Goal: Task Accomplishment & Management: Use online tool/utility

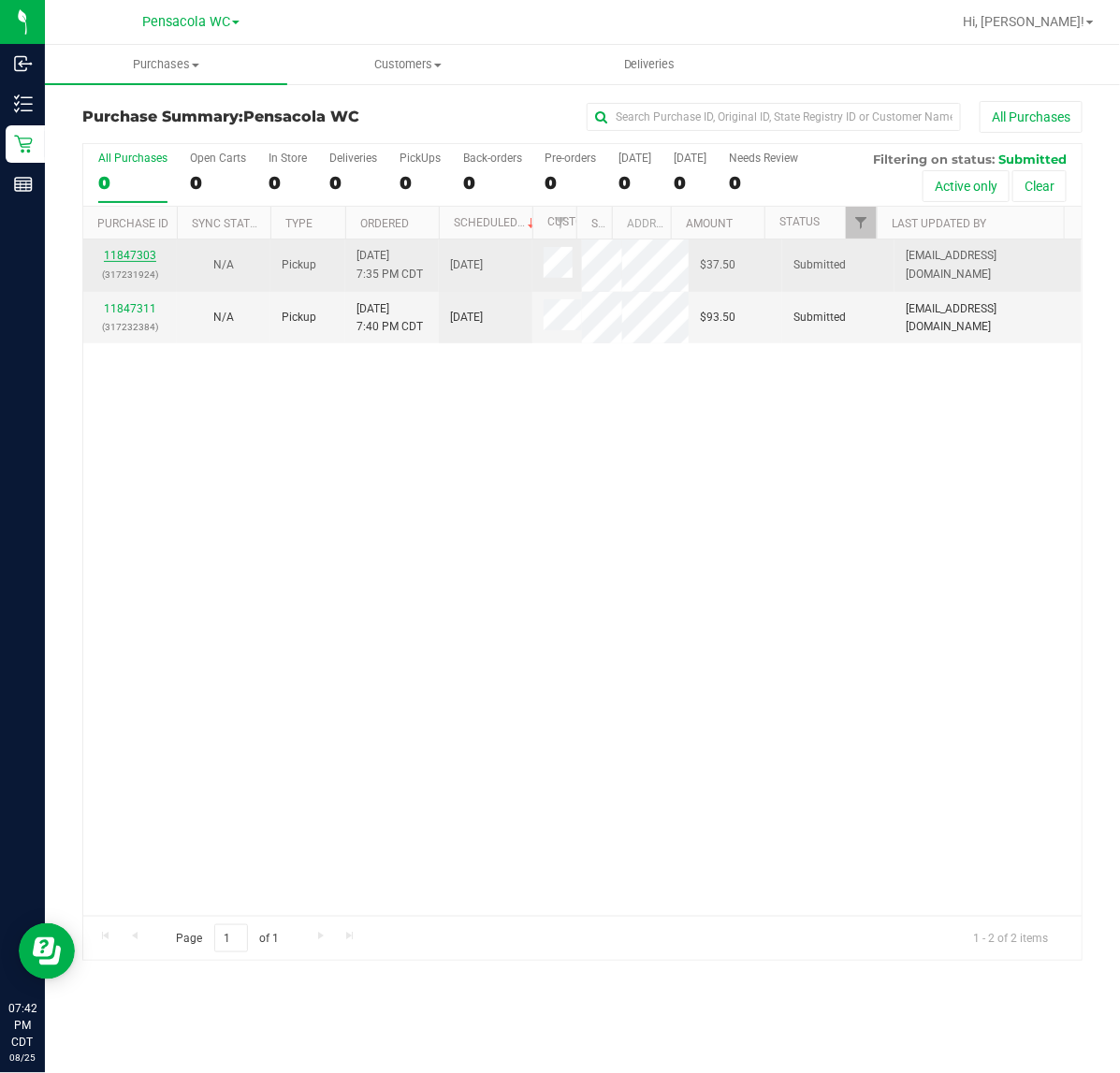
click at [147, 259] on link "11847303" at bounding box center [130, 255] width 53 height 13
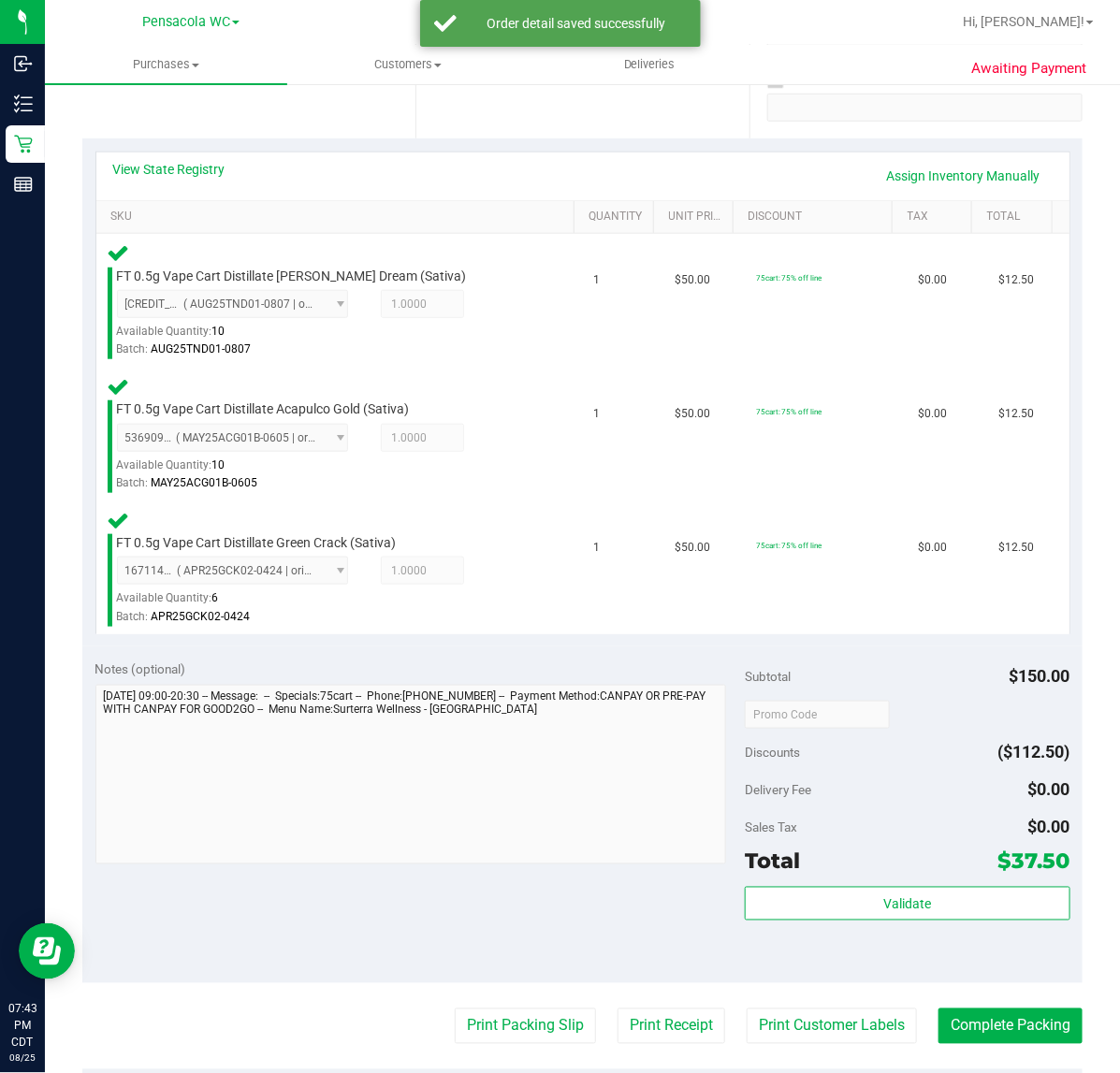
scroll to position [386, 0]
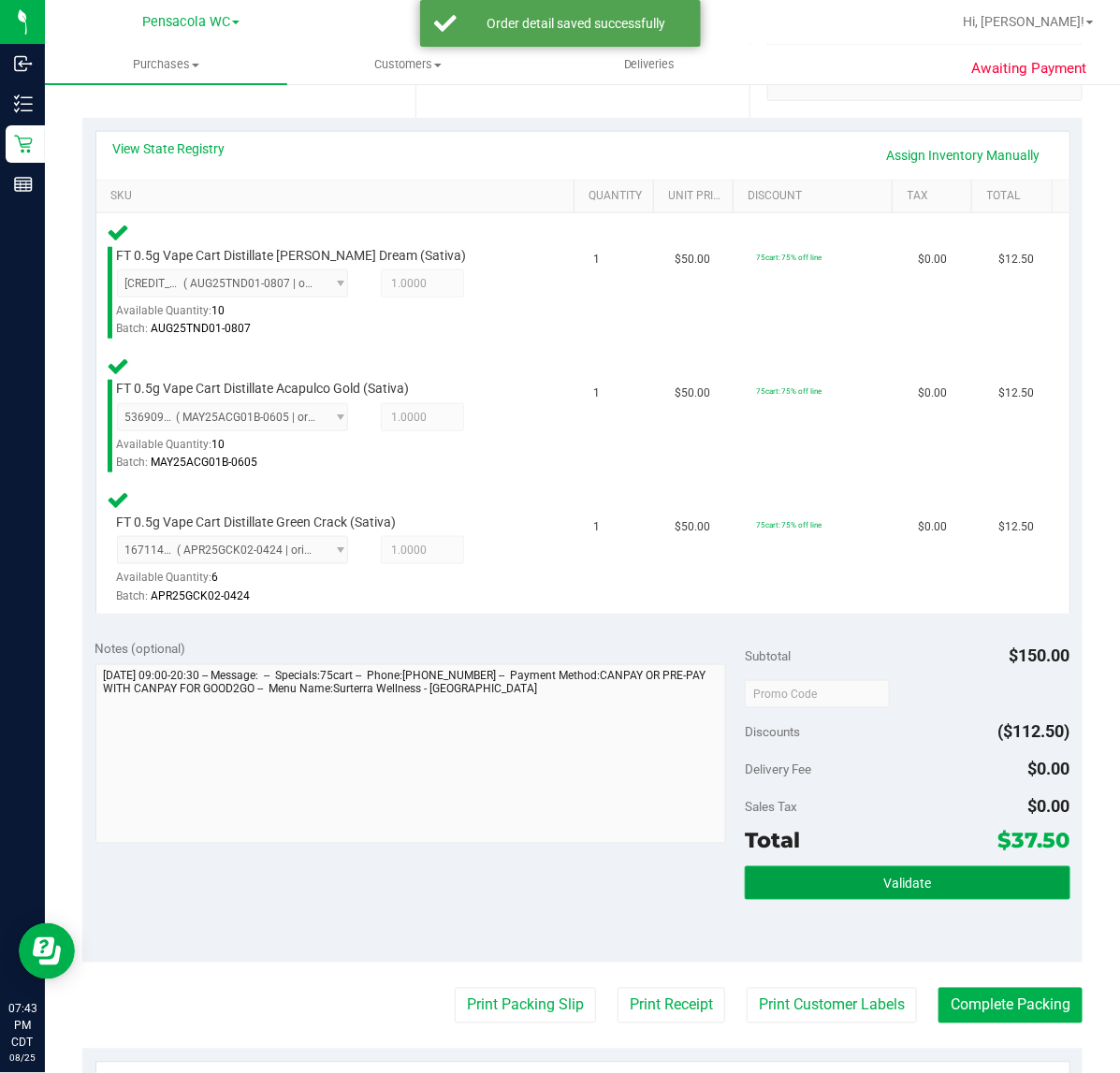
click at [926, 888] on button "Validate" at bounding box center [907, 883] width 325 height 34
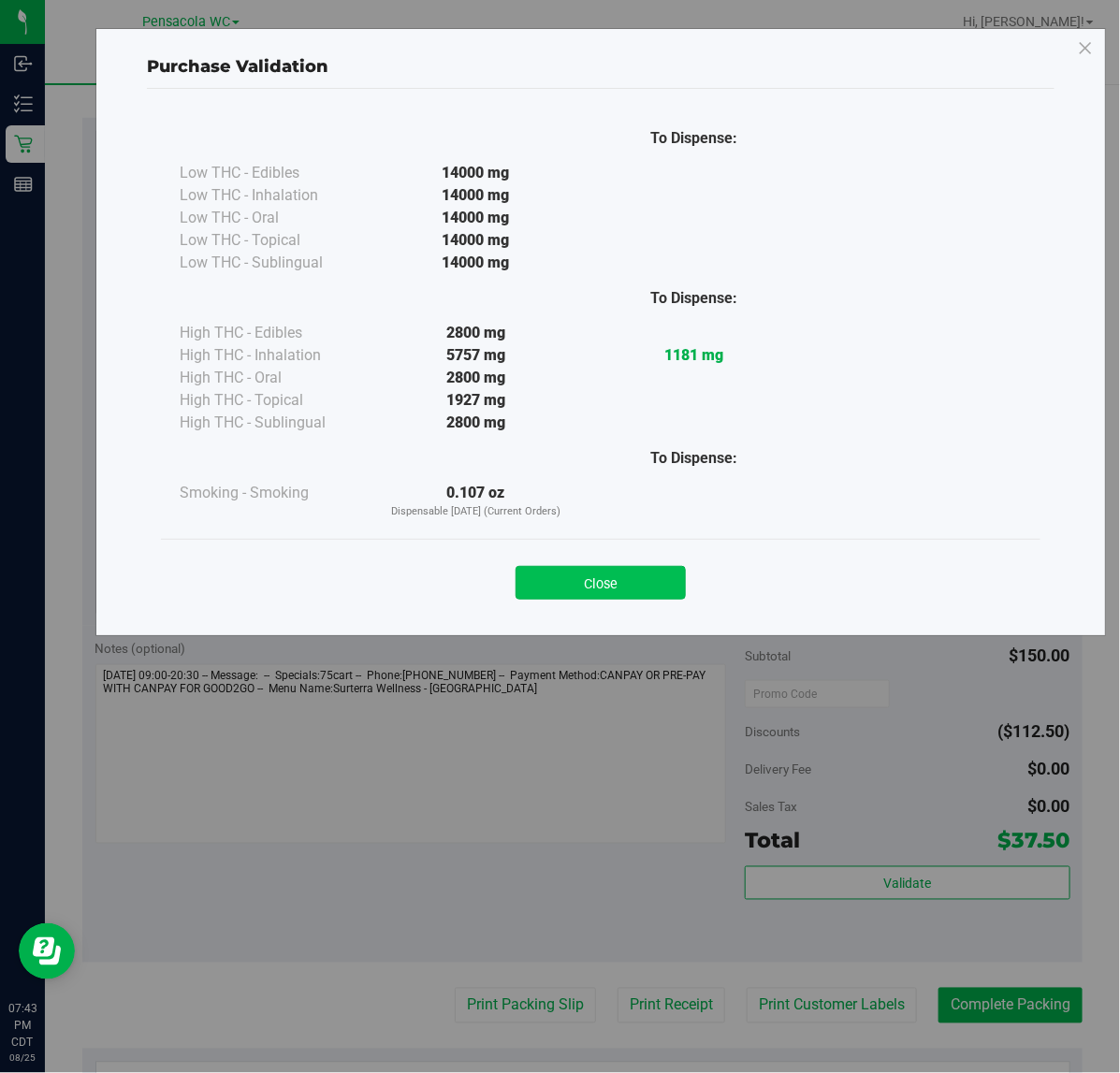
click at [631, 596] on button "Close" at bounding box center [600, 583] width 170 height 34
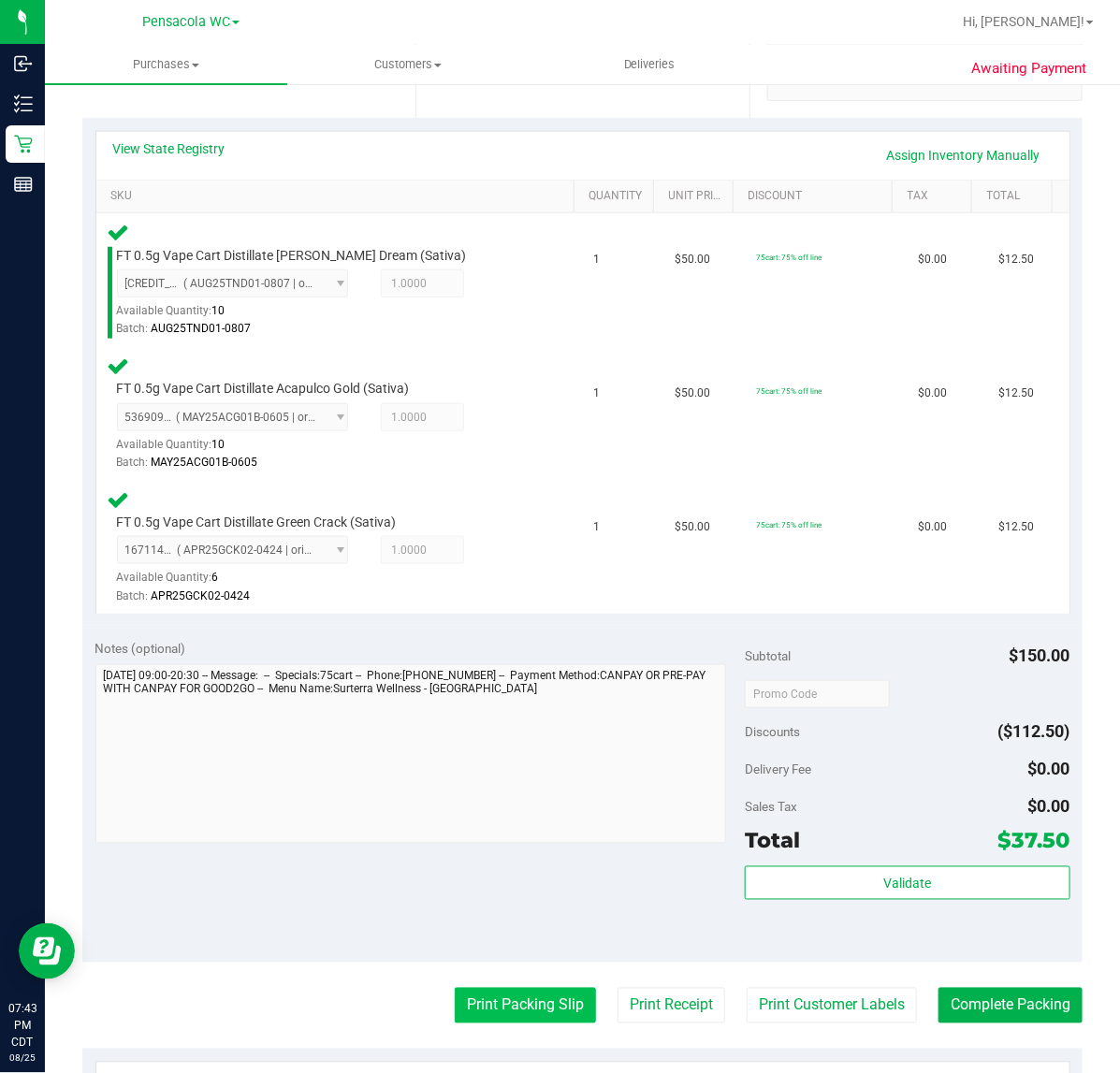
click at [522, 1002] on button "Print Packing Slip" at bounding box center [525, 1005] width 141 height 36
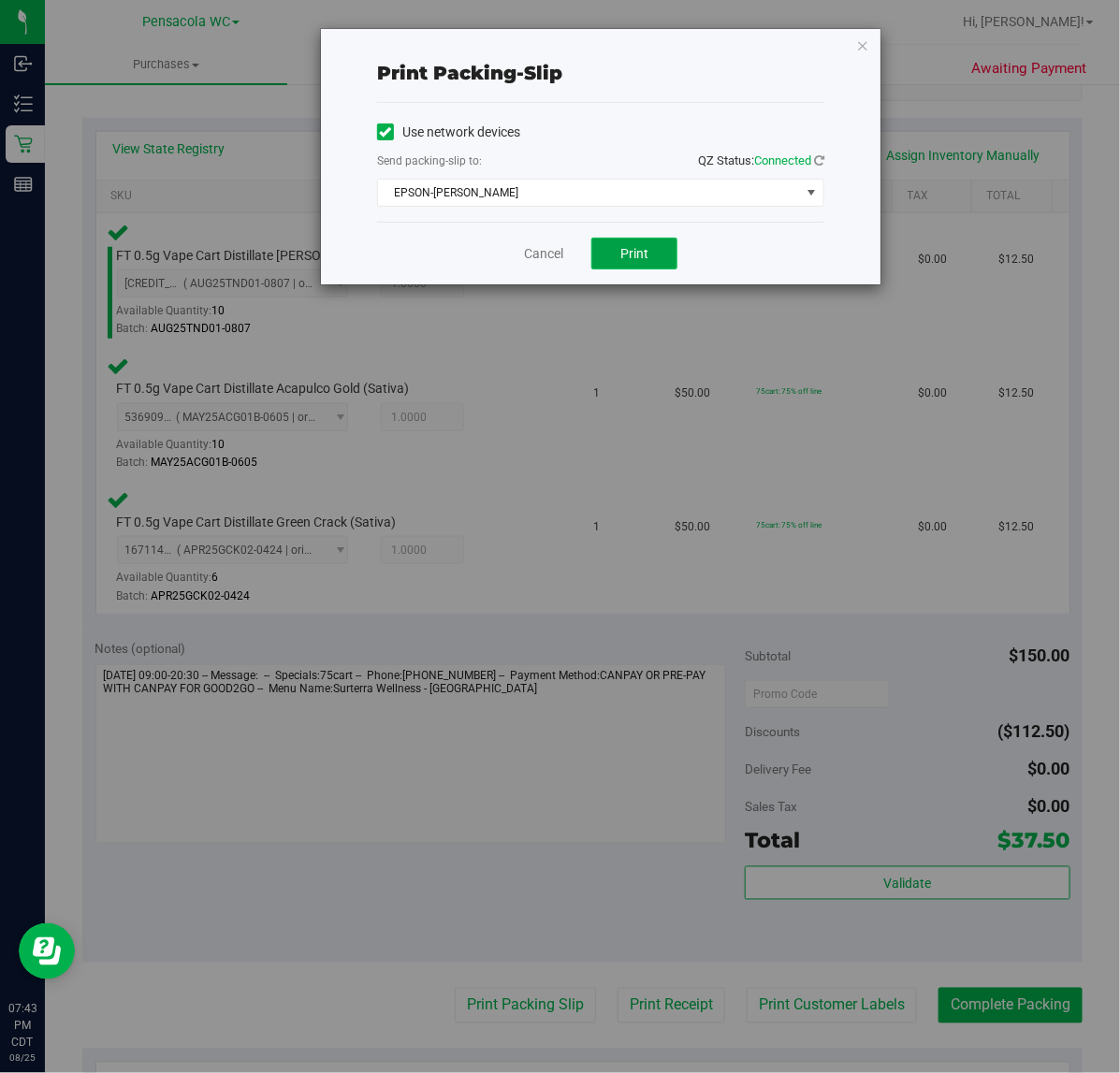
click at [641, 250] on span "Print" at bounding box center [635, 253] width 28 height 15
click at [857, 45] on icon "button" at bounding box center [863, 45] width 13 height 23
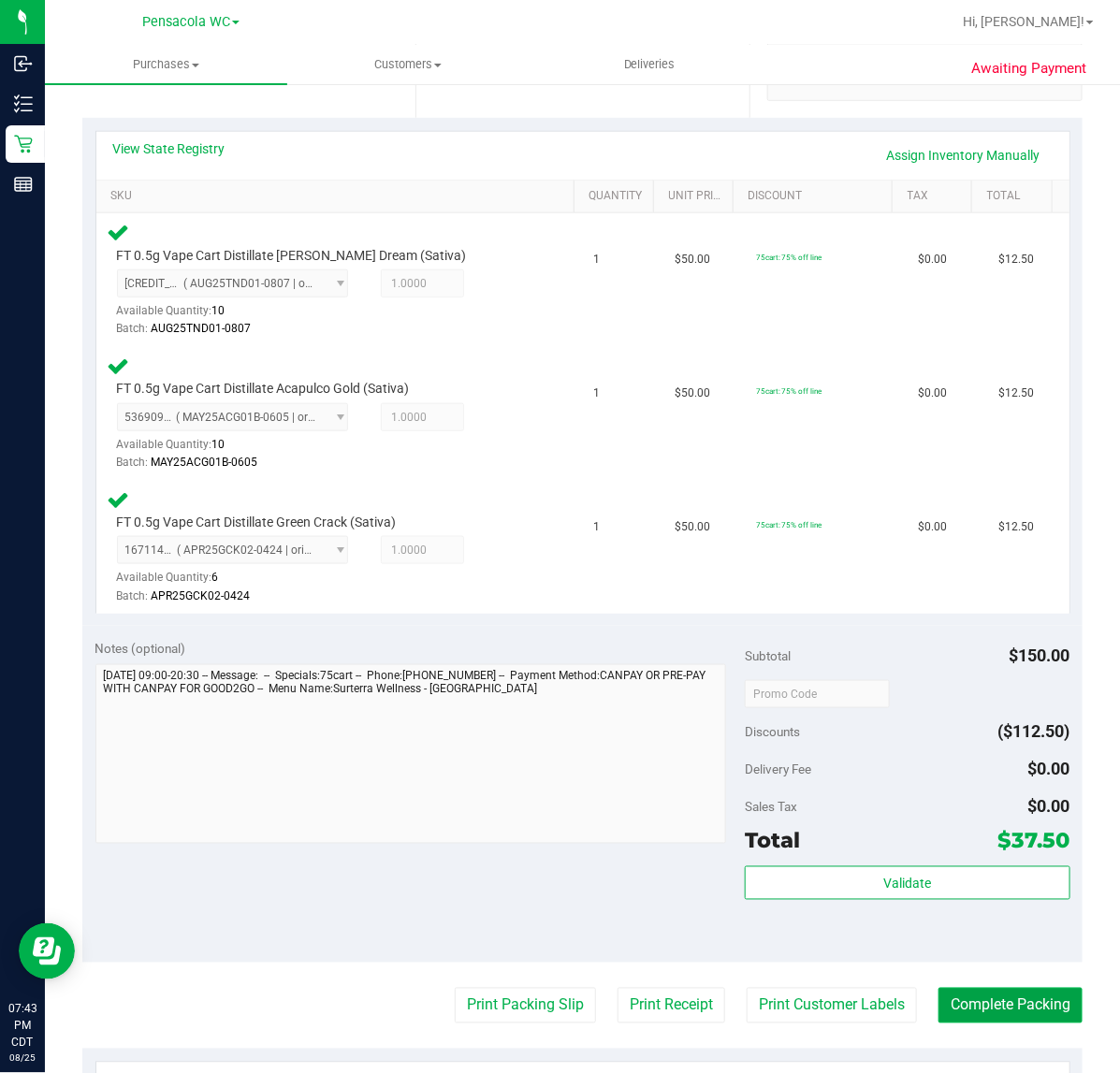
click at [1034, 988] on button "Complete Packing" at bounding box center [1009, 1005] width 144 height 36
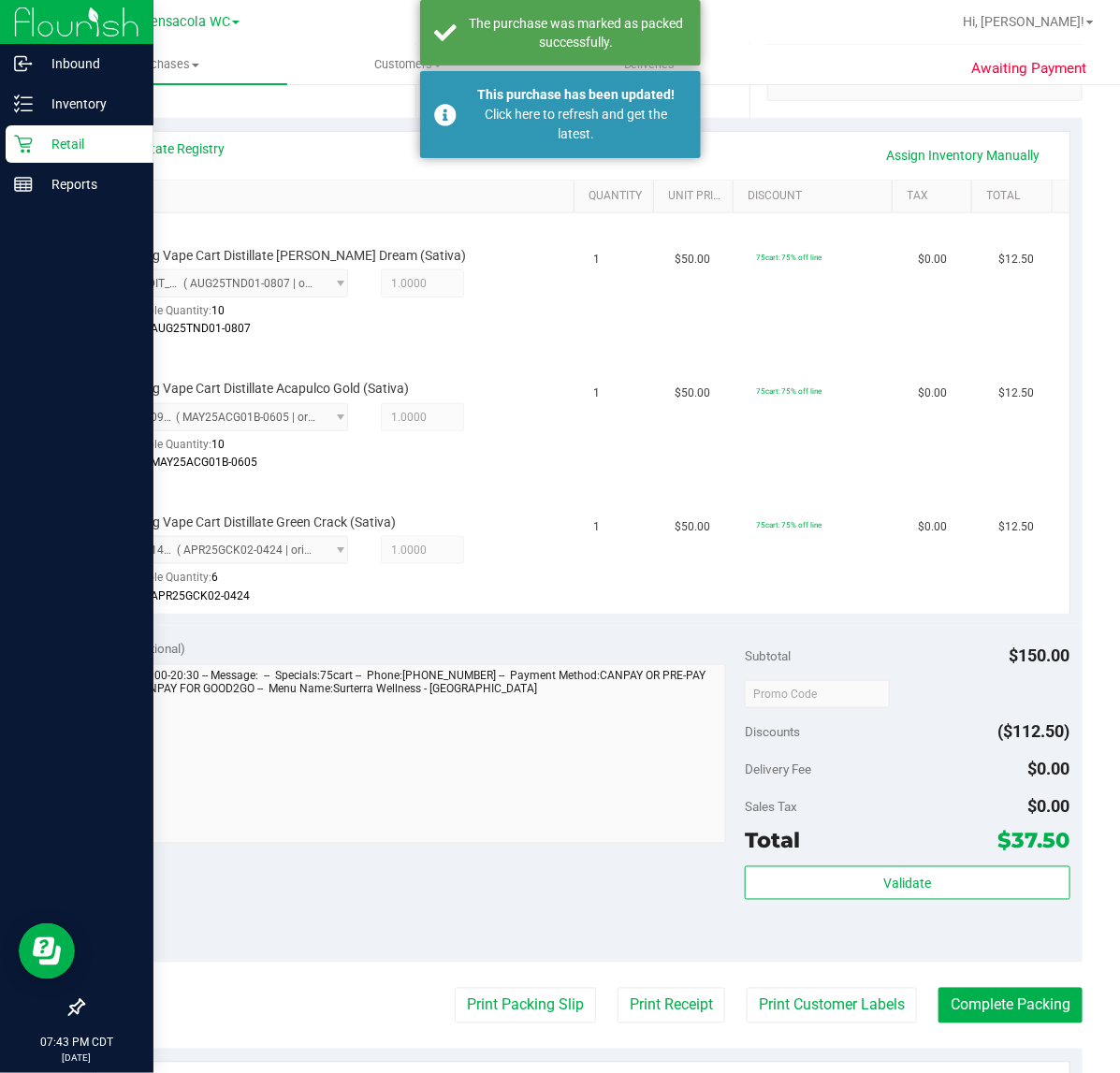
click at [20, 141] on icon at bounding box center [23, 144] width 18 height 18
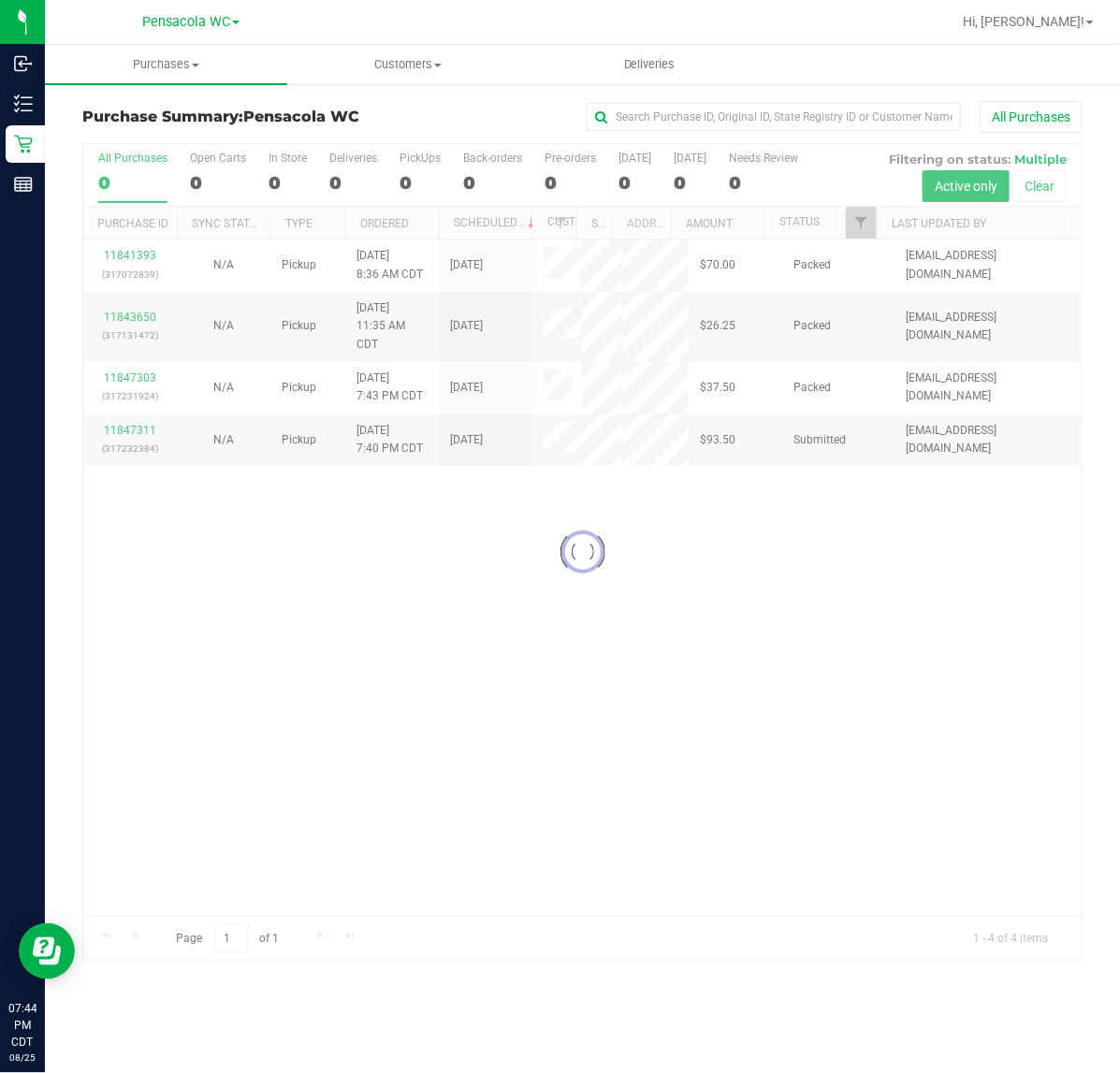
click at [371, 588] on div "Loading... 11841393 (317072839) N/A Pickup [DATE] 8:36 AM CDT 8/25/2025 $70.00 …" at bounding box center [582, 577] width 998 height 676
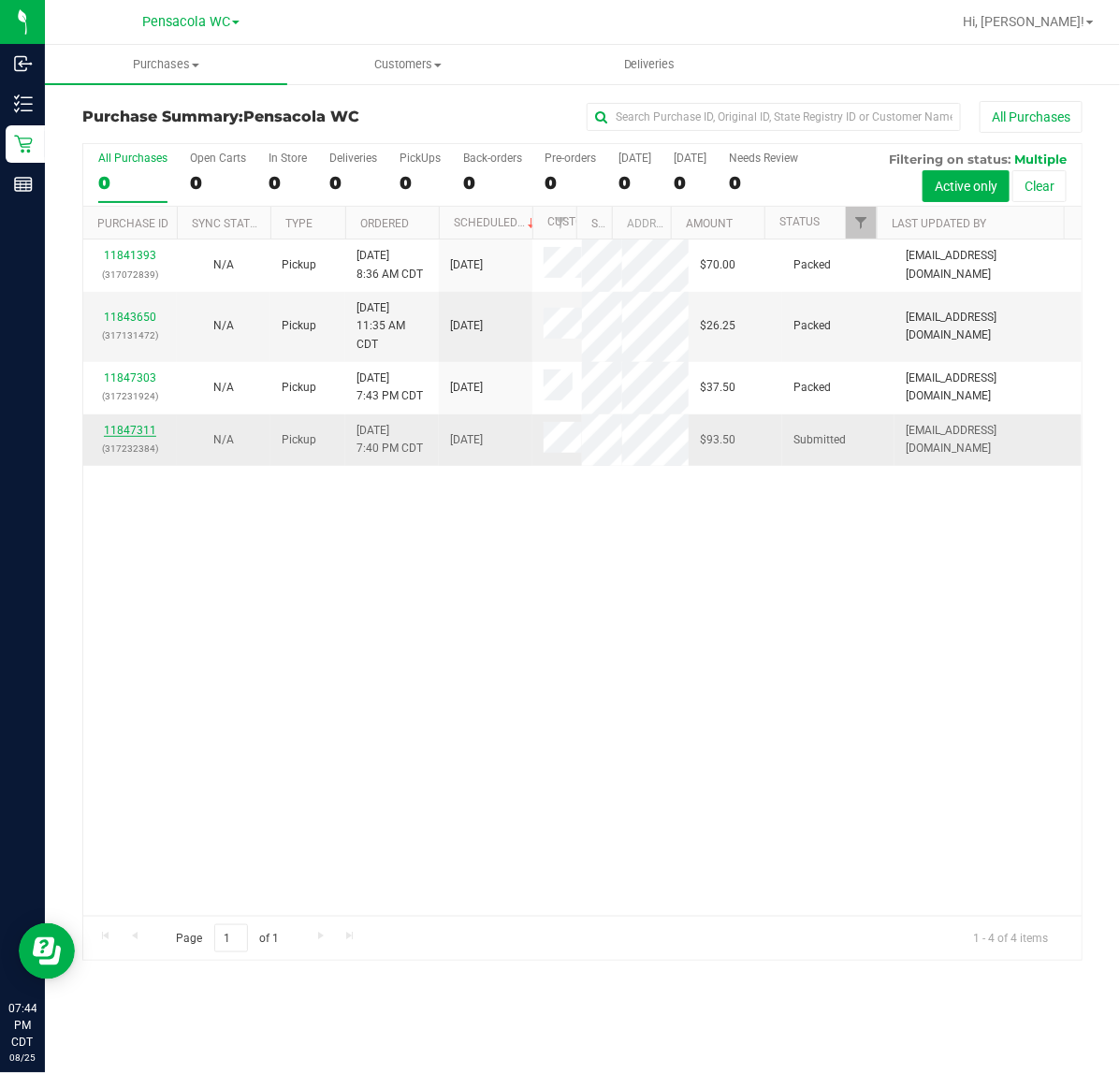
click at [115, 436] on link "11847311" at bounding box center [130, 430] width 53 height 13
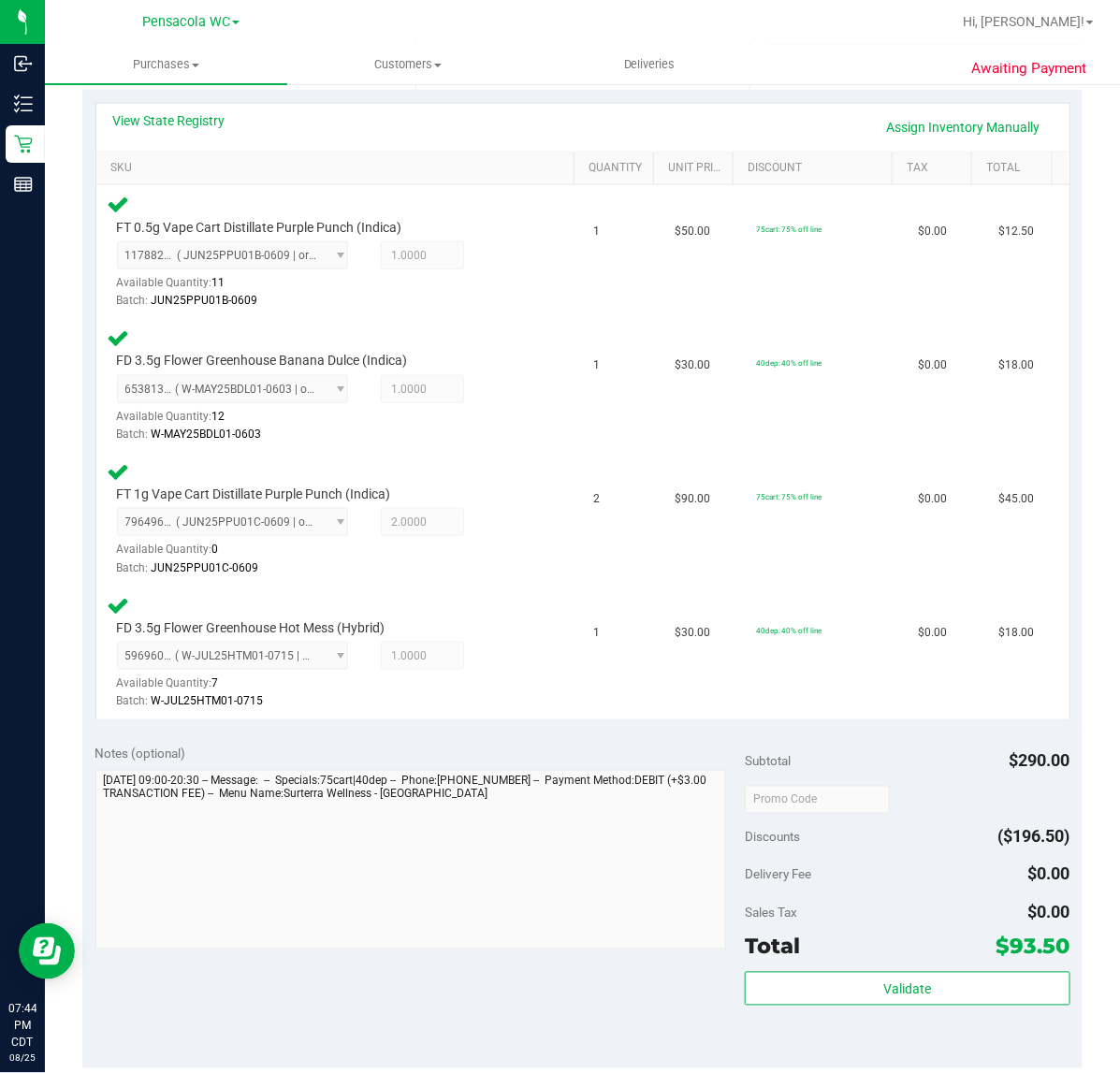
scroll to position [432, 0]
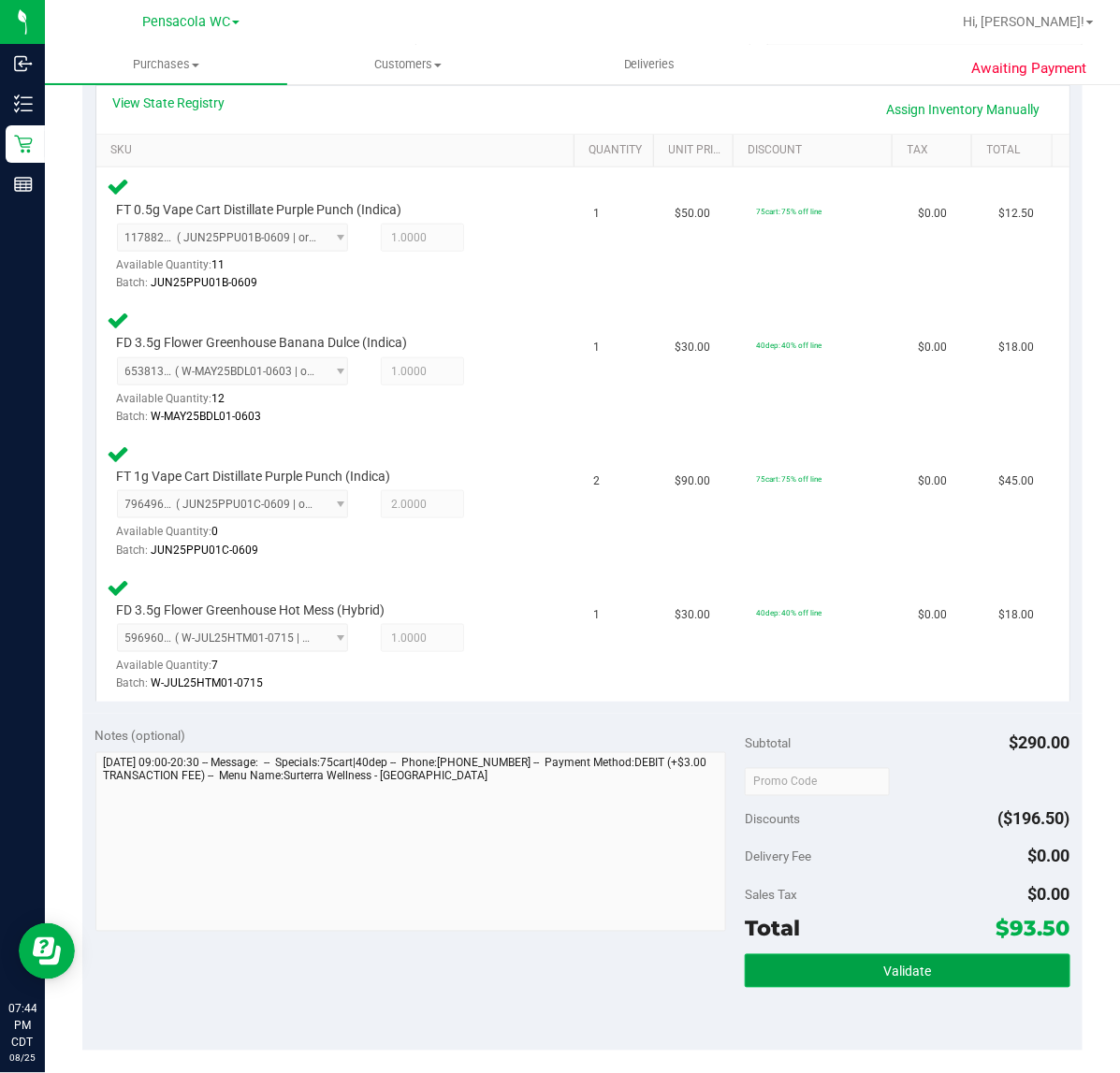
click at [935, 965] on button "Validate" at bounding box center [907, 971] width 325 height 34
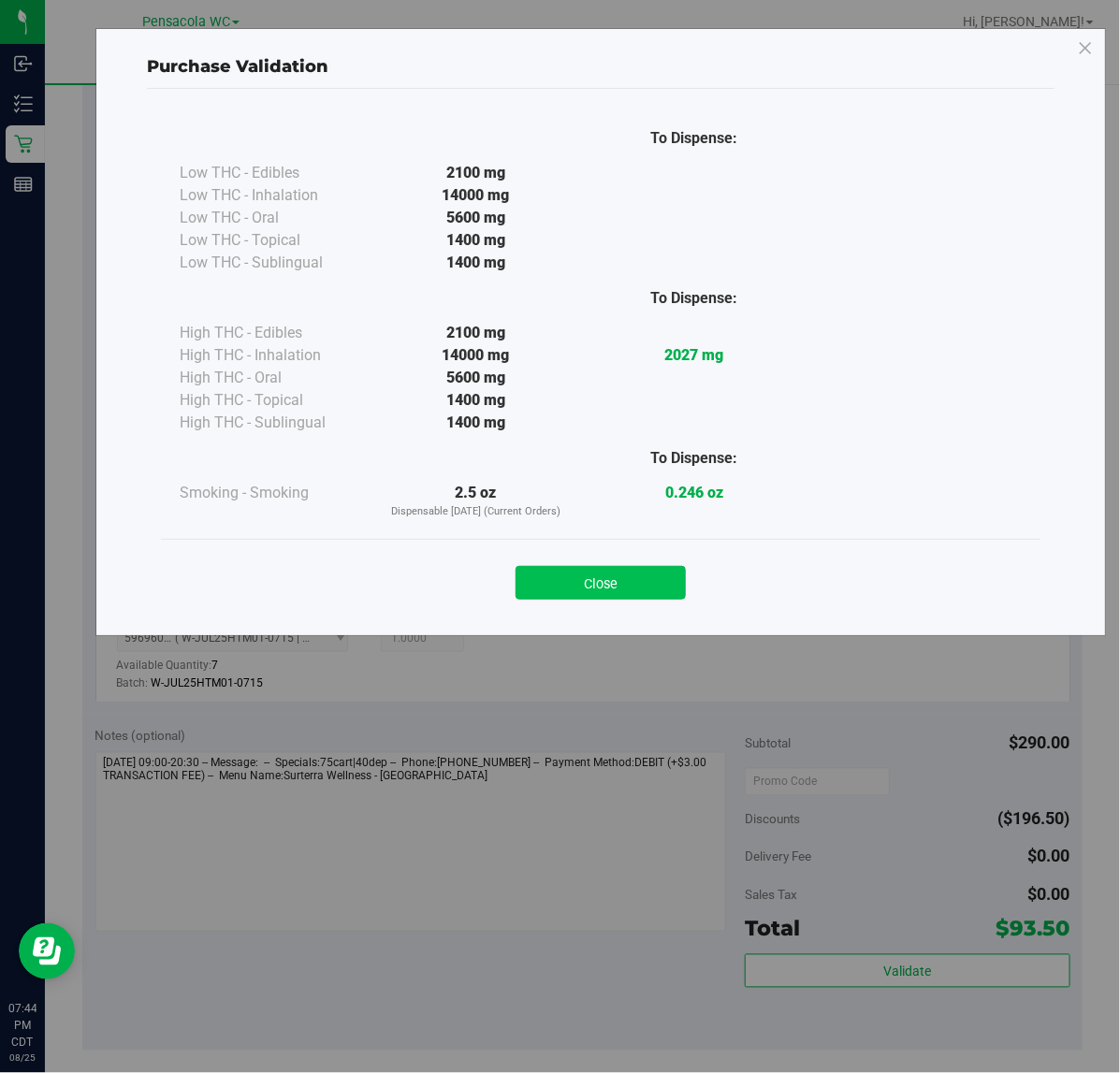
click at [620, 587] on button "Close" at bounding box center [600, 583] width 170 height 34
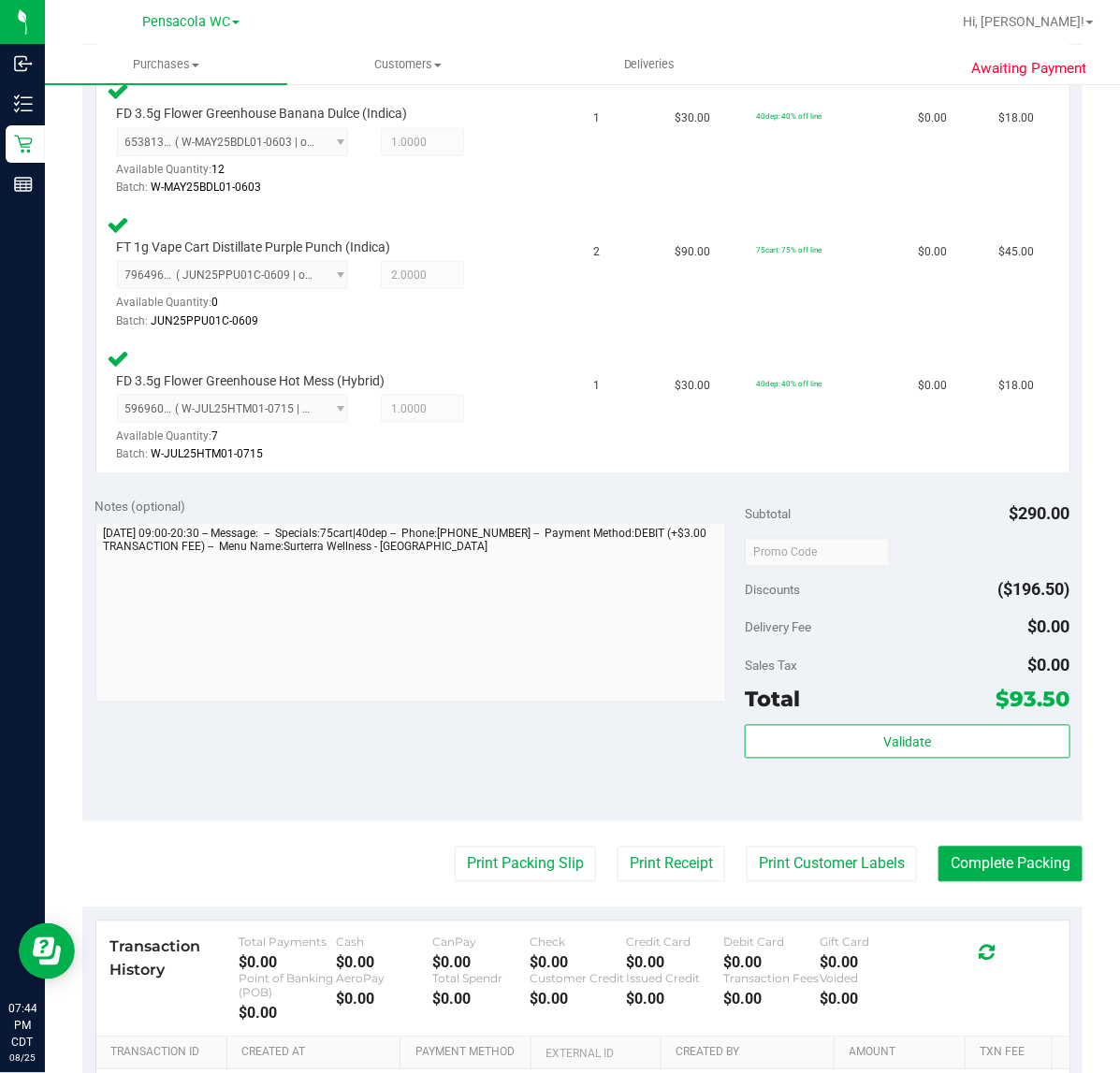
scroll to position [713, 0]
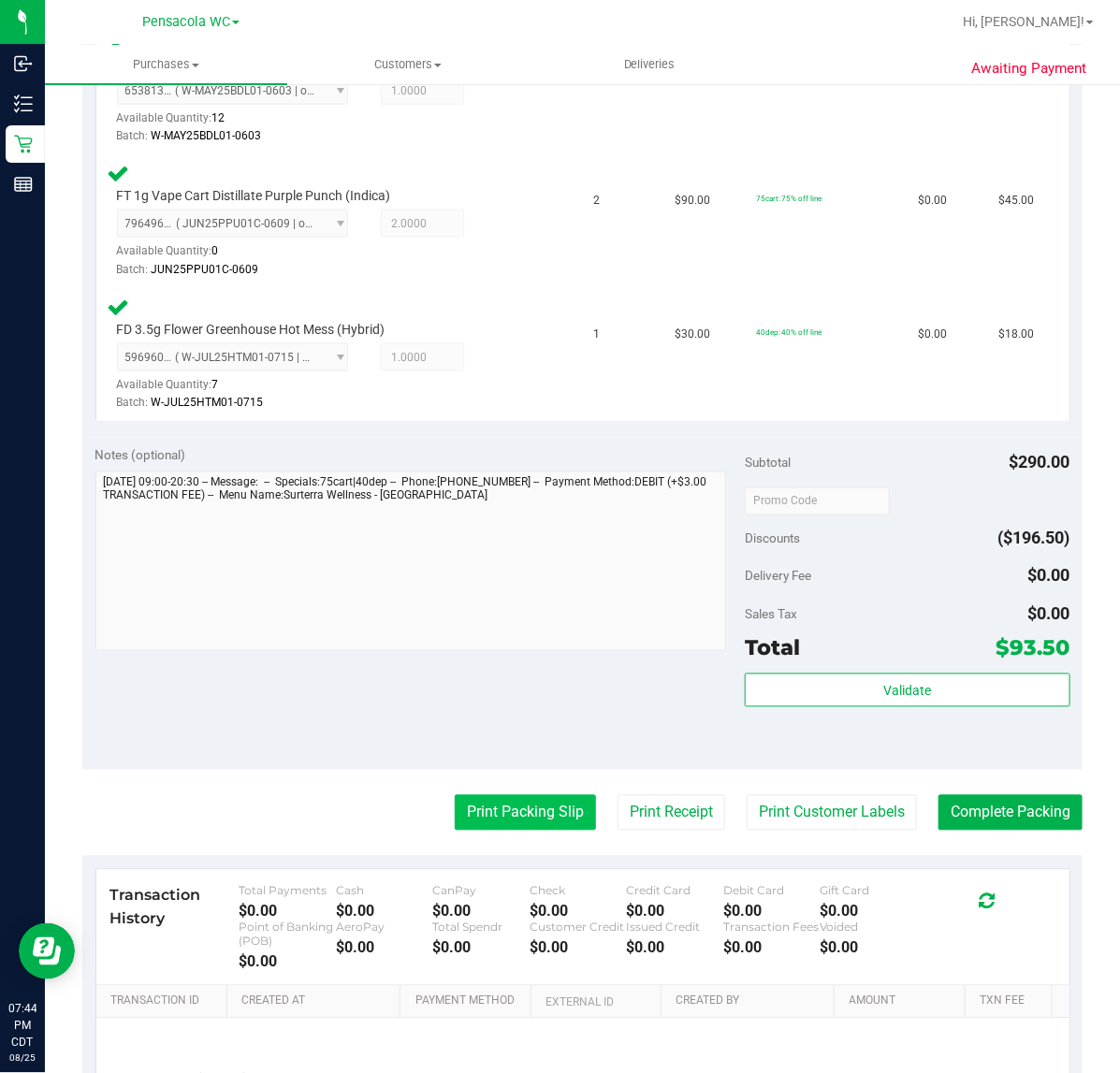
click at [503, 795] on button "Print Packing Slip" at bounding box center [525, 813] width 141 height 36
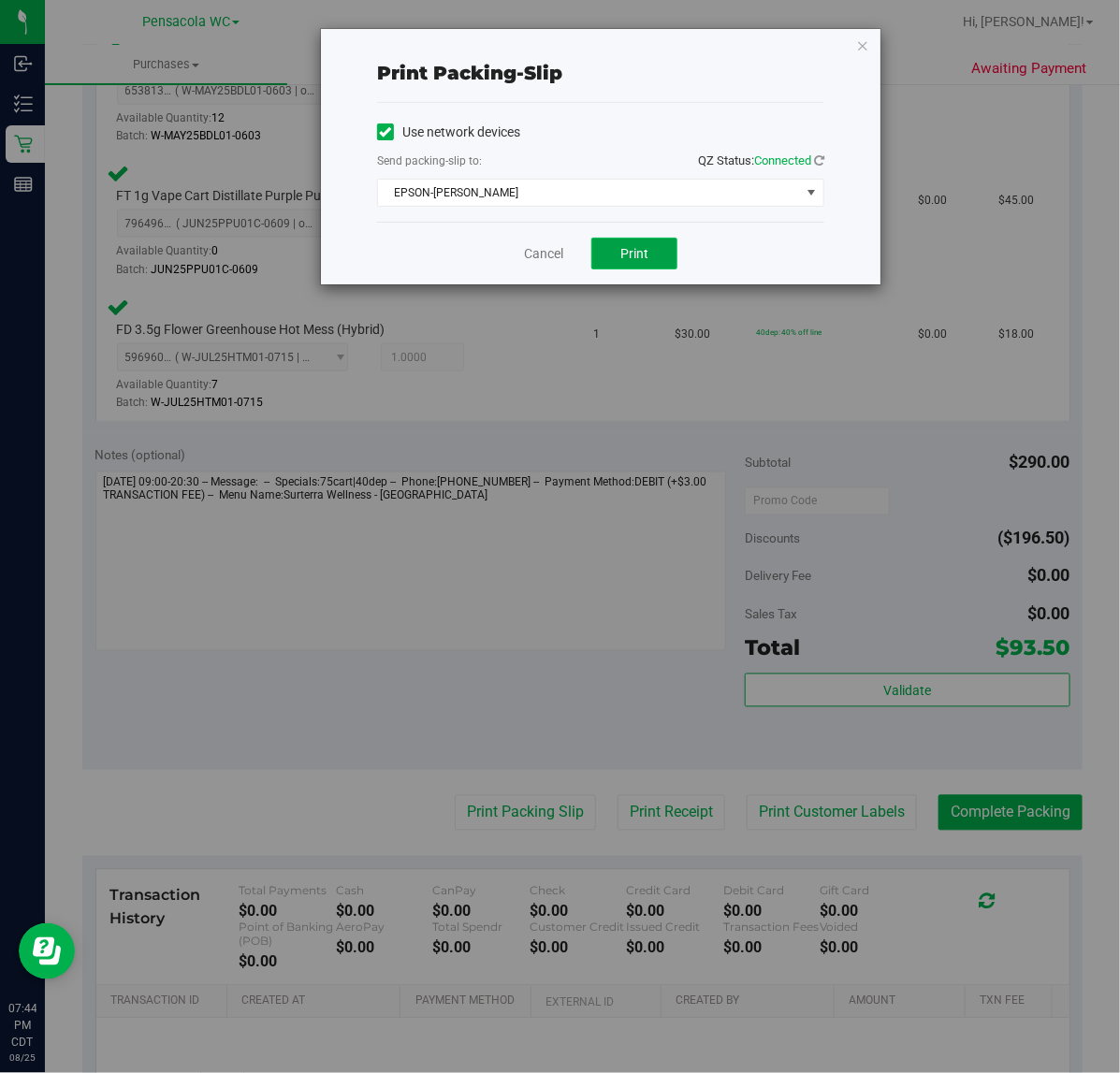
click at [654, 240] on button "Print" at bounding box center [635, 253] width 86 height 32
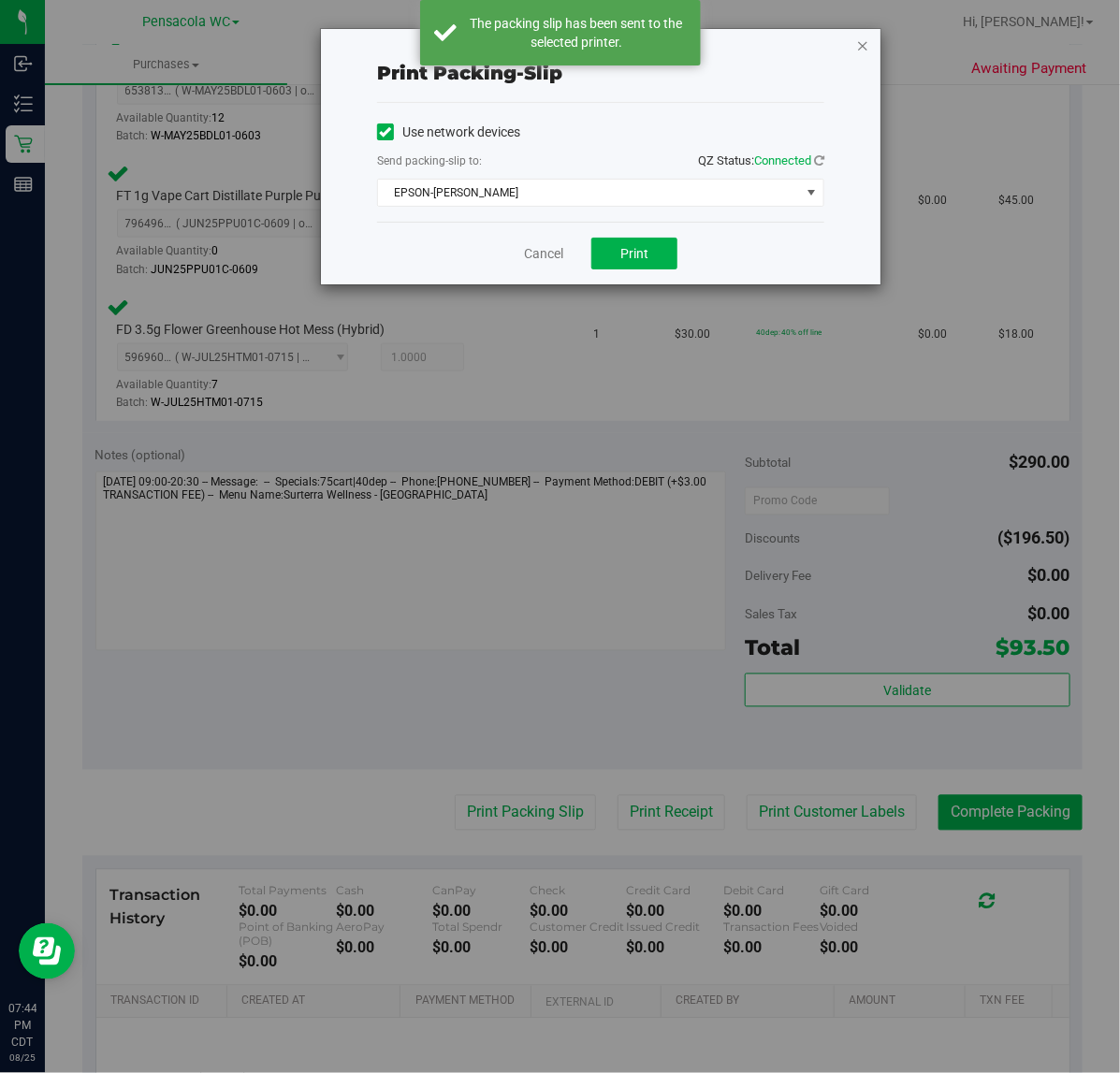
click at [863, 44] on icon "button" at bounding box center [863, 45] width 13 height 23
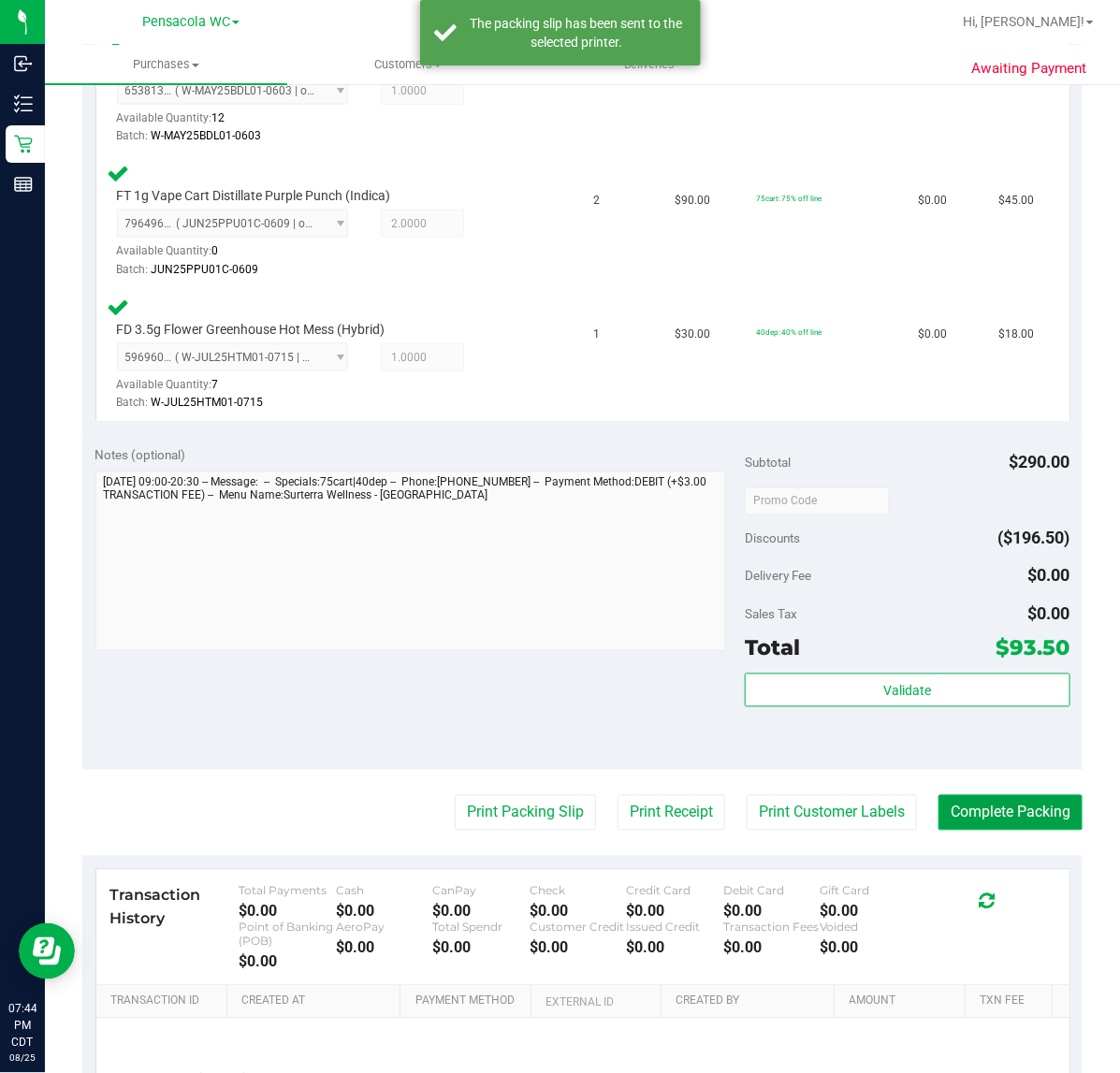
click at [1013, 811] on button "Complete Packing" at bounding box center [1009, 813] width 144 height 36
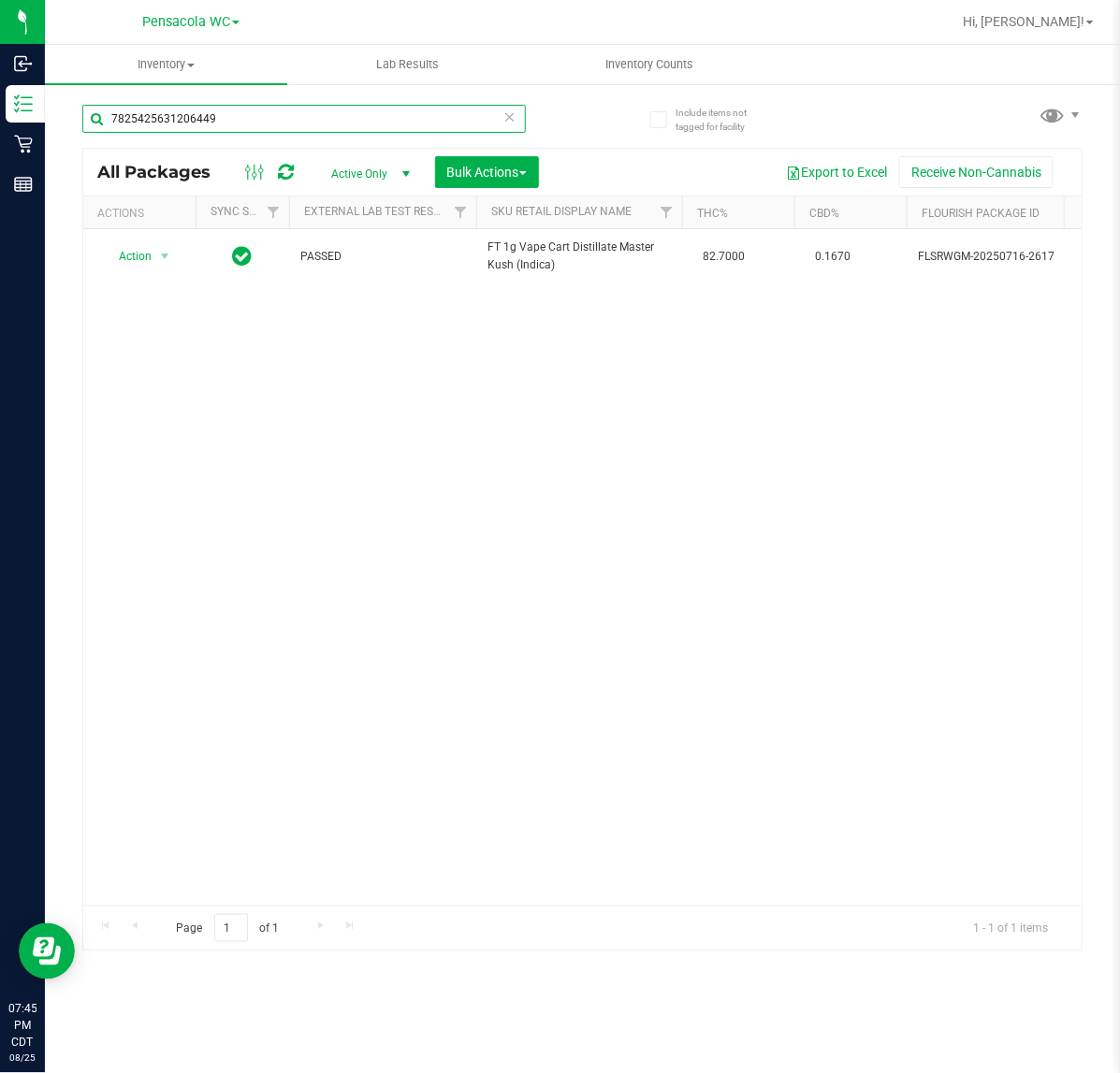
click at [271, 128] on input "7825425631206449" at bounding box center [304, 119] width 443 height 28
type input "5244898009181681"
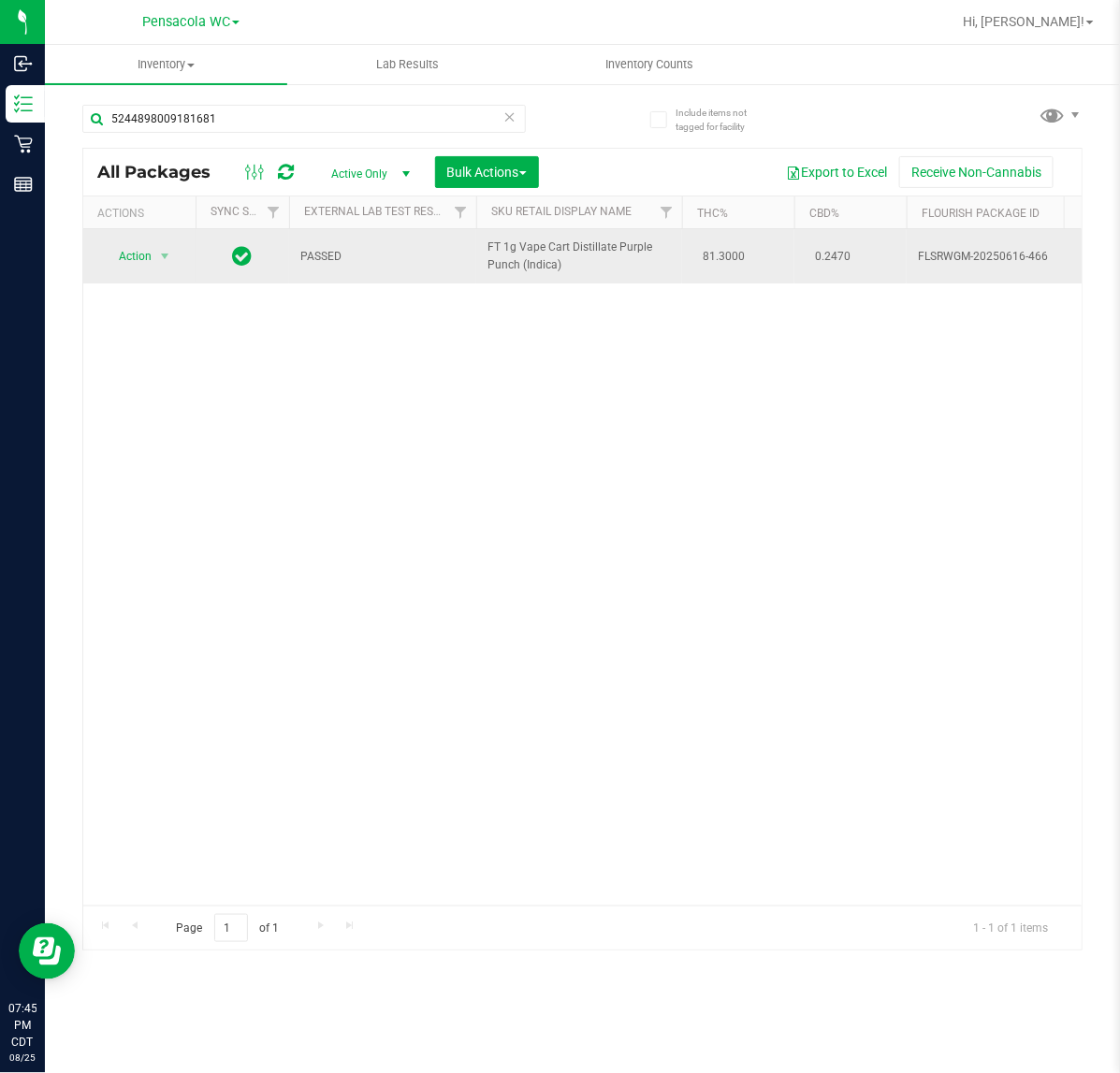
click at [133, 257] on span "Action" at bounding box center [128, 256] width 51 height 26
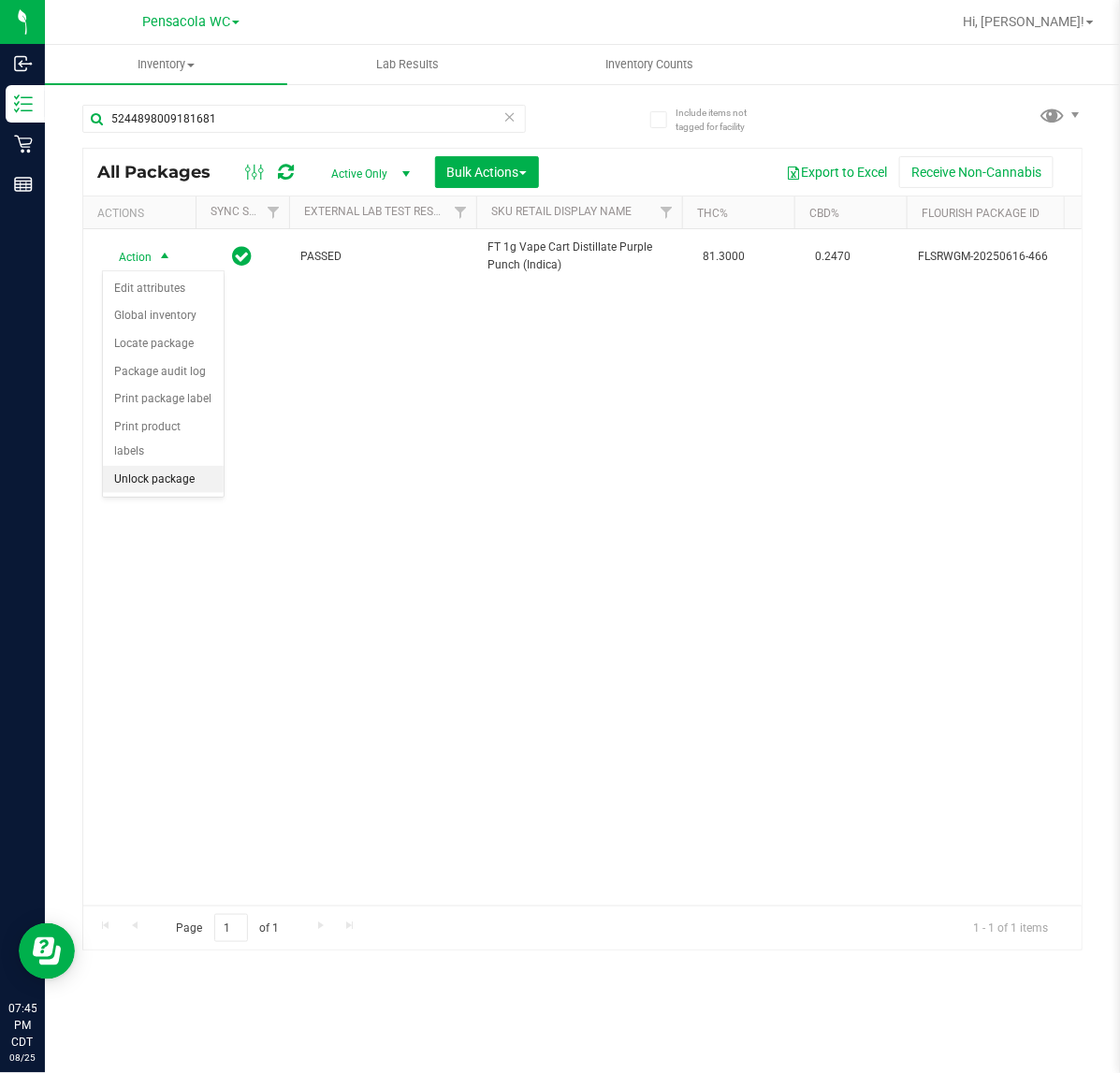
click at [188, 466] on li "Unlock package" at bounding box center [163, 480] width 121 height 28
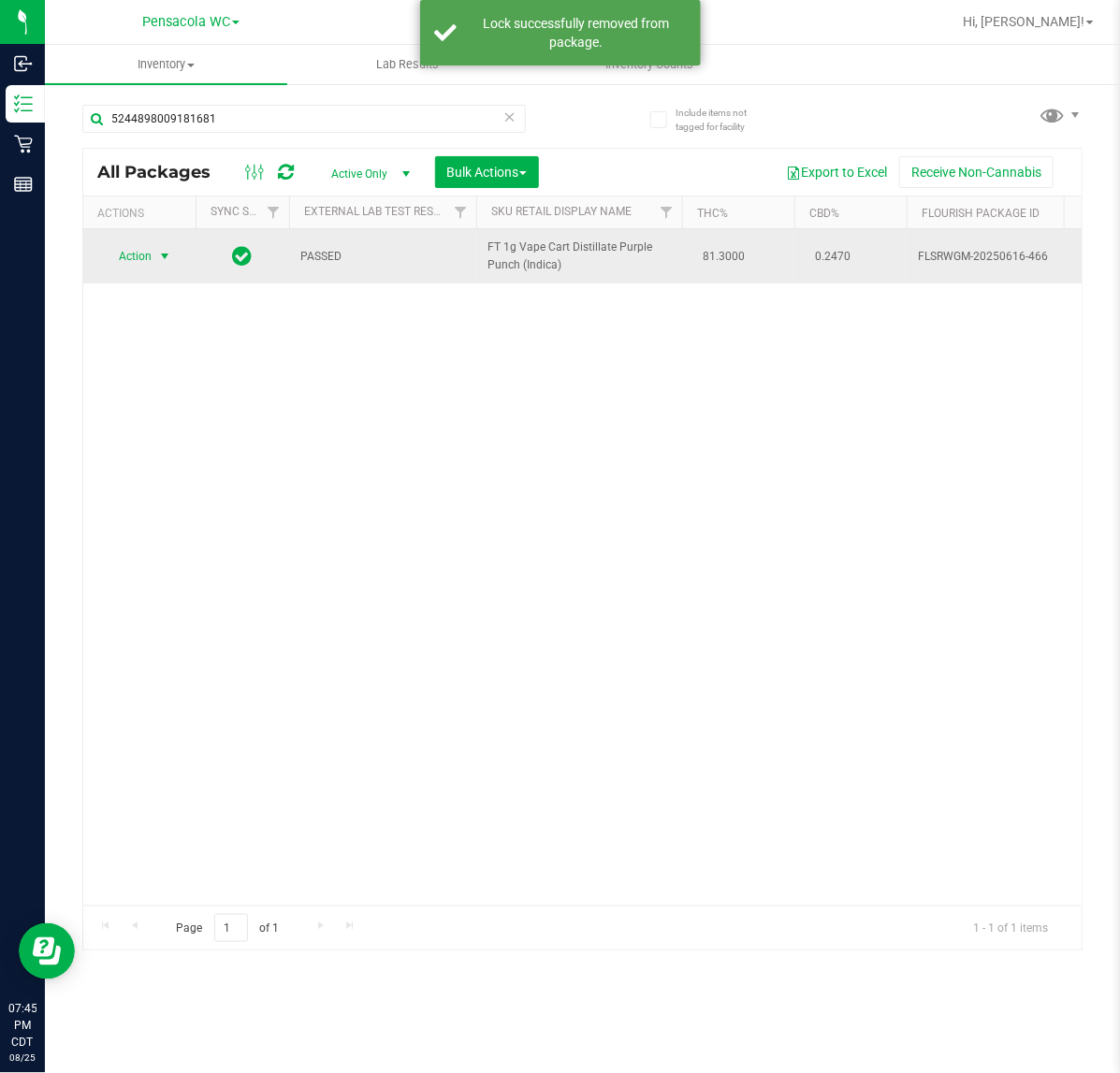
click at [157, 257] on span "select" at bounding box center [164, 256] width 15 height 15
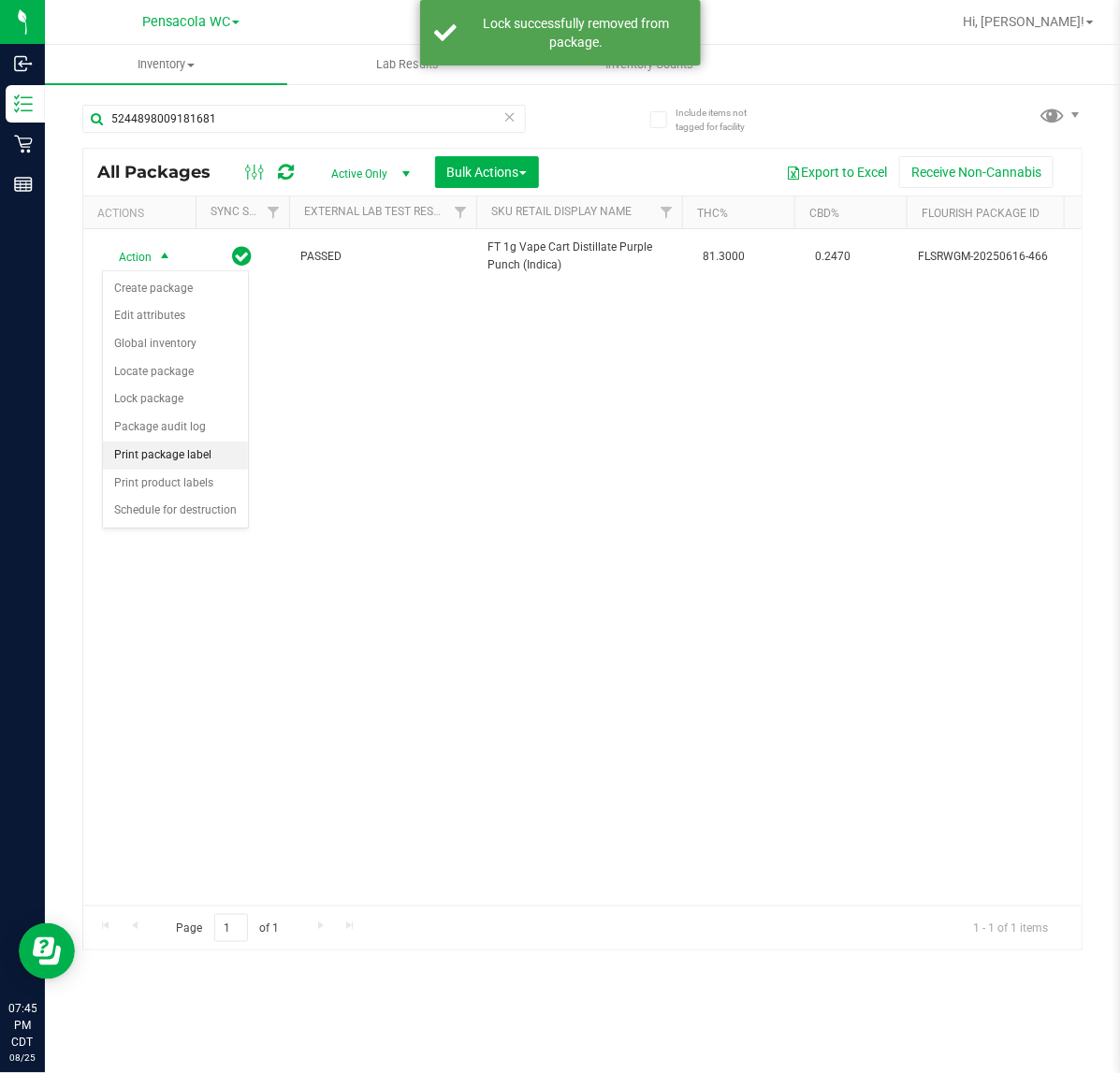
click at [226, 453] on li "Print package label" at bounding box center [176, 455] width 145 height 28
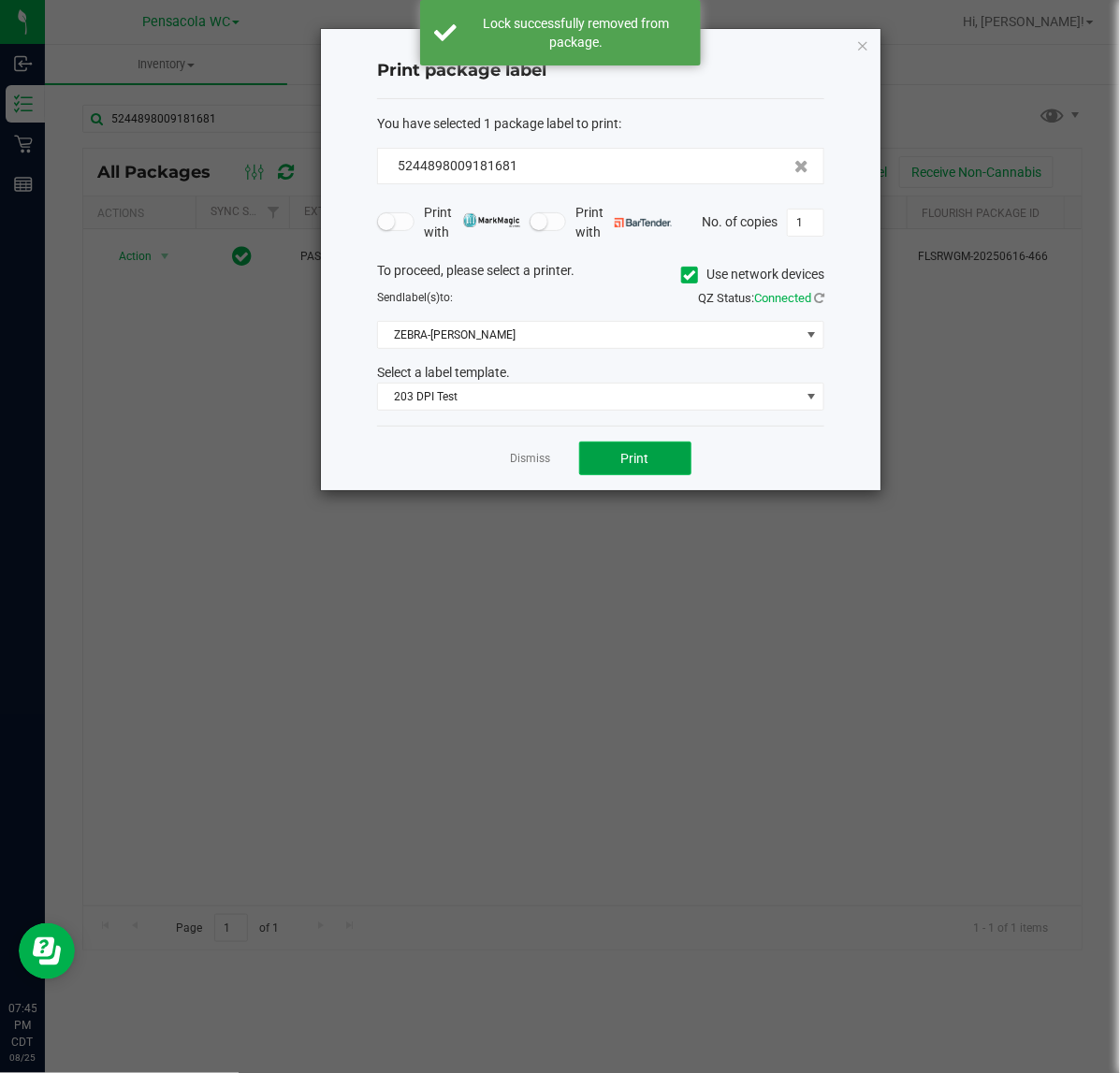
click at [673, 465] on button "Print" at bounding box center [636, 458] width 113 height 34
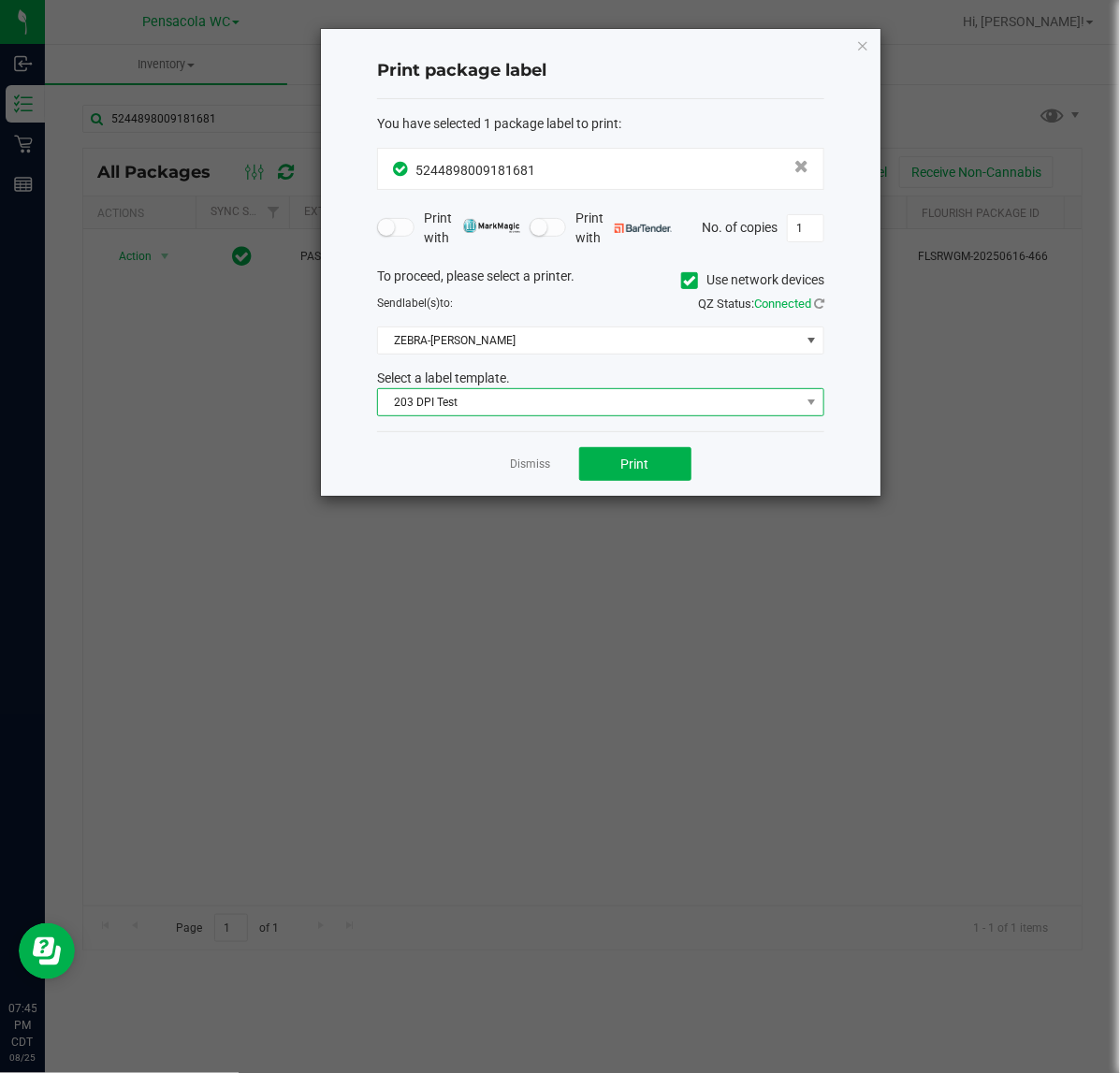
click at [496, 416] on span "203 DPI Test" at bounding box center [600, 402] width 447 height 28
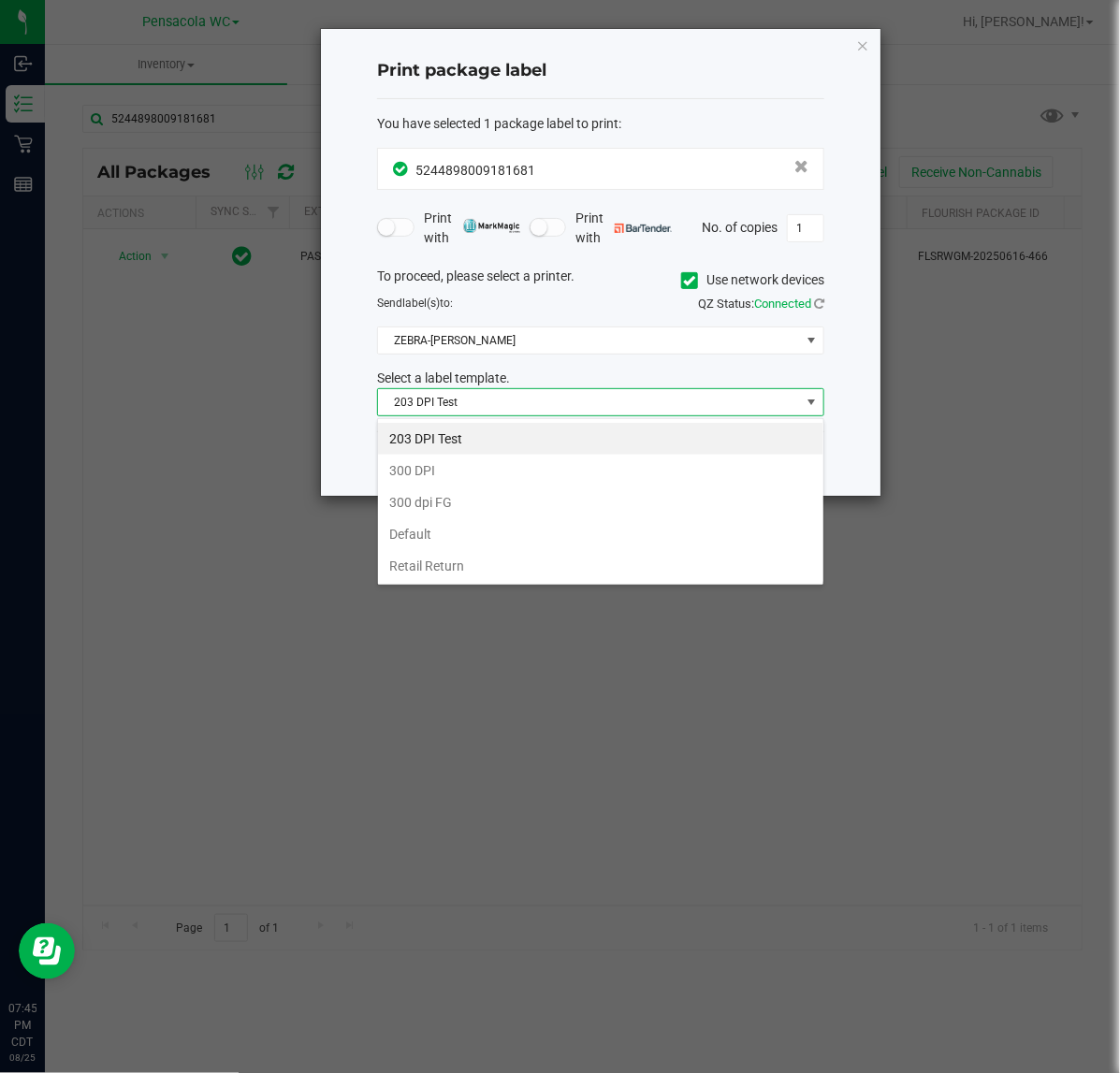
scroll to position [29, 446]
click at [207, 627] on ngb-modal-window "Print package label You have selected 1 package label to print : 52448980091816…" at bounding box center [566, 536] width 1133 height 1073
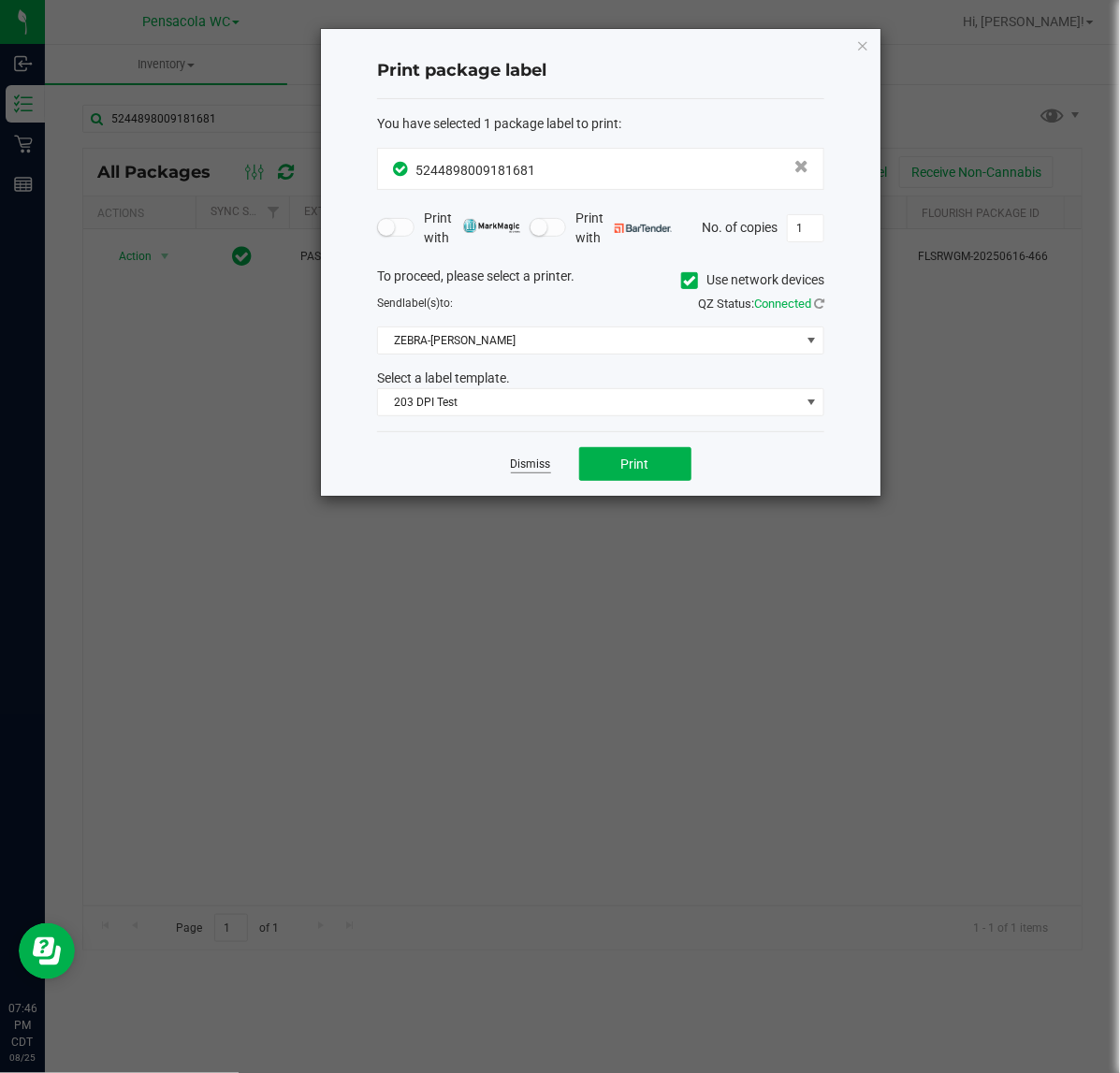
click at [513, 460] on link "Dismiss" at bounding box center [530, 464] width 40 height 16
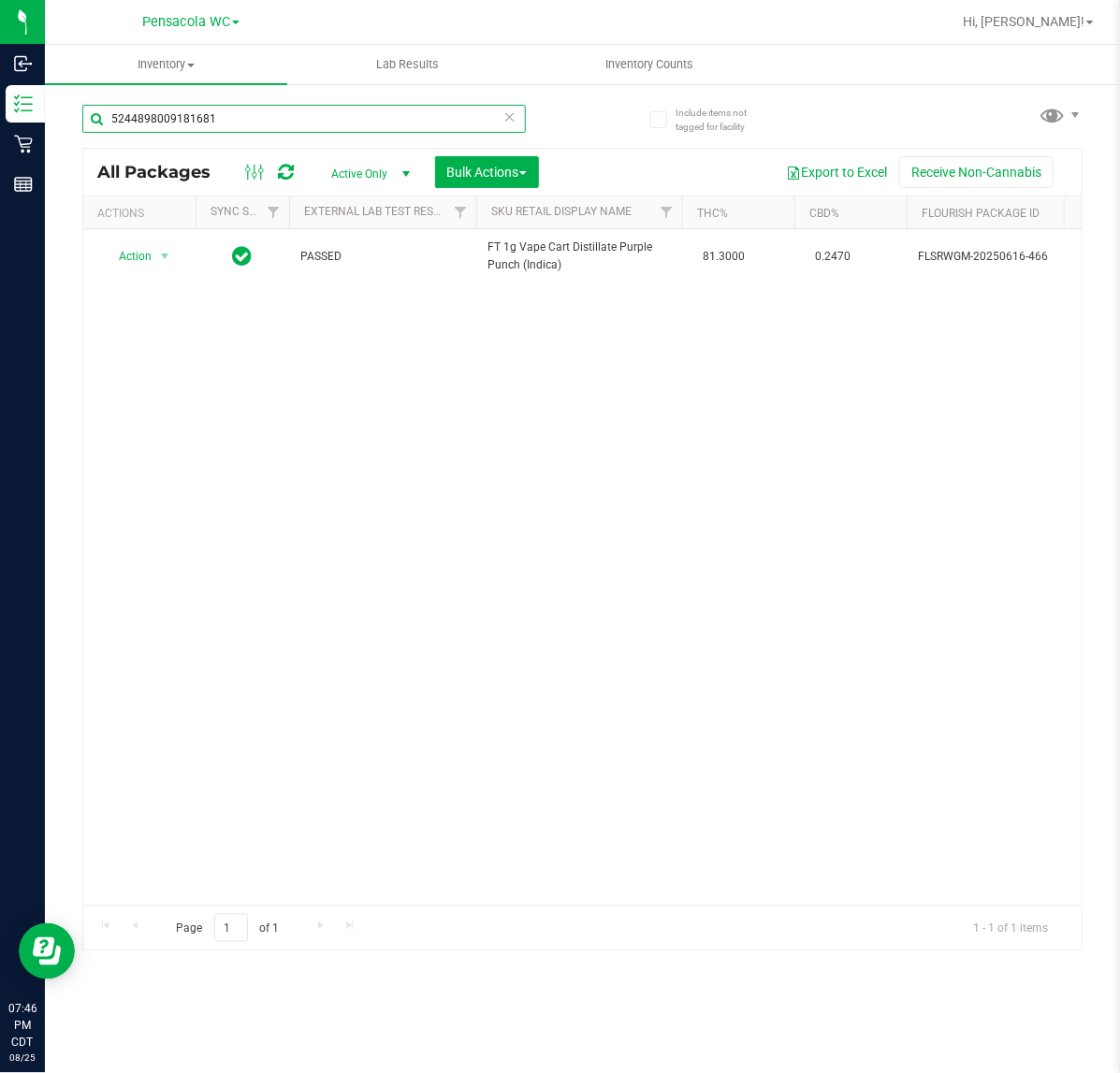
click at [422, 123] on input "5244898009181681" at bounding box center [304, 119] width 443 height 28
type input "7399705096561466"
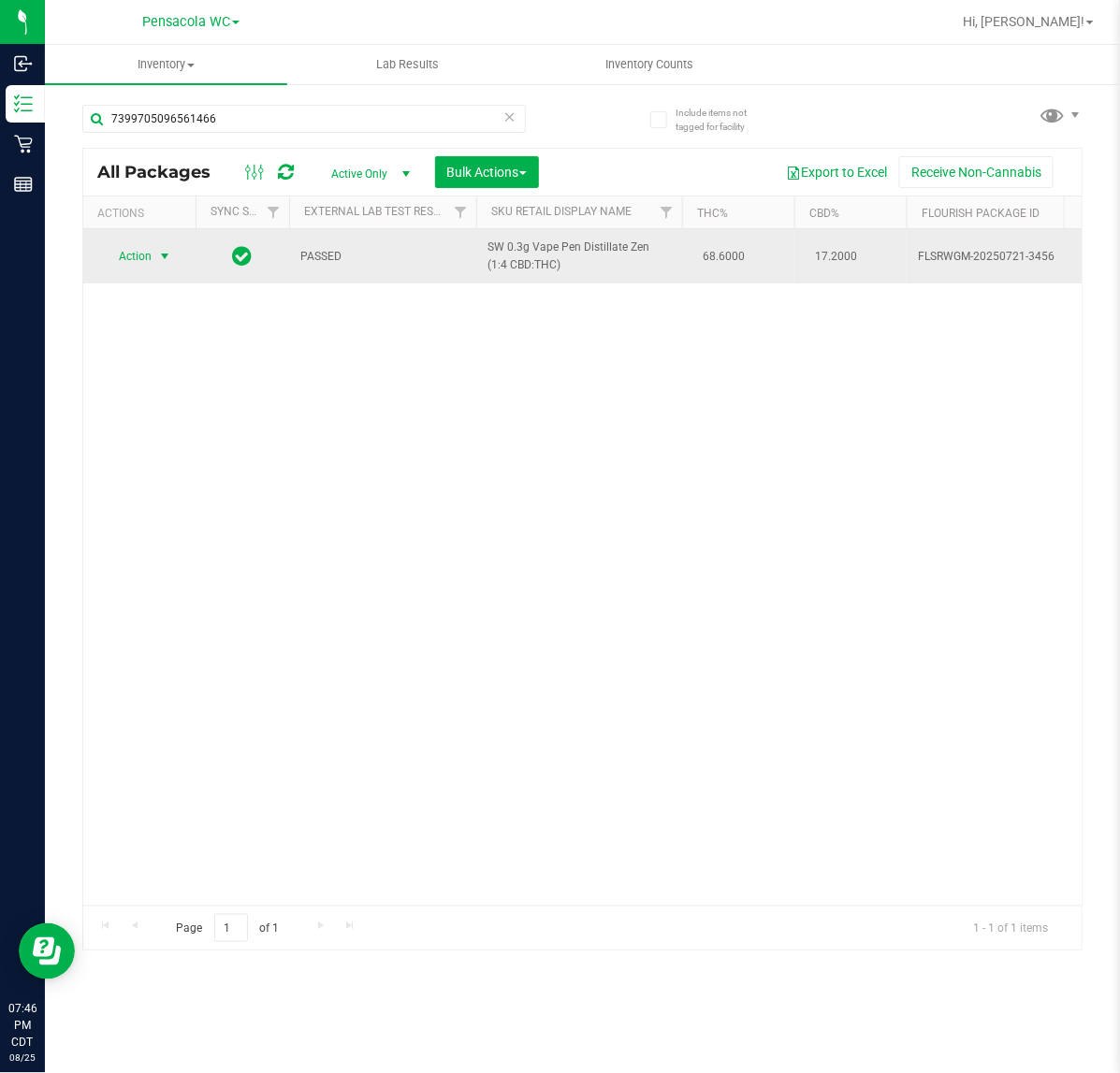
click at [163, 262] on span "select" at bounding box center [164, 256] width 15 height 15
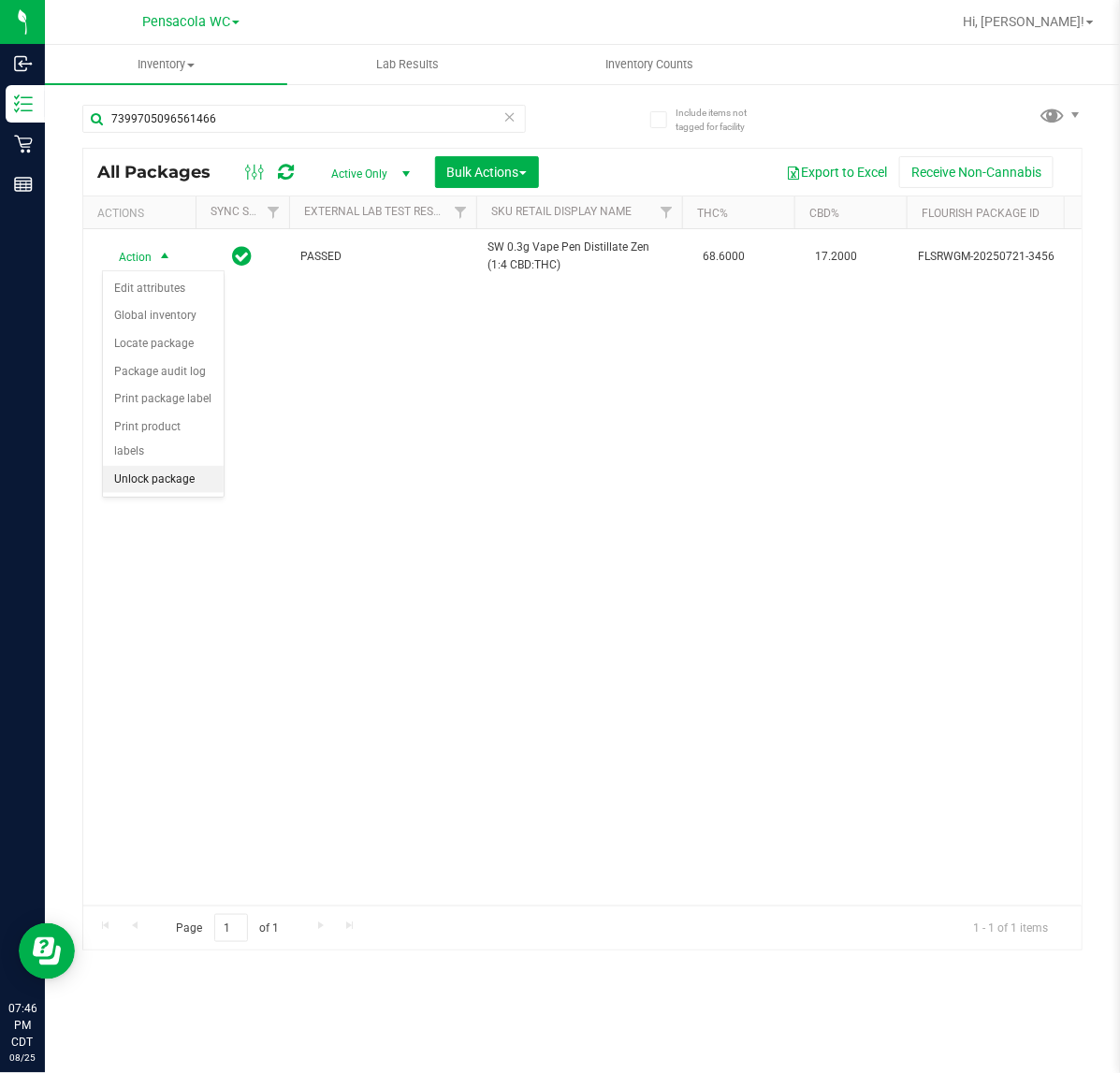
click at [155, 472] on li "Unlock package" at bounding box center [163, 480] width 121 height 28
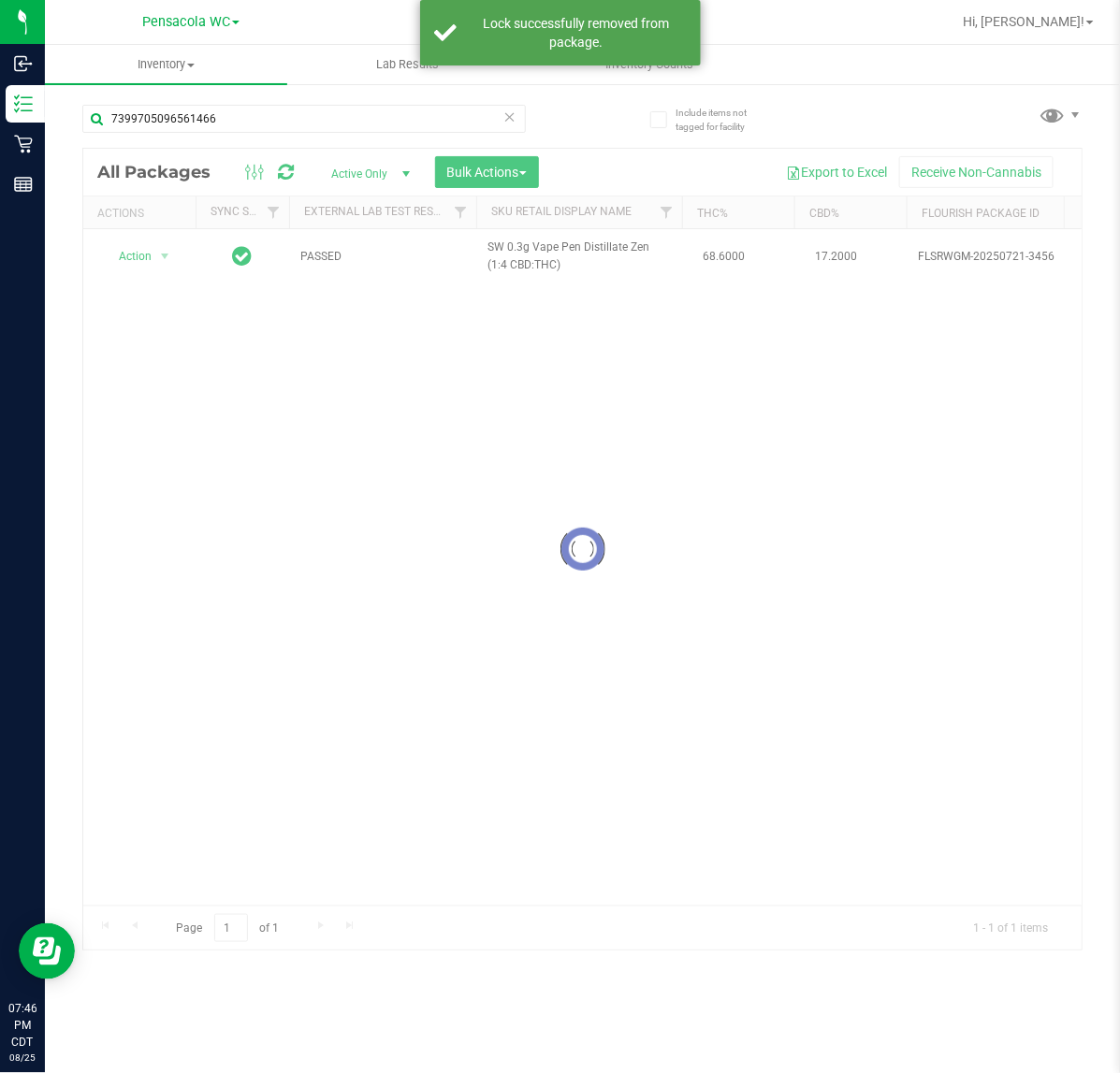
click at [131, 263] on div at bounding box center [582, 549] width 998 height 802
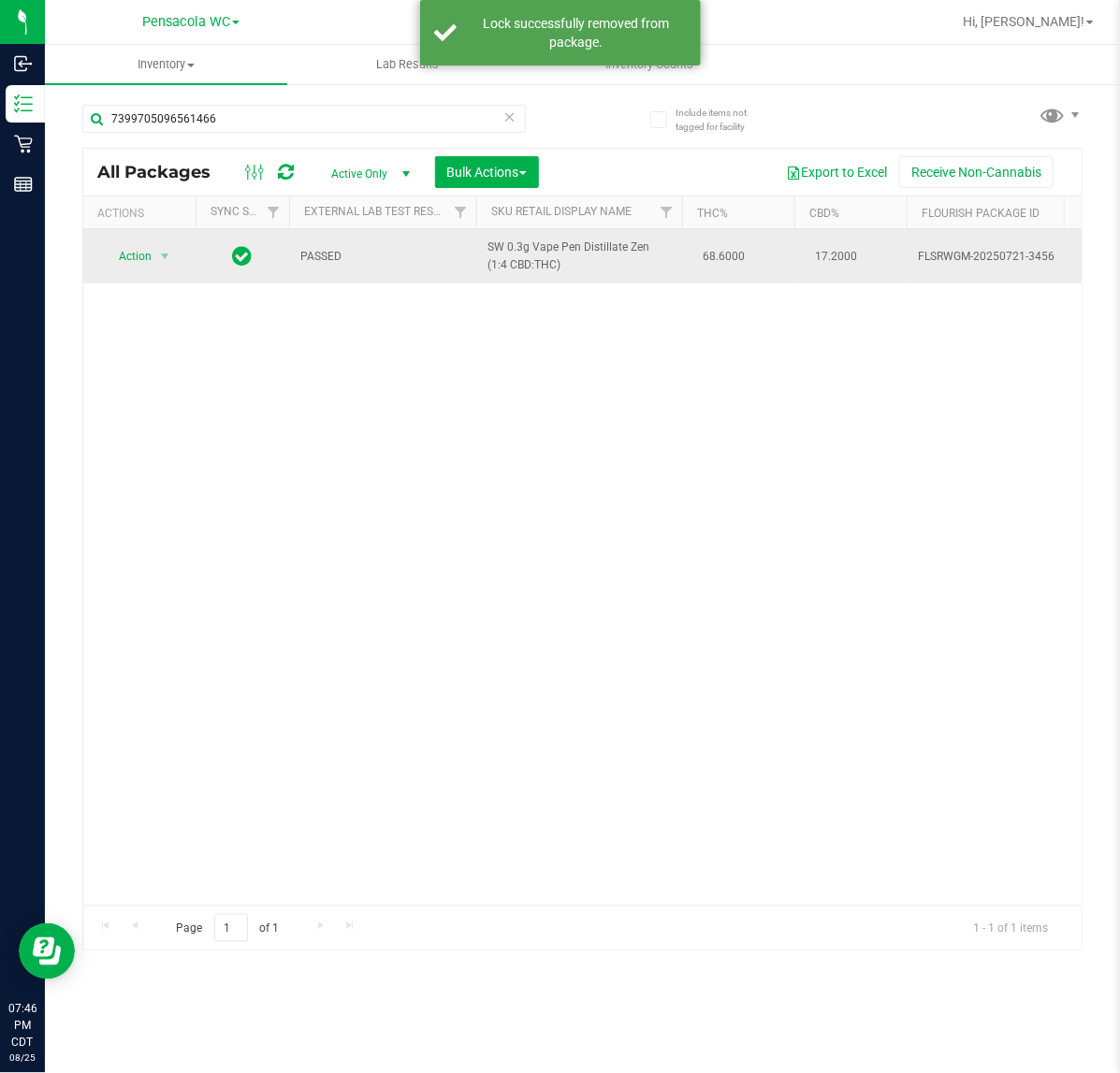
click at [131, 257] on span "Action" at bounding box center [128, 256] width 51 height 26
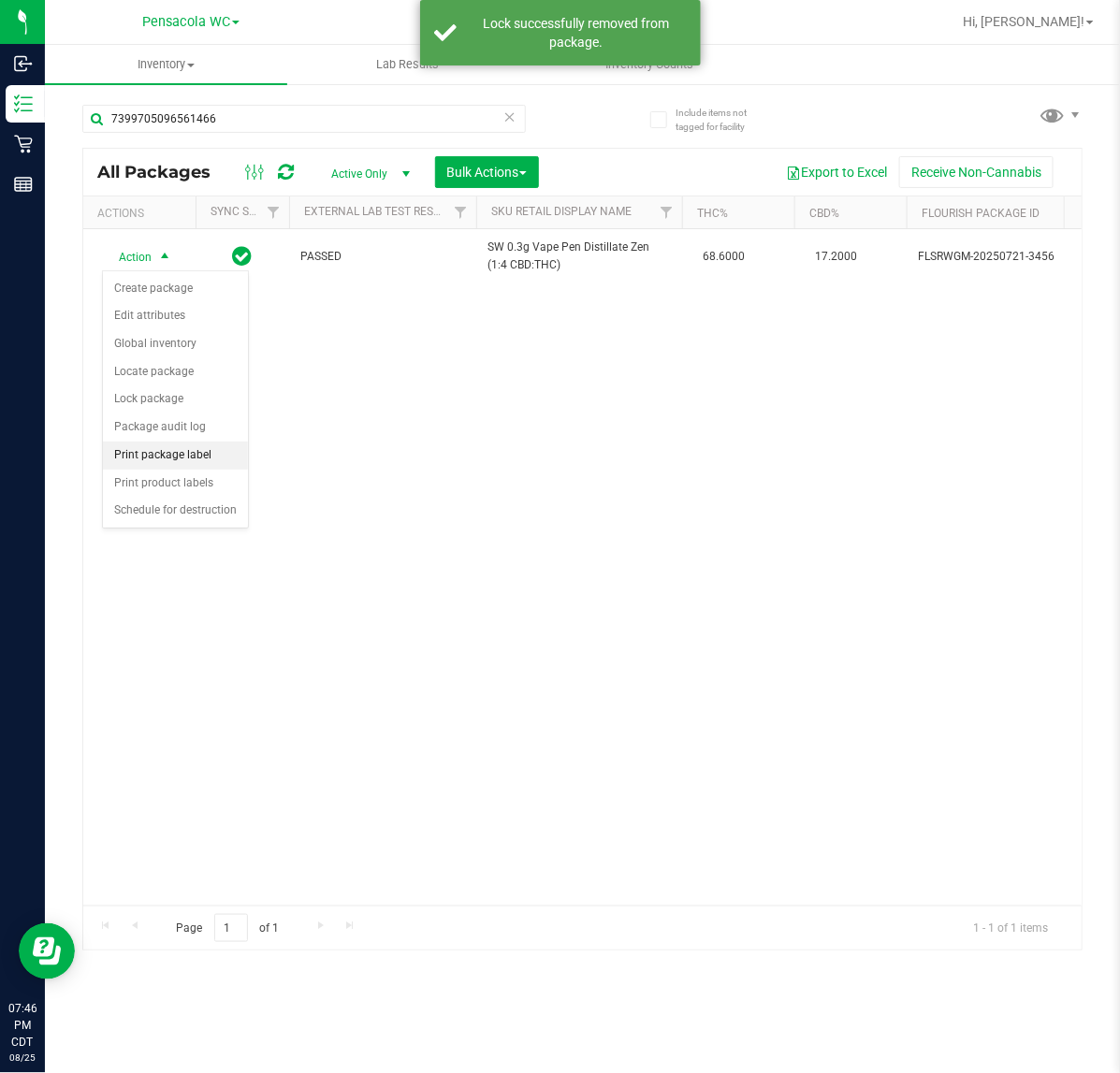
click at [217, 452] on li "Print package label" at bounding box center [176, 455] width 145 height 28
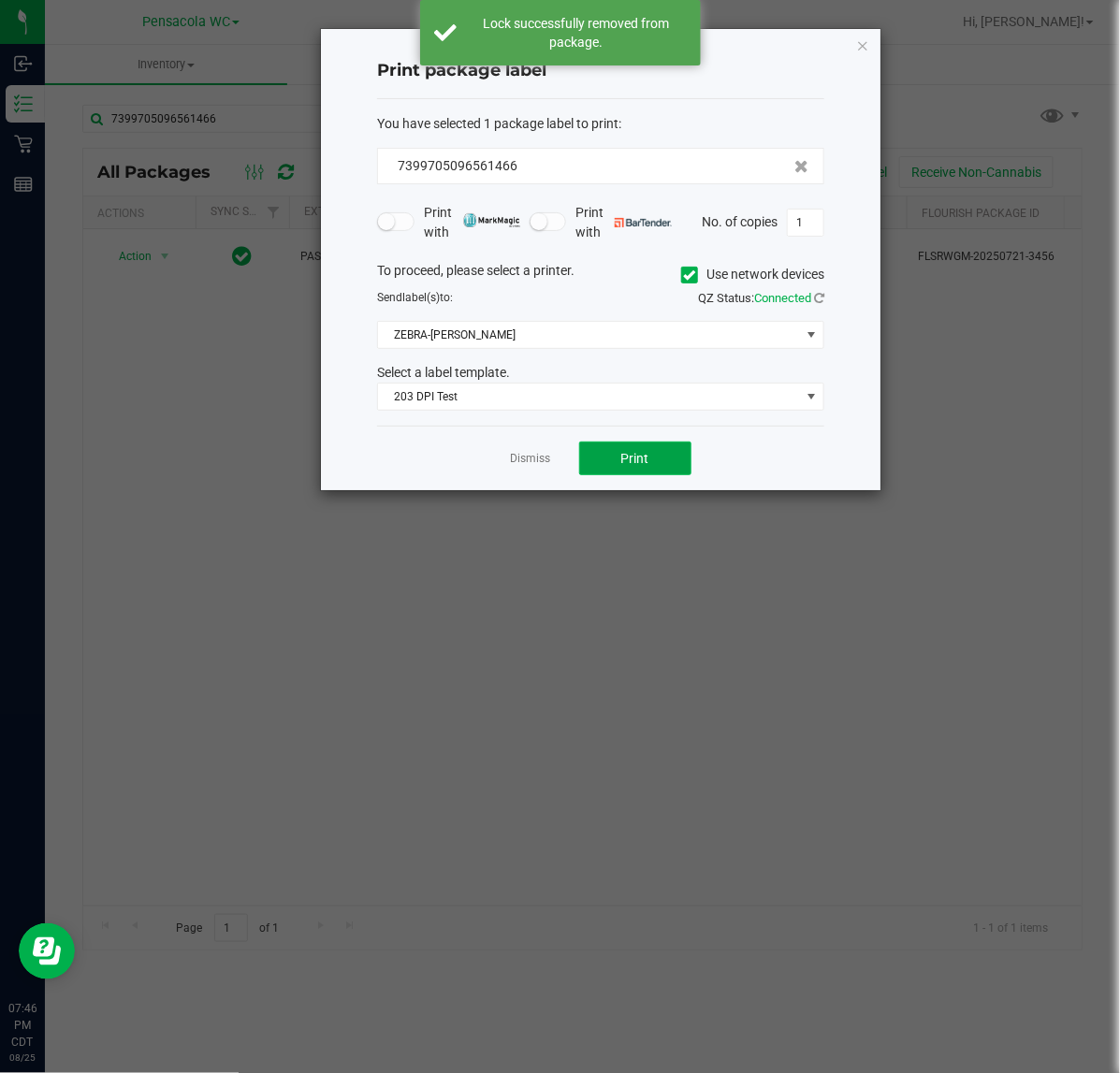
click at [671, 447] on button "Print" at bounding box center [636, 458] width 113 height 34
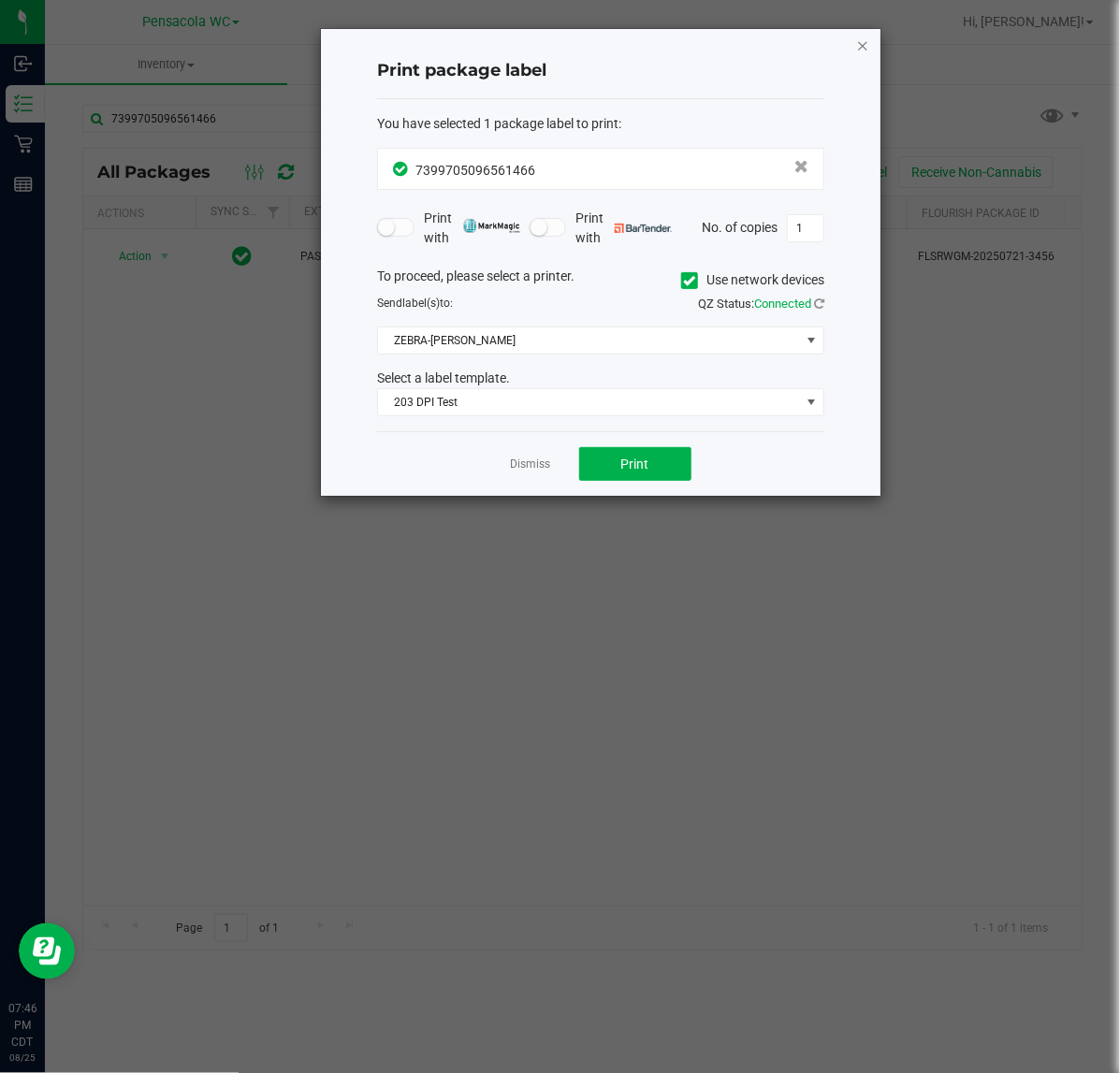
click at [864, 47] on icon "button" at bounding box center [863, 45] width 13 height 23
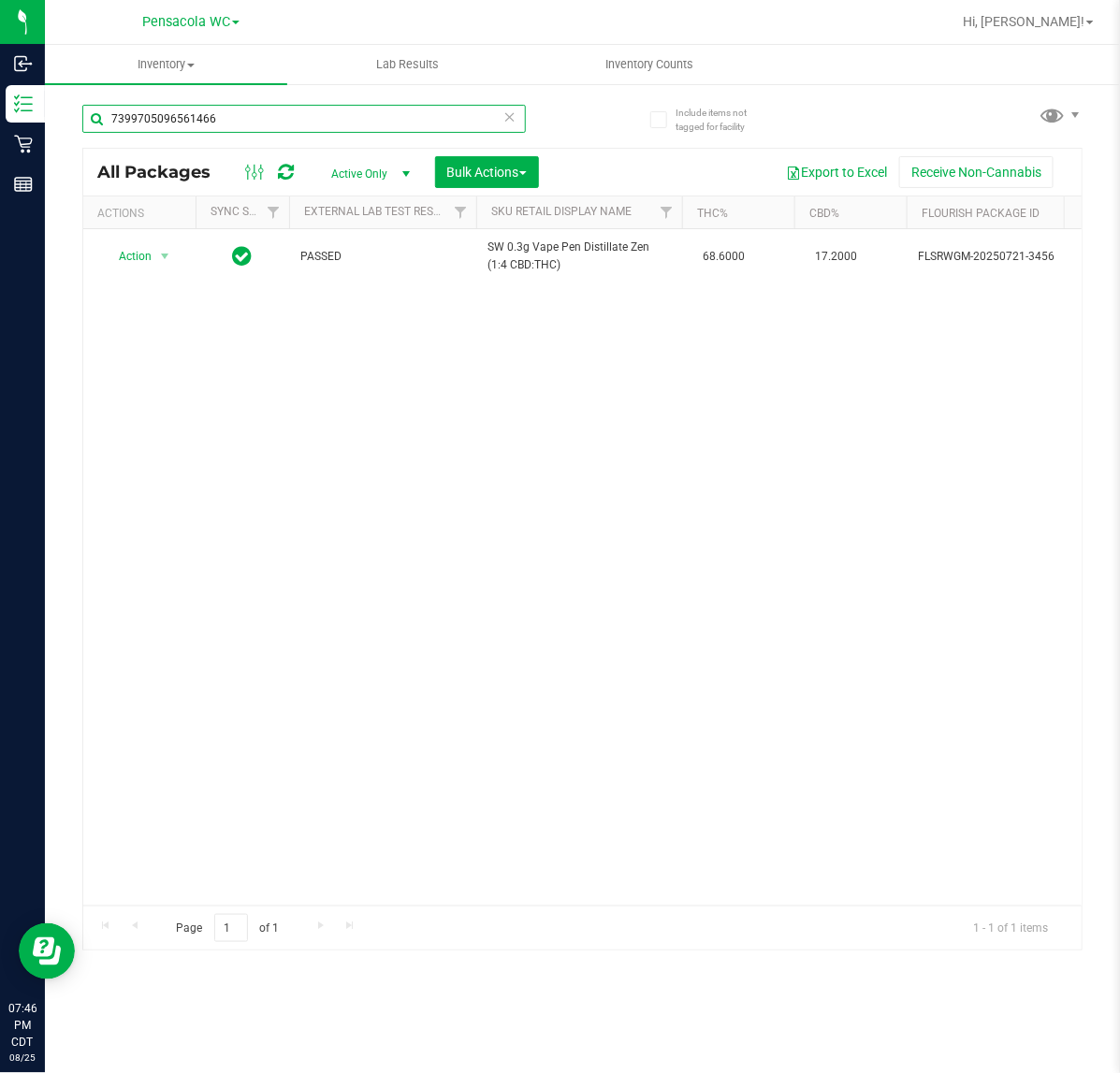
drag, startPoint x: 241, startPoint y: 126, endPoint x: -179, endPoint y: 151, distance: 420.7
click at [0, 151] on html "Inbound Inventory Retail Reports 07:46 PM CDT 08/25/2025 08/25 Pensacola WC Hi,…" at bounding box center [560, 536] width 1120 height 1073
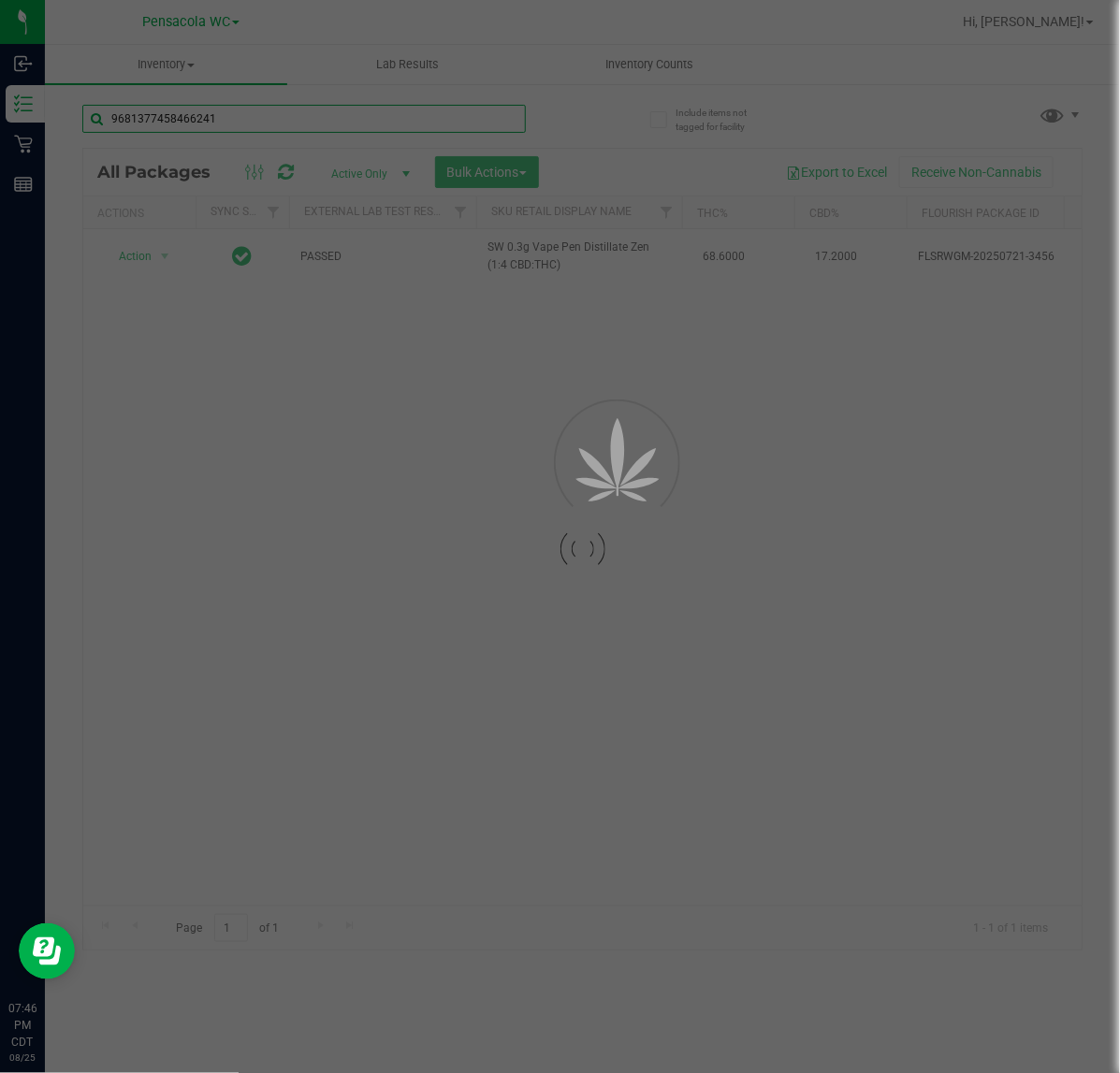
type input "9681377458466241"
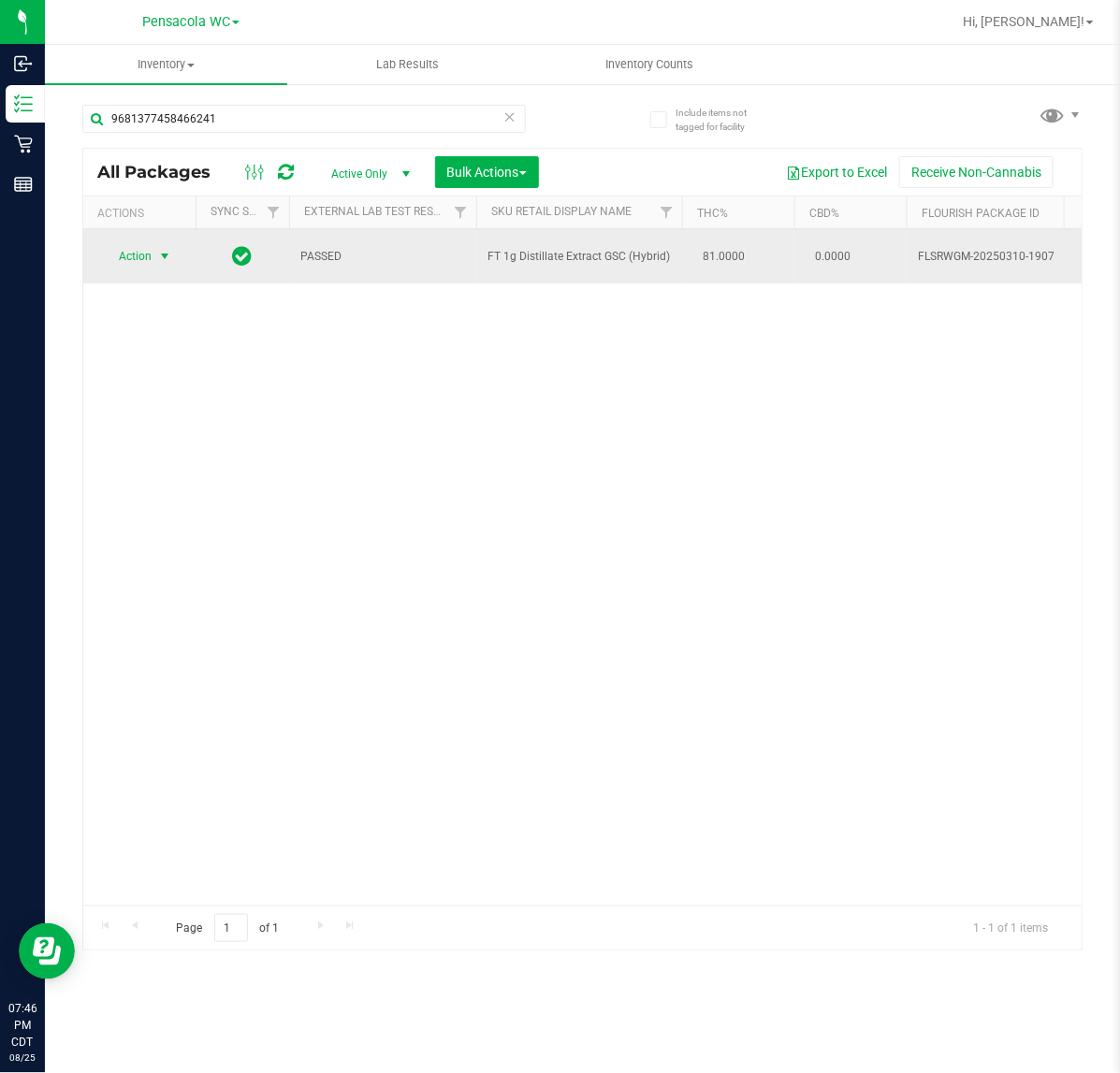
click at [106, 248] on span "Action" at bounding box center [128, 256] width 51 height 26
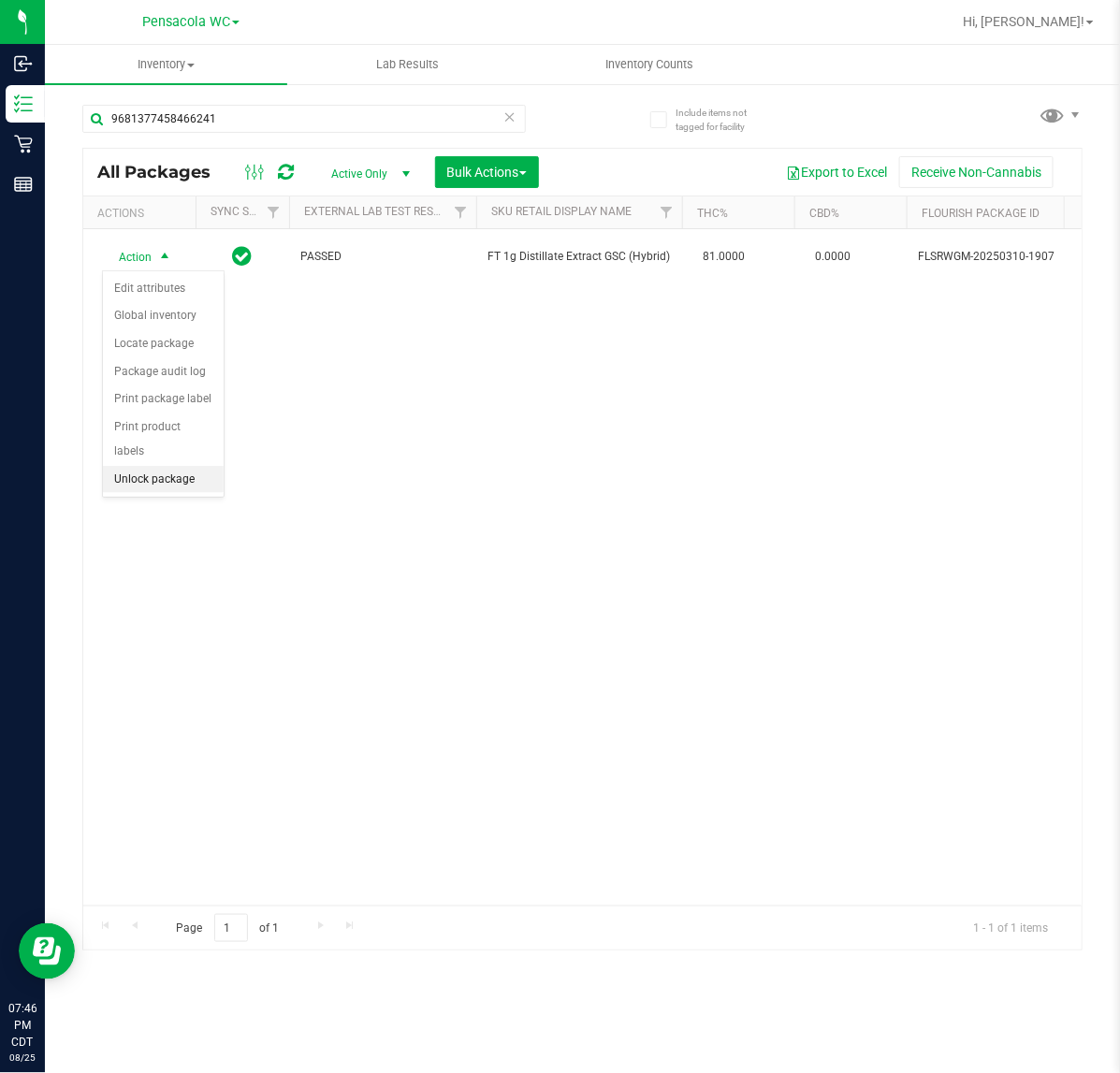
click at [146, 466] on li "Unlock package" at bounding box center [163, 480] width 121 height 28
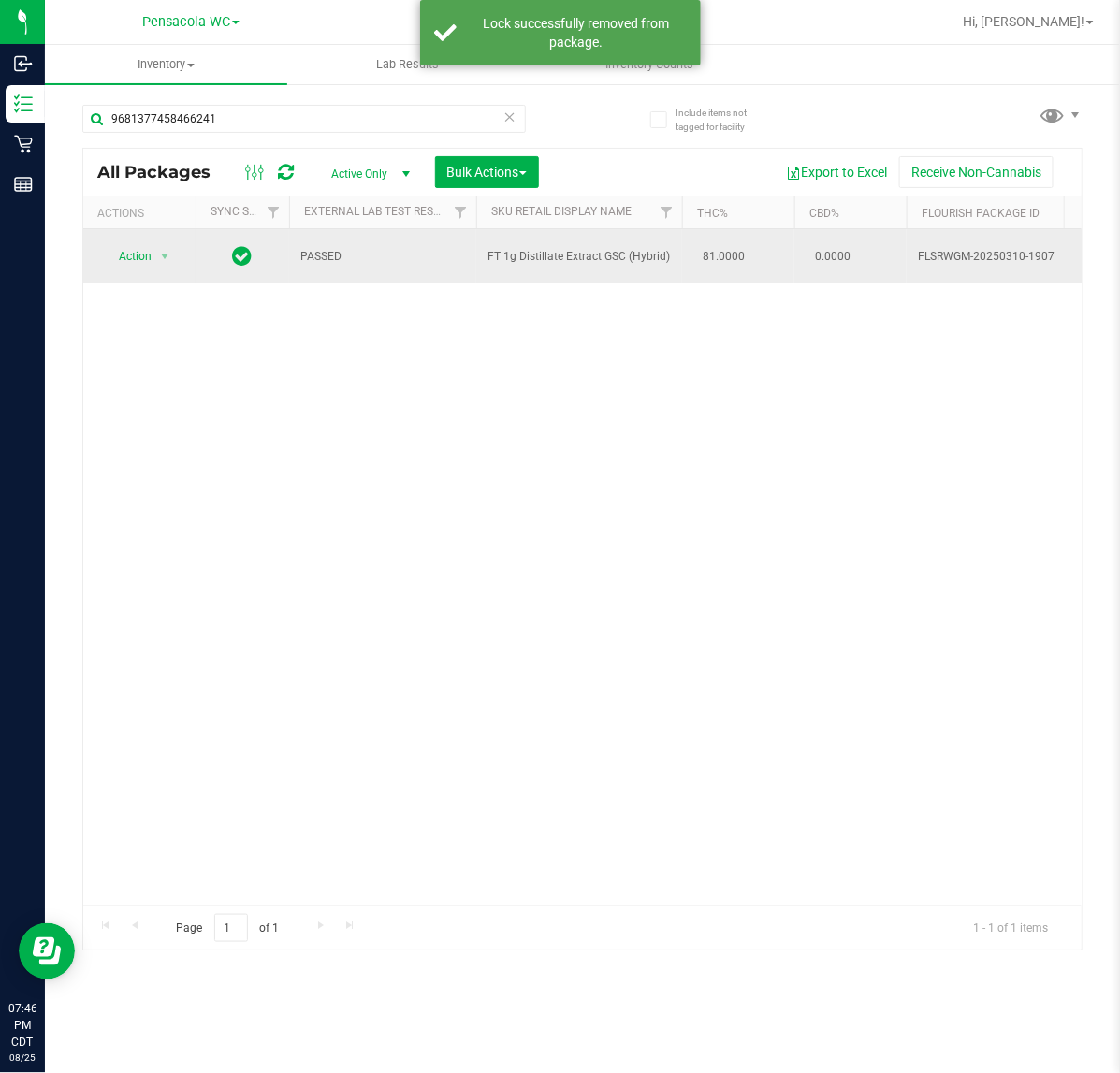
click at [133, 273] on td "Action Action Create package Edit attributes Global inventory Locate package Lo…" at bounding box center [140, 256] width 113 height 54
click at [154, 262] on span "select" at bounding box center [164, 256] width 23 height 26
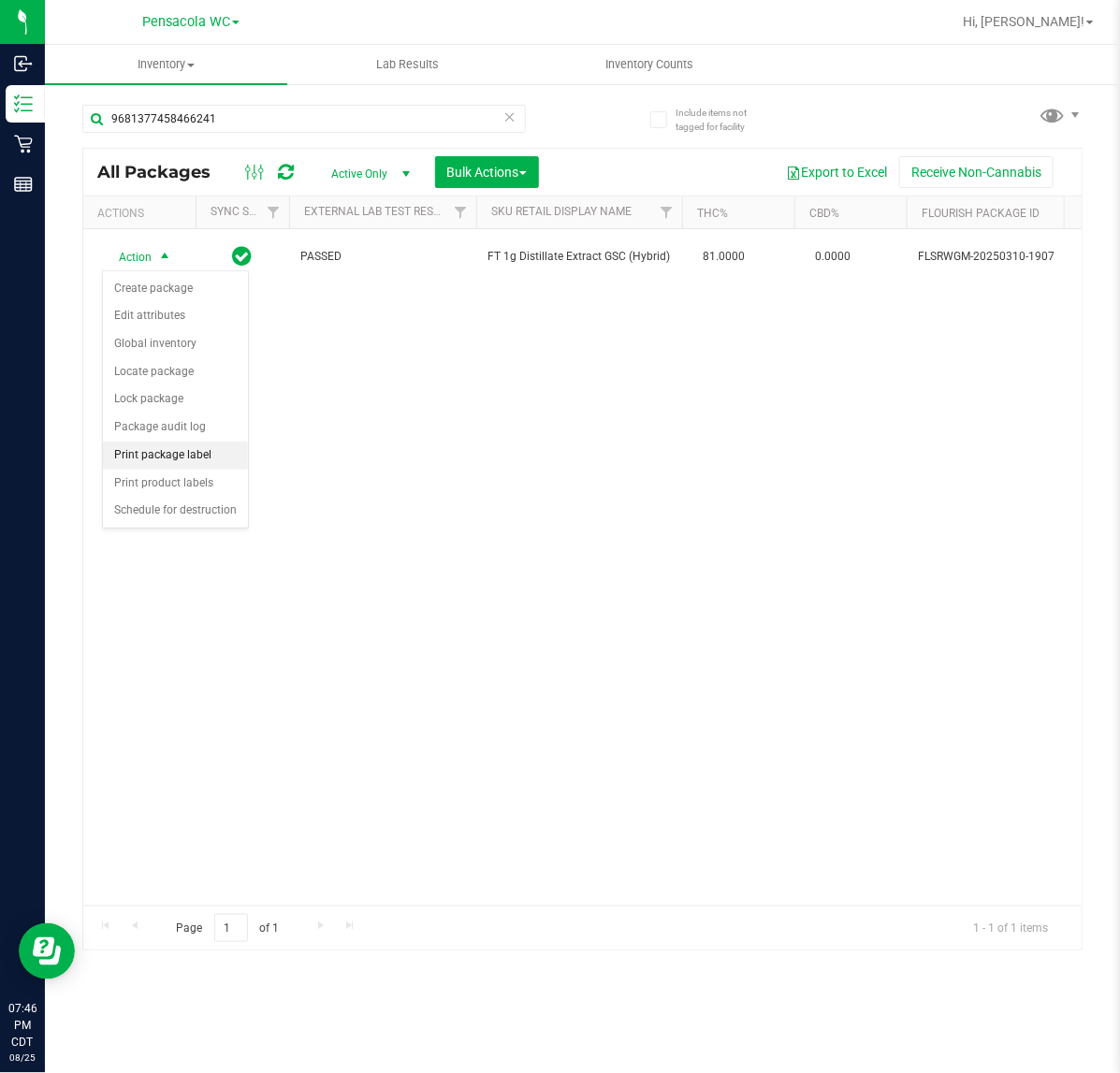
click at [202, 444] on li "Print package label" at bounding box center [176, 455] width 145 height 28
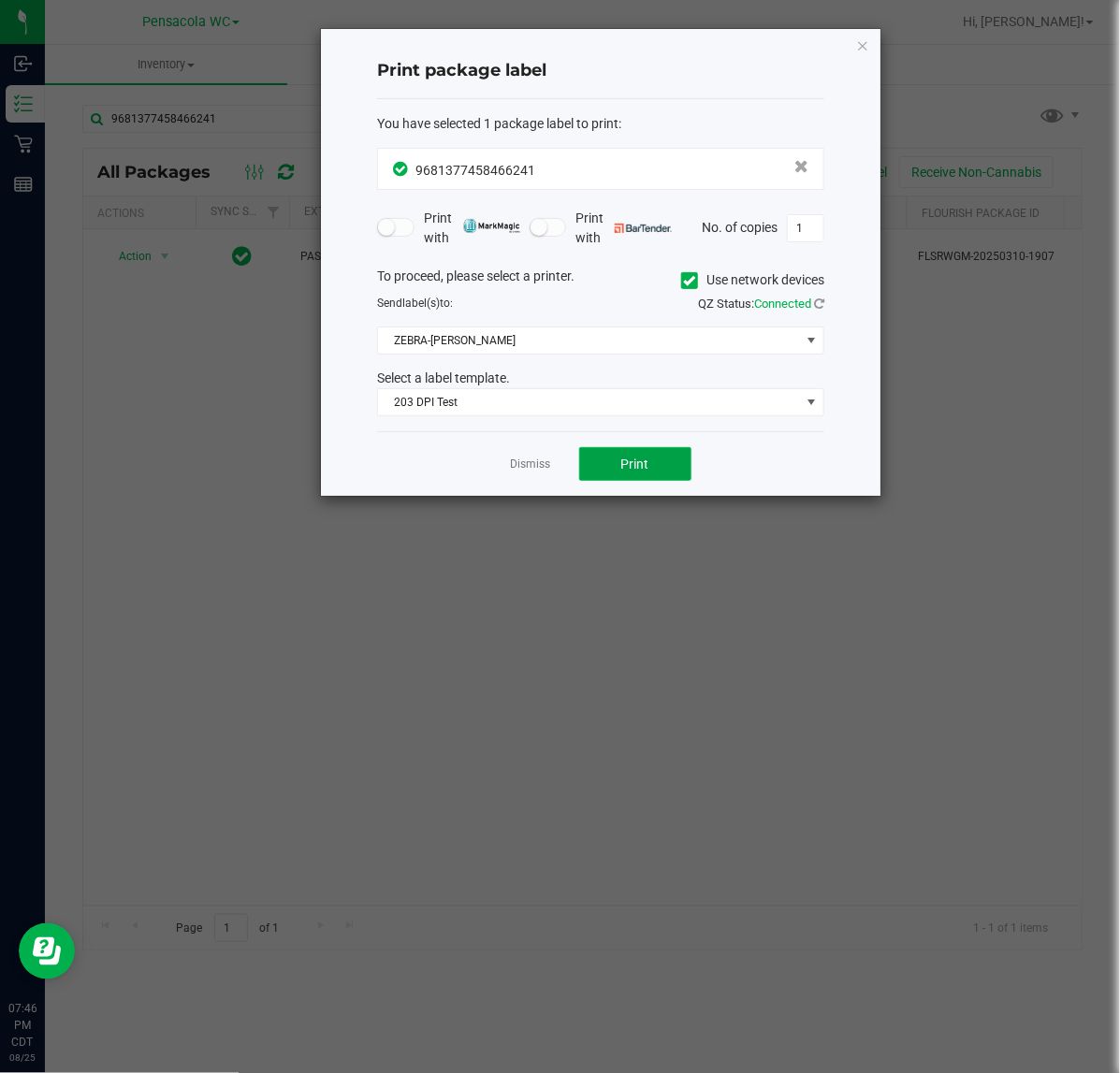
click at [632, 451] on button "Print" at bounding box center [636, 464] width 113 height 34
click at [858, 43] on icon "button" at bounding box center [863, 45] width 13 height 23
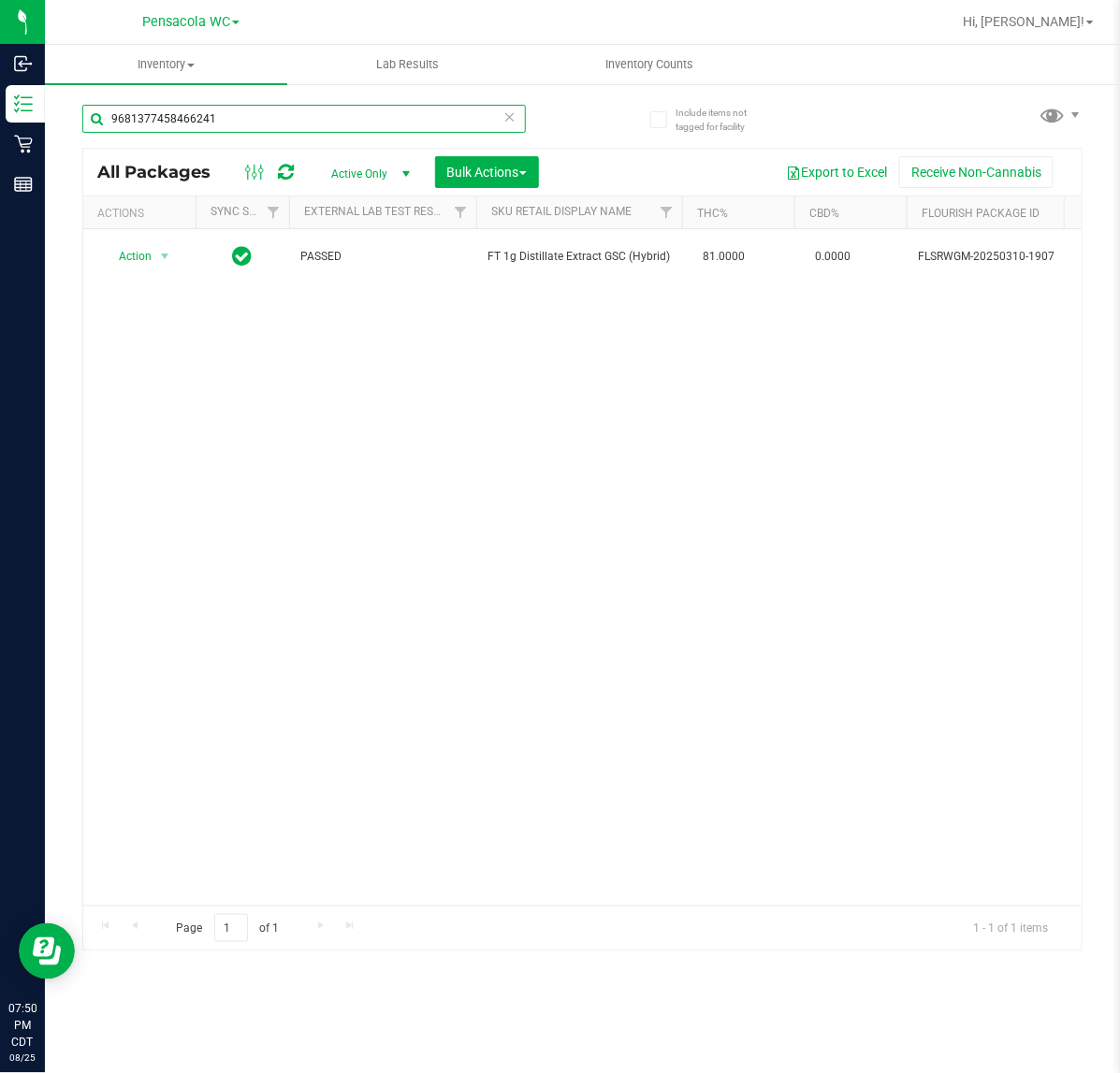
drag, startPoint x: 238, startPoint y: 105, endPoint x: 54, endPoint y: 150, distance: 189.4
click at [54, 150] on div "Include items not tagged for facility 9681377458466241 All Packages Active Only…" at bounding box center [582, 368] width 1075 height 571
type input "hash"
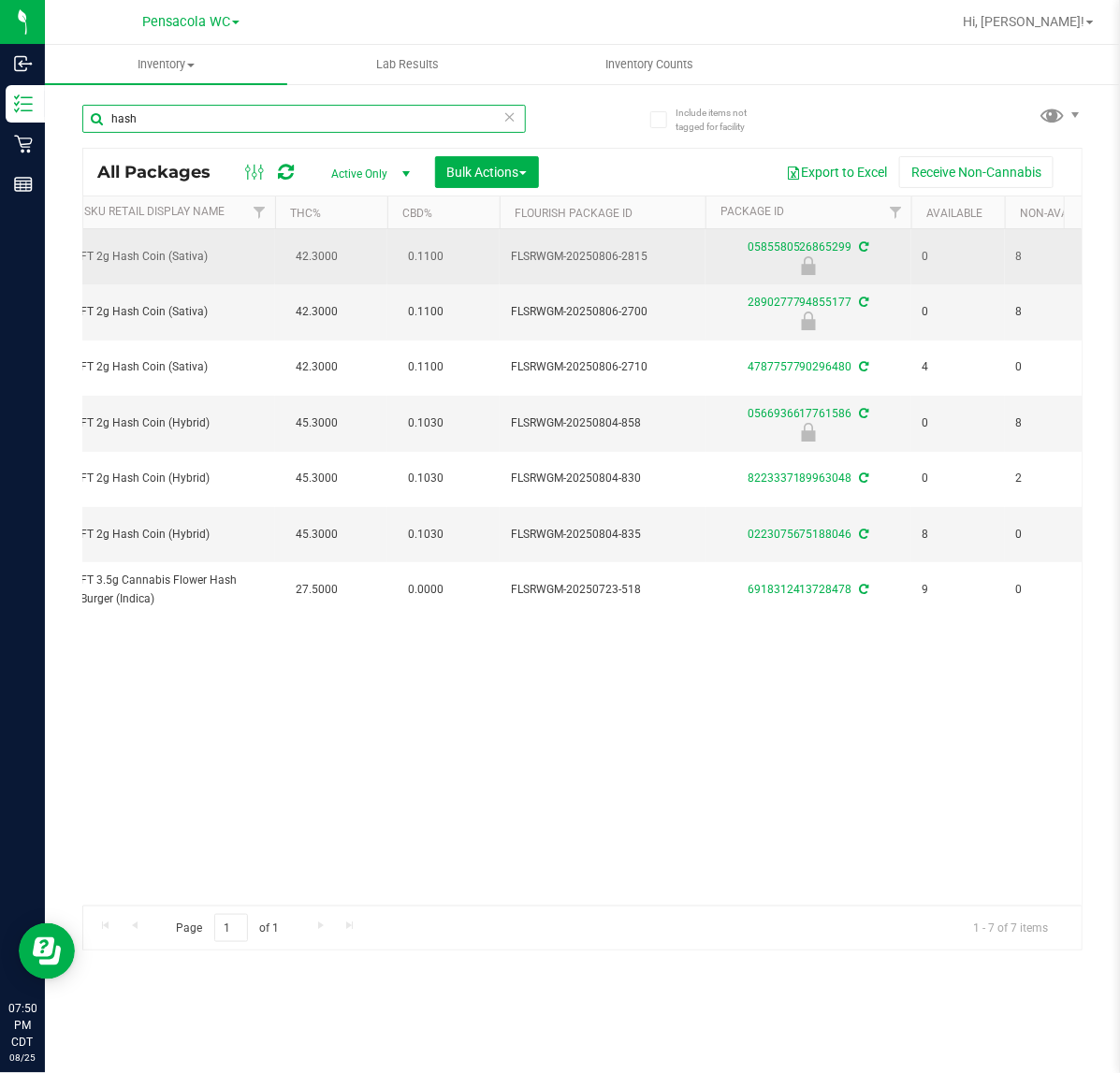
scroll to position [0, 306]
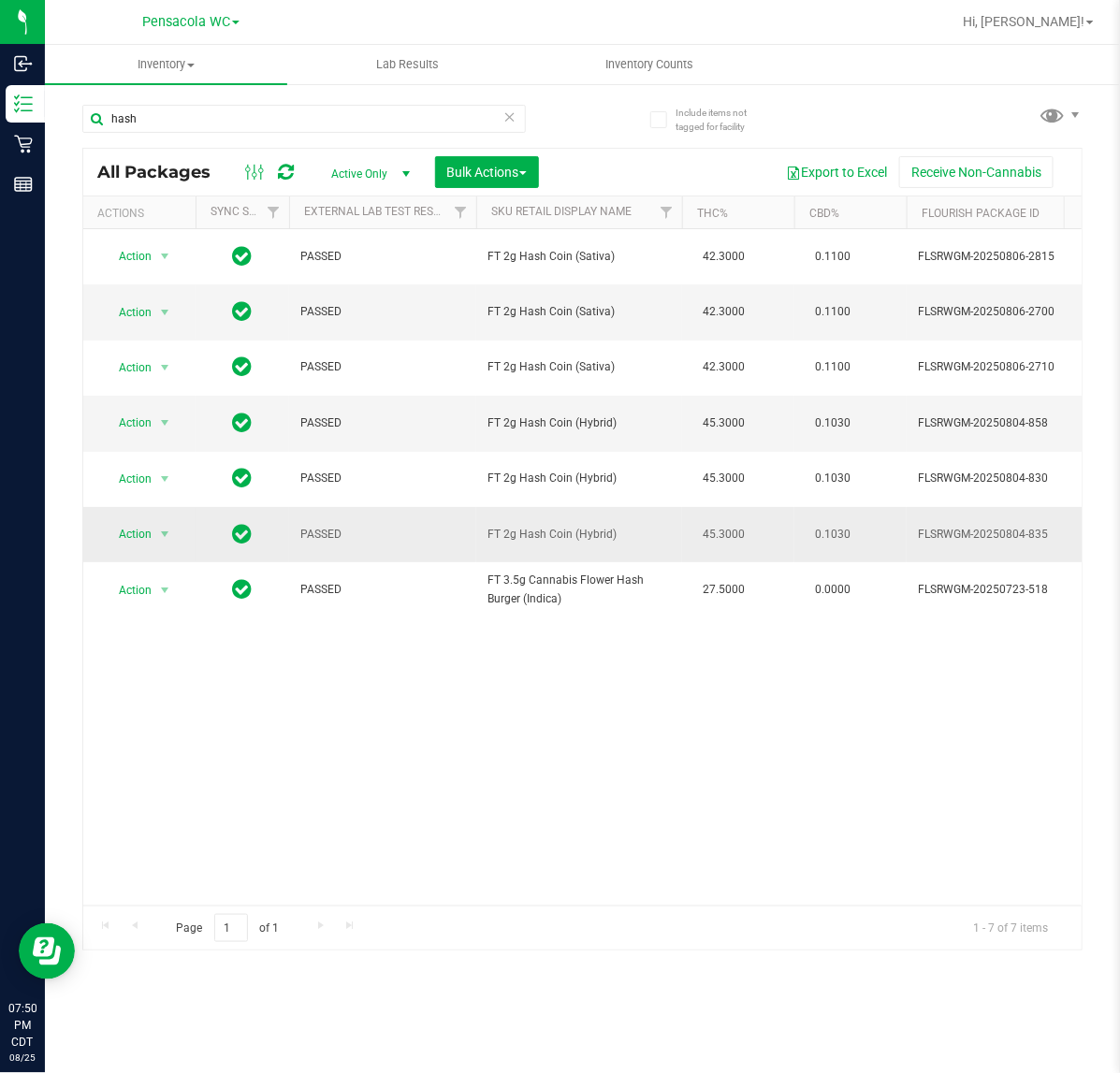
click at [140, 511] on td "Action Action Create package Edit attributes Global inventory Locate package Lo…" at bounding box center [140, 534] width 113 height 55
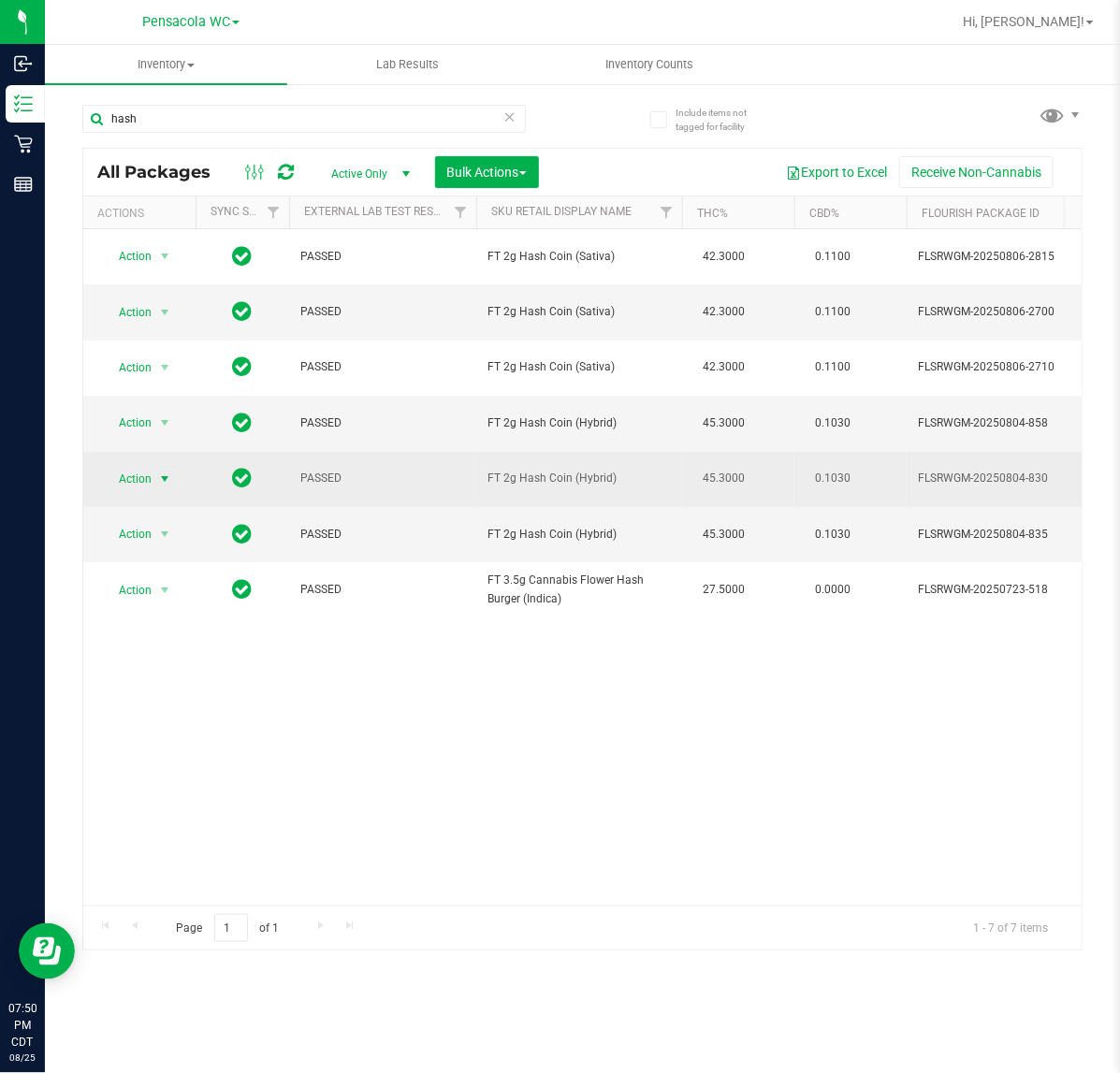
click at [143, 477] on span "Action" at bounding box center [128, 479] width 51 height 26
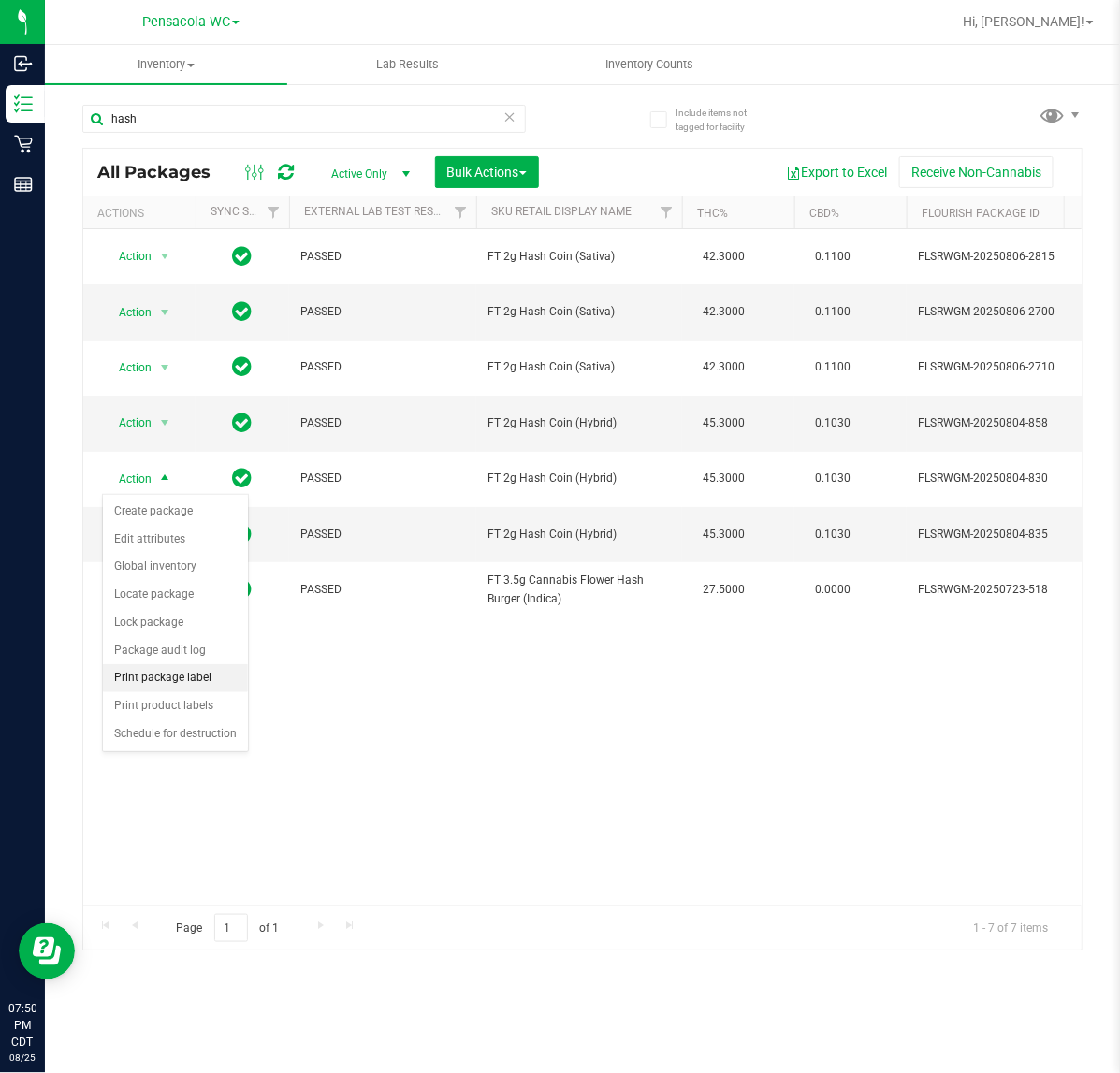
click at [188, 676] on li "Print package label" at bounding box center [176, 678] width 145 height 28
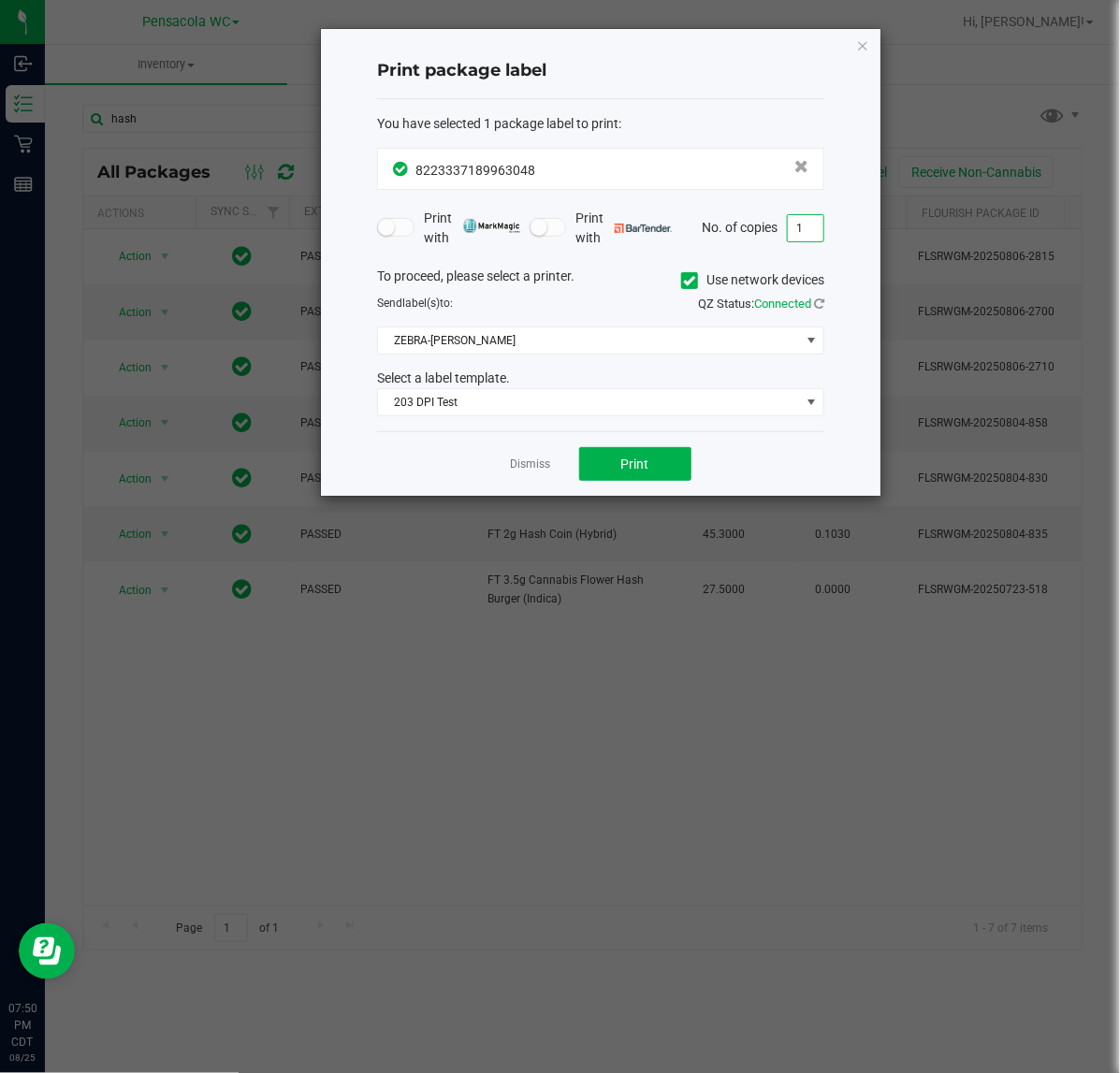
click at [805, 220] on input "1" at bounding box center [805, 228] width 36 height 26
type input "2"
click at [638, 481] on button "Print" at bounding box center [636, 464] width 113 height 34
click at [862, 48] on icon "button" at bounding box center [863, 45] width 13 height 23
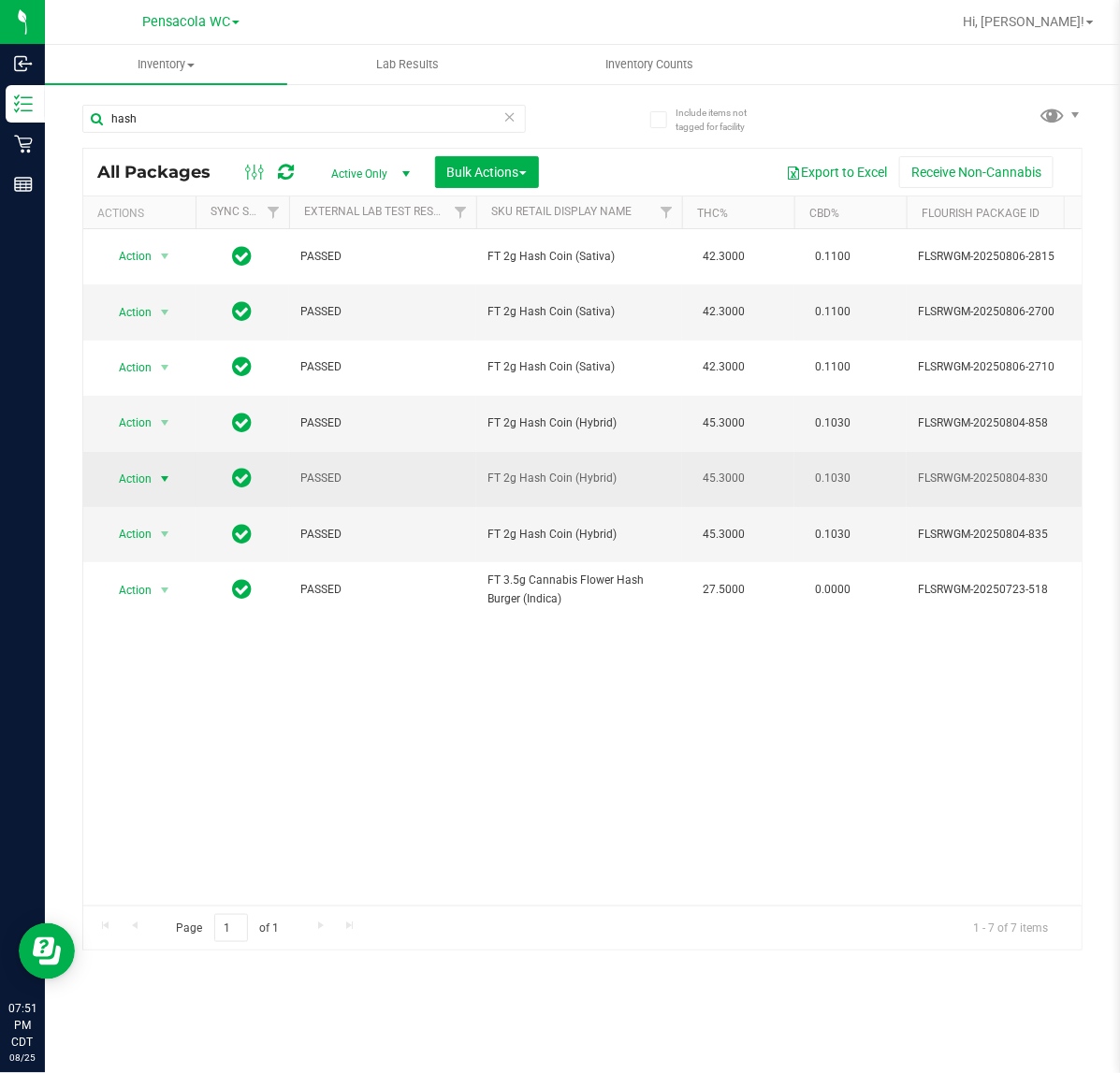
click at [157, 486] on span "select" at bounding box center [164, 479] width 15 height 15
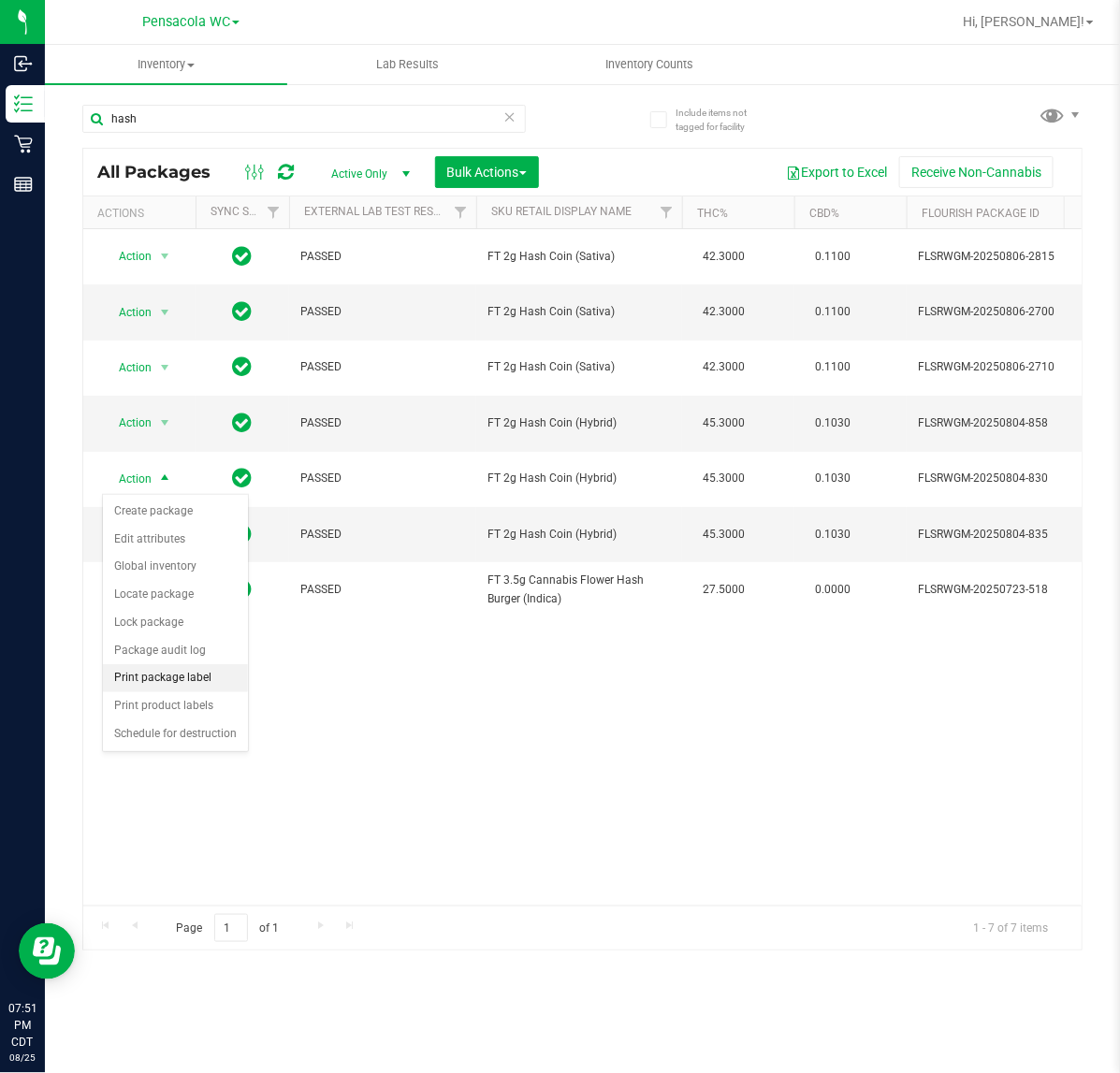
click at [210, 682] on li "Print package label" at bounding box center [176, 678] width 145 height 28
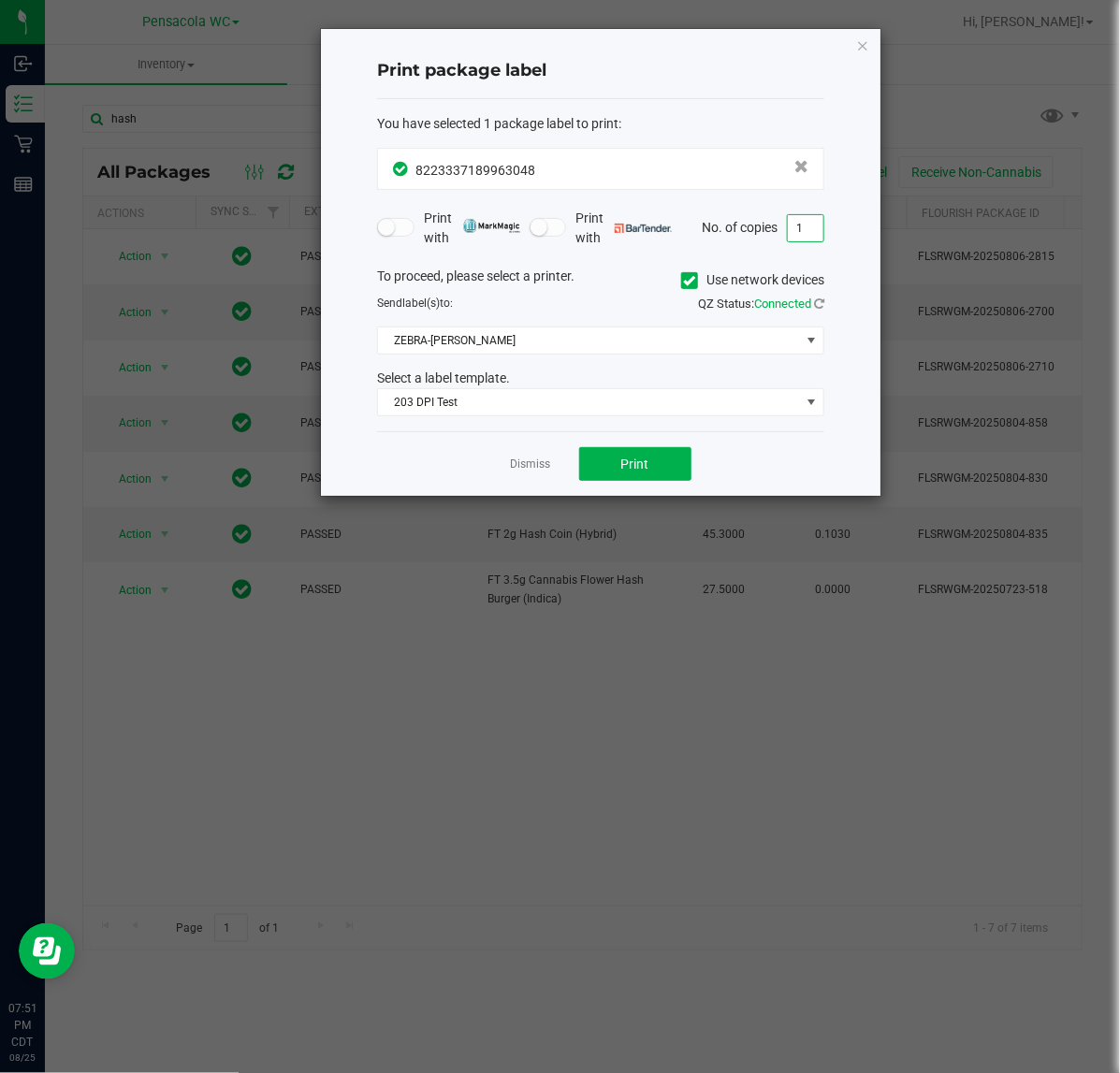
click at [796, 230] on input "1" at bounding box center [805, 228] width 36 height 26
type input "2"
click at [627, 449] on button "Print" at bounding box center [636, 464] width 113 height 34
click at [859, 52] on icon "button" at bounding box center [863, 45] width 13 height 23
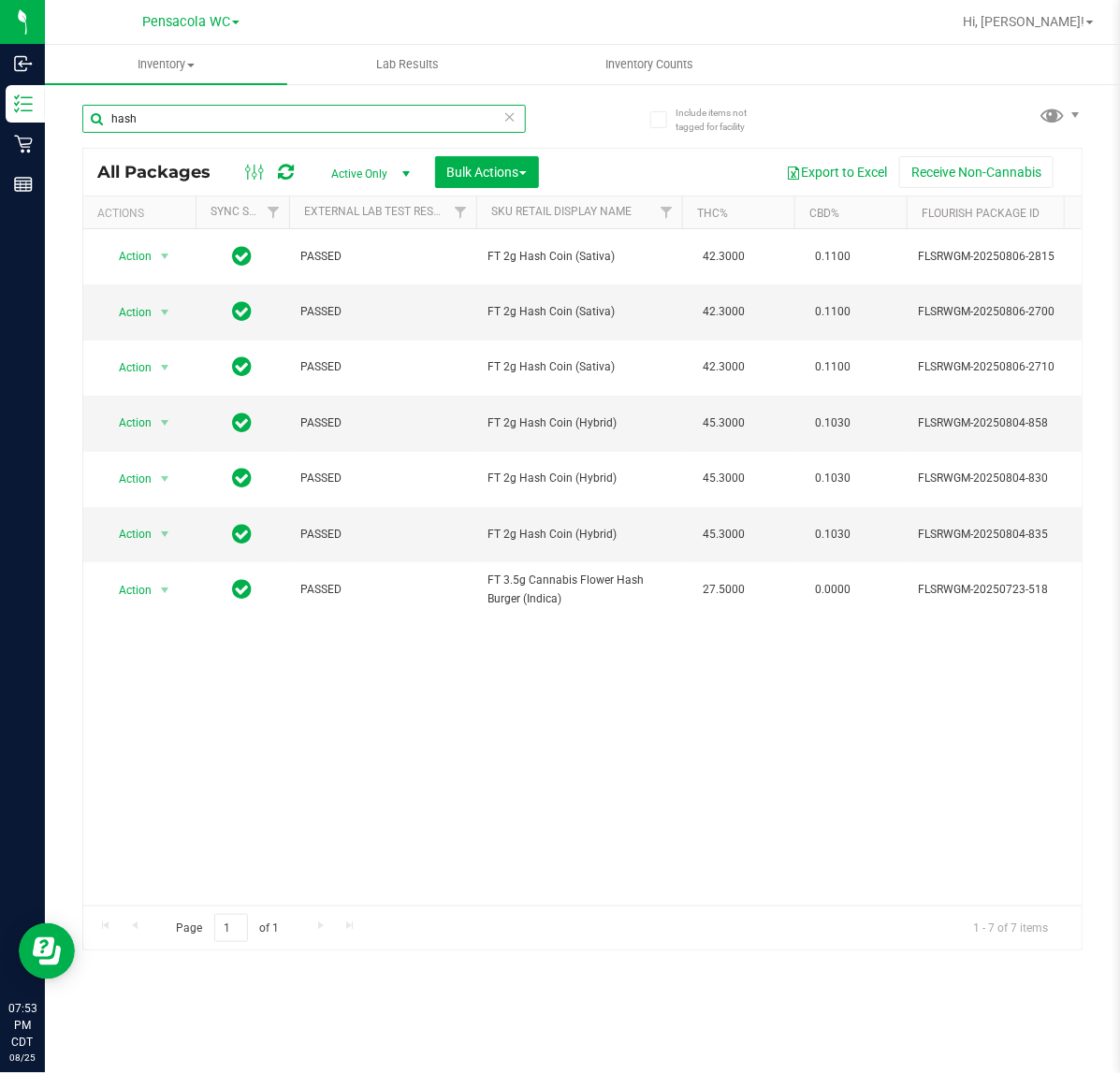
drag, startPoint x: 159, startPoint y: 110, endPoint x: -40, endPoint y: 135, distance: 200.6
click at [0, 135] on html "Inbound Inventory Retail Reports 07:53 PM CDT 08/25/2025 08/25 Pensacola WC Hi,…" at bounding box center [560, 536] width 1120 height 1073
type input "jupiter"
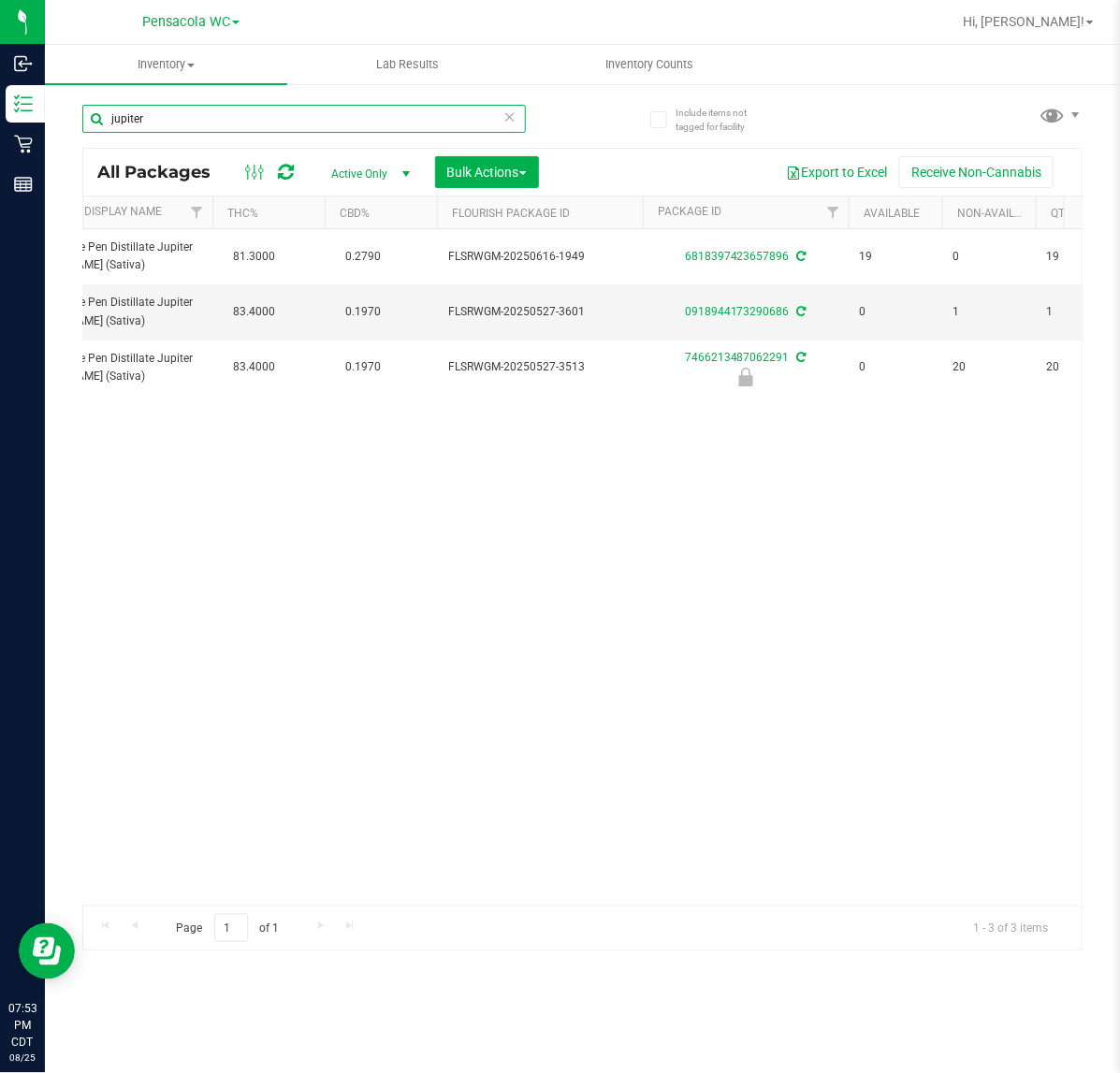
scroll to position [0, 468]
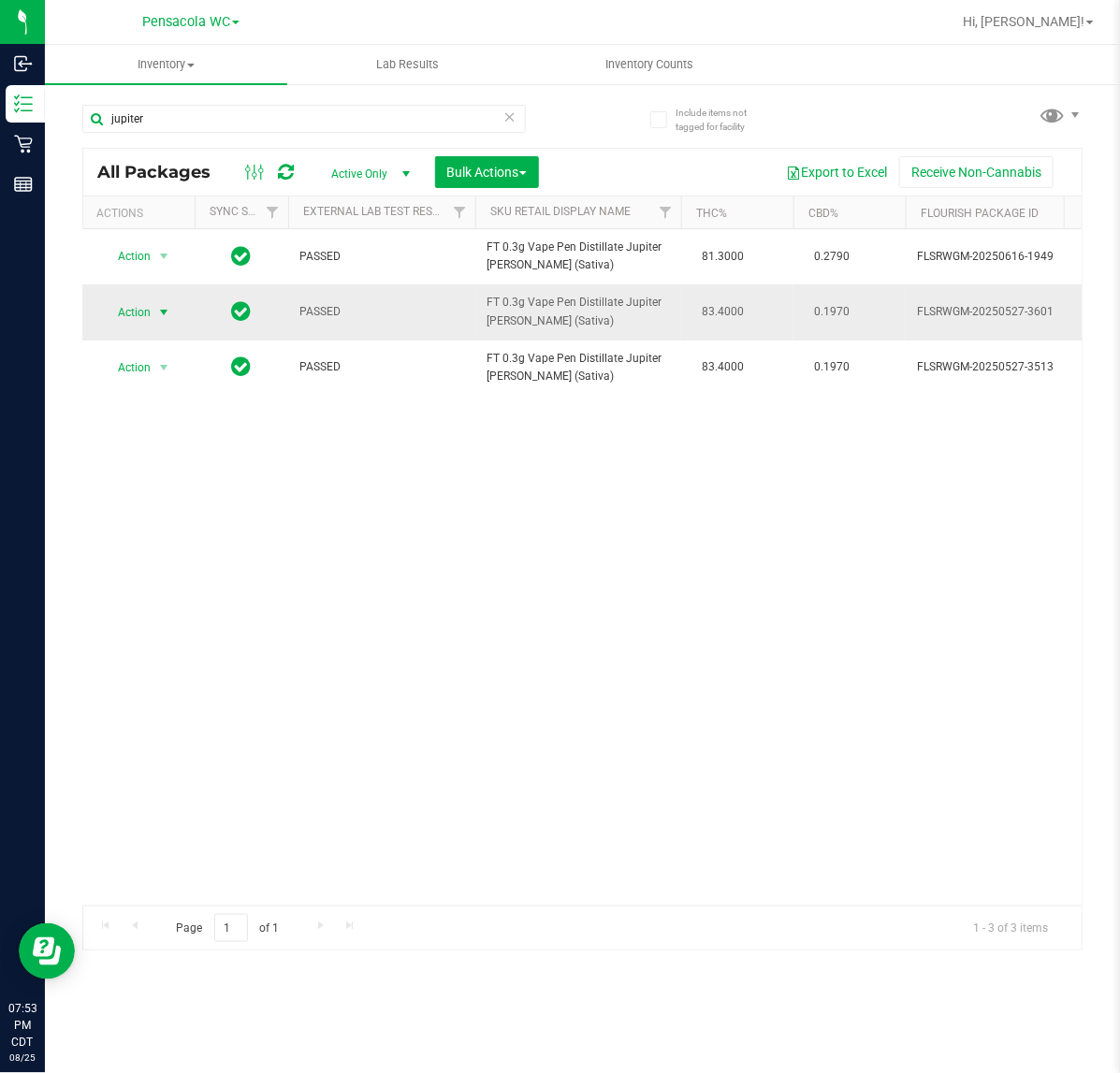
click at [113, 309] on span "Action" at bounding box center [127, 313] width 51 height 26
click at [204, 507] on li "Print package label" at bounding box center [175, 511] width 145 height 28
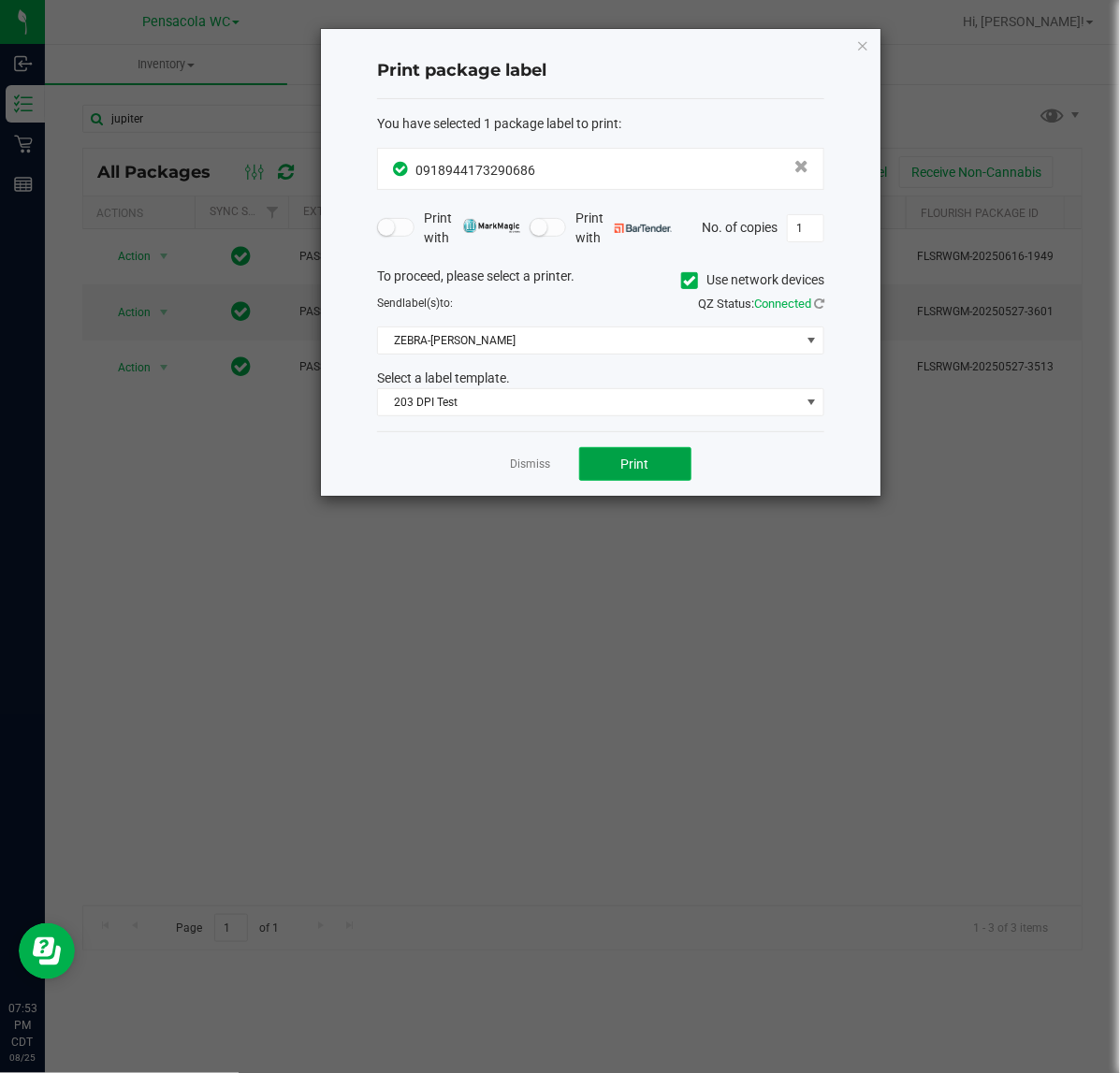
click at [636, 453] on button "Print" at bounding box center [636, 464] width 113 height 34
click at [863, 48] on icon "button" at bounding box center [863, 45] width 13 height 23
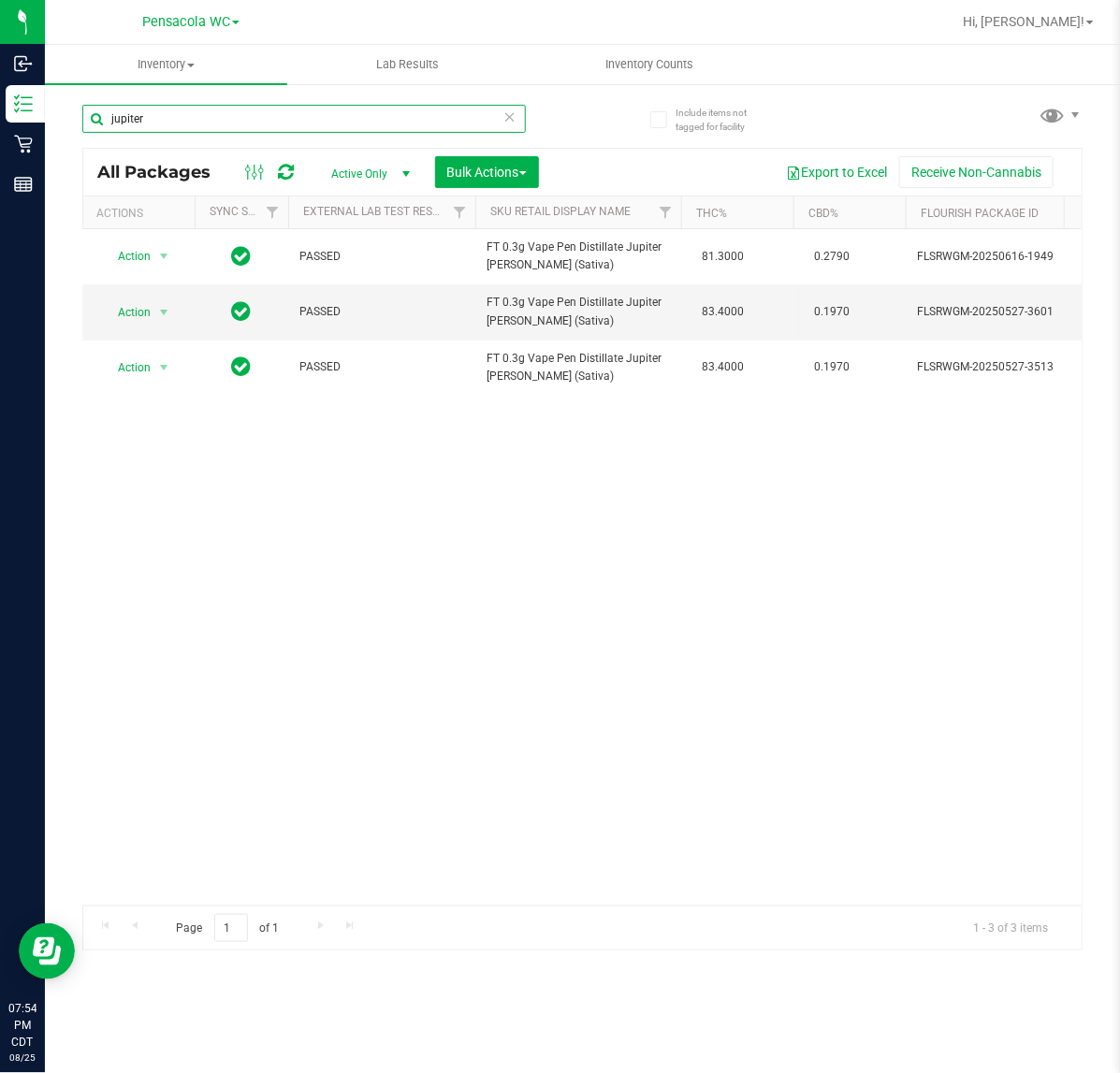
drag, startPoint x: 339, startPoint y: 115, endPoint x: -111, endPoint y: 138, distance: 450.6
click at [0, 138] on html "Inbound Inventory Retail Reports 07:54 PM CDT 08/25/2025 08/25 Pensacola WC Hi,…" at bounding box center [560, 536] width 1120 height 1073
type input "purple"
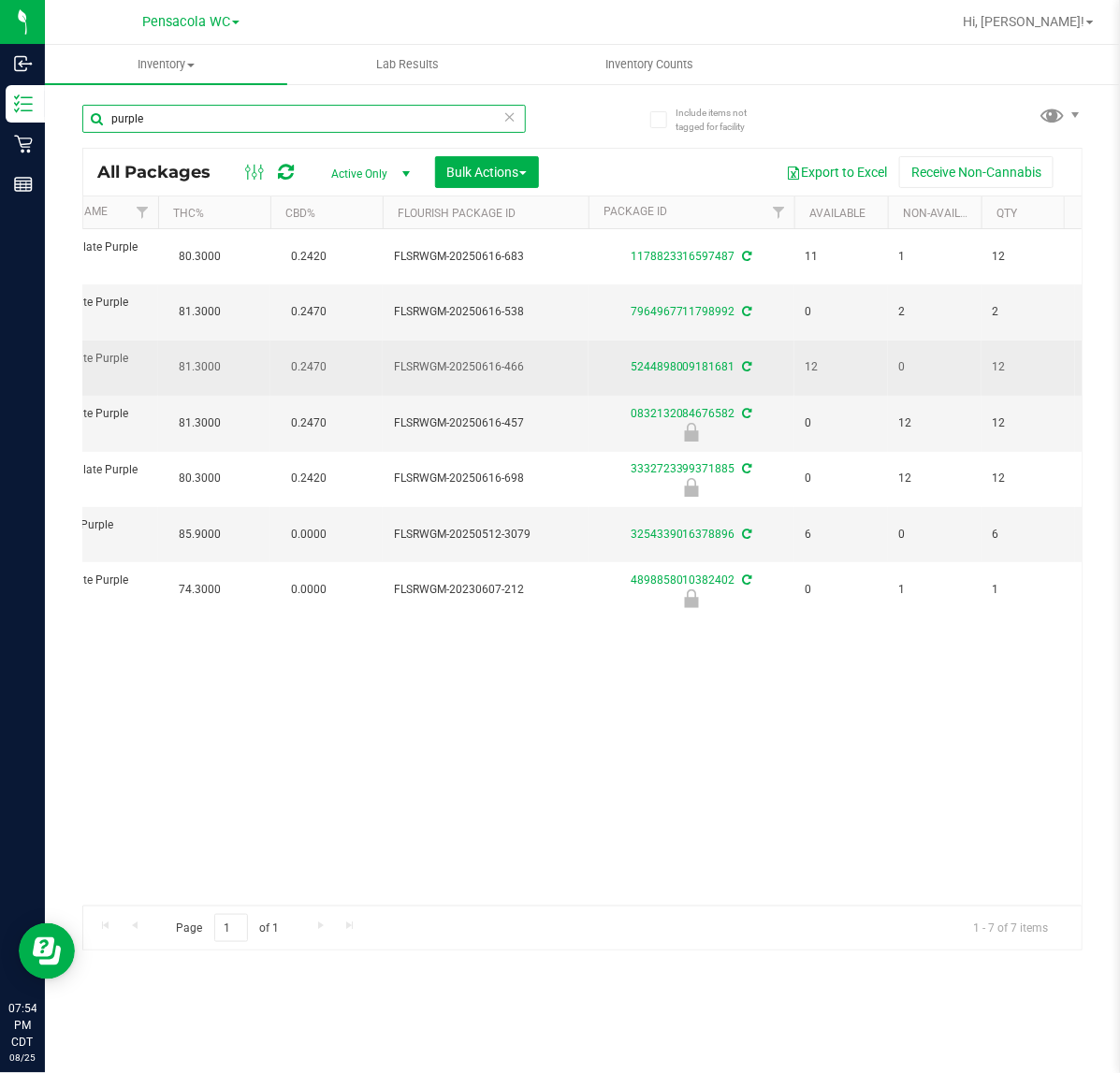
scroll to position [0, 525]
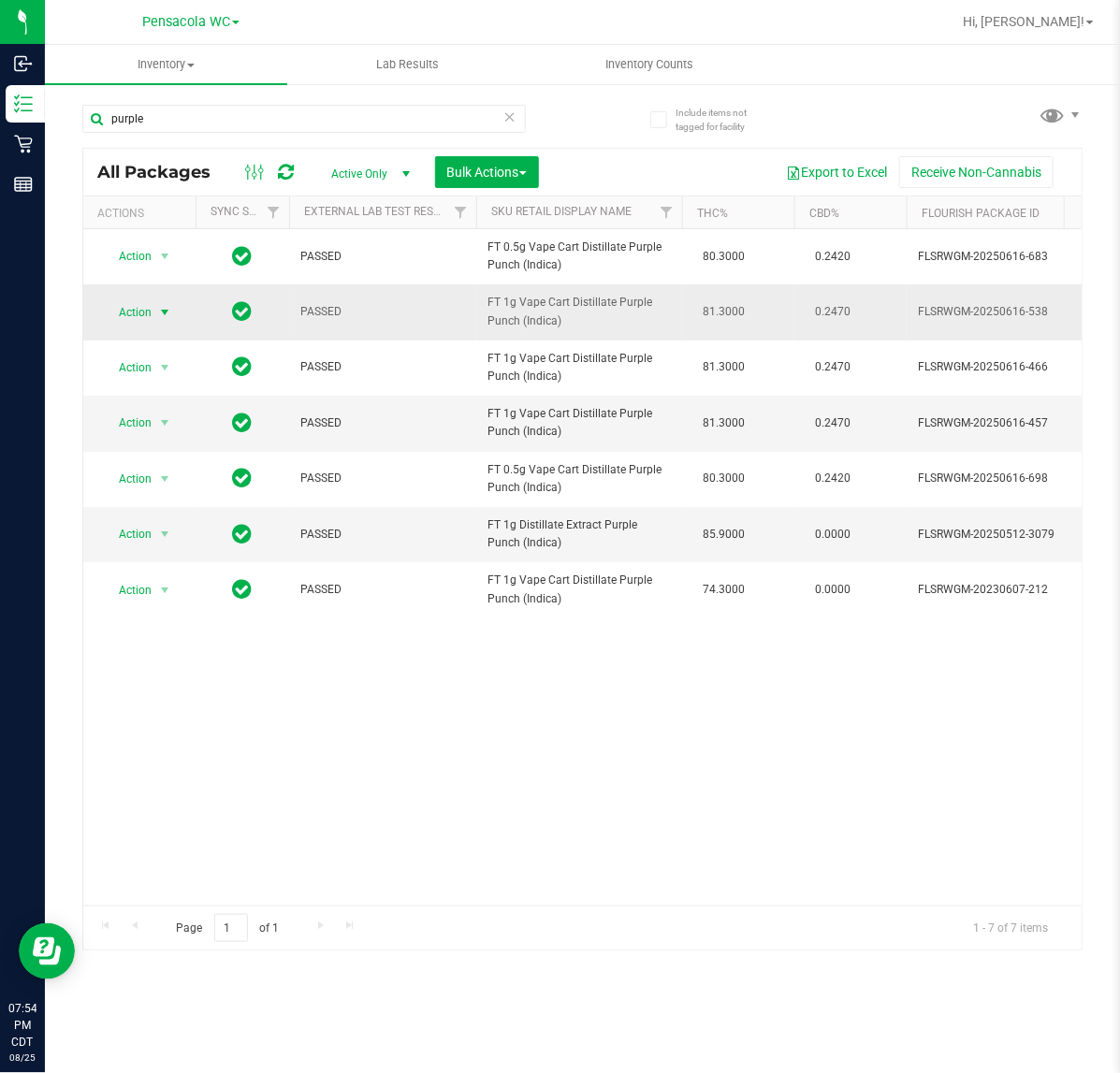
click at [117, 314] on span "Action" at bounding box center [128, 313] width 51 height 26
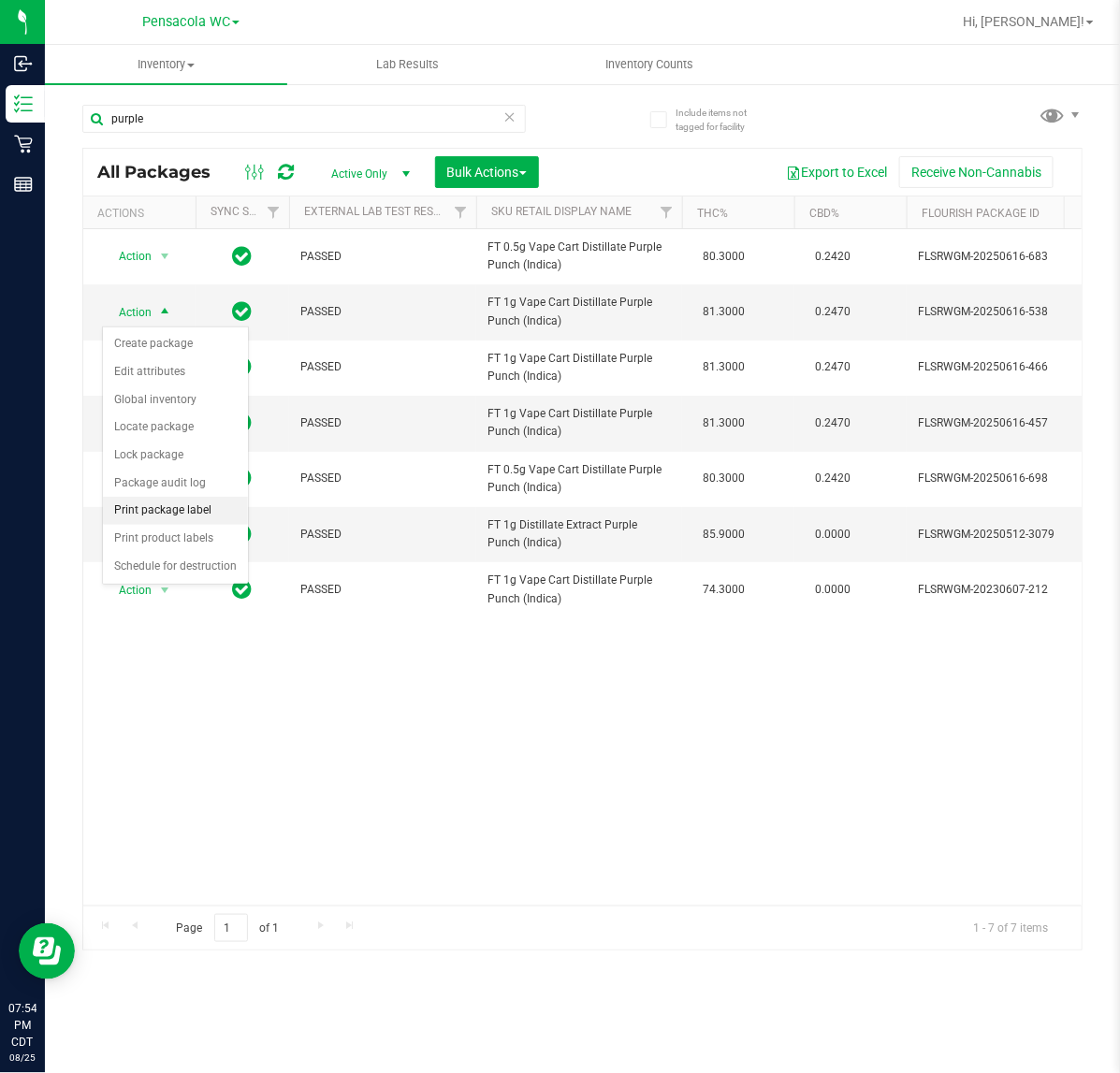
click at [210, 519] on li "Print package label" at bounding box center [176, 511] width 145 height 28
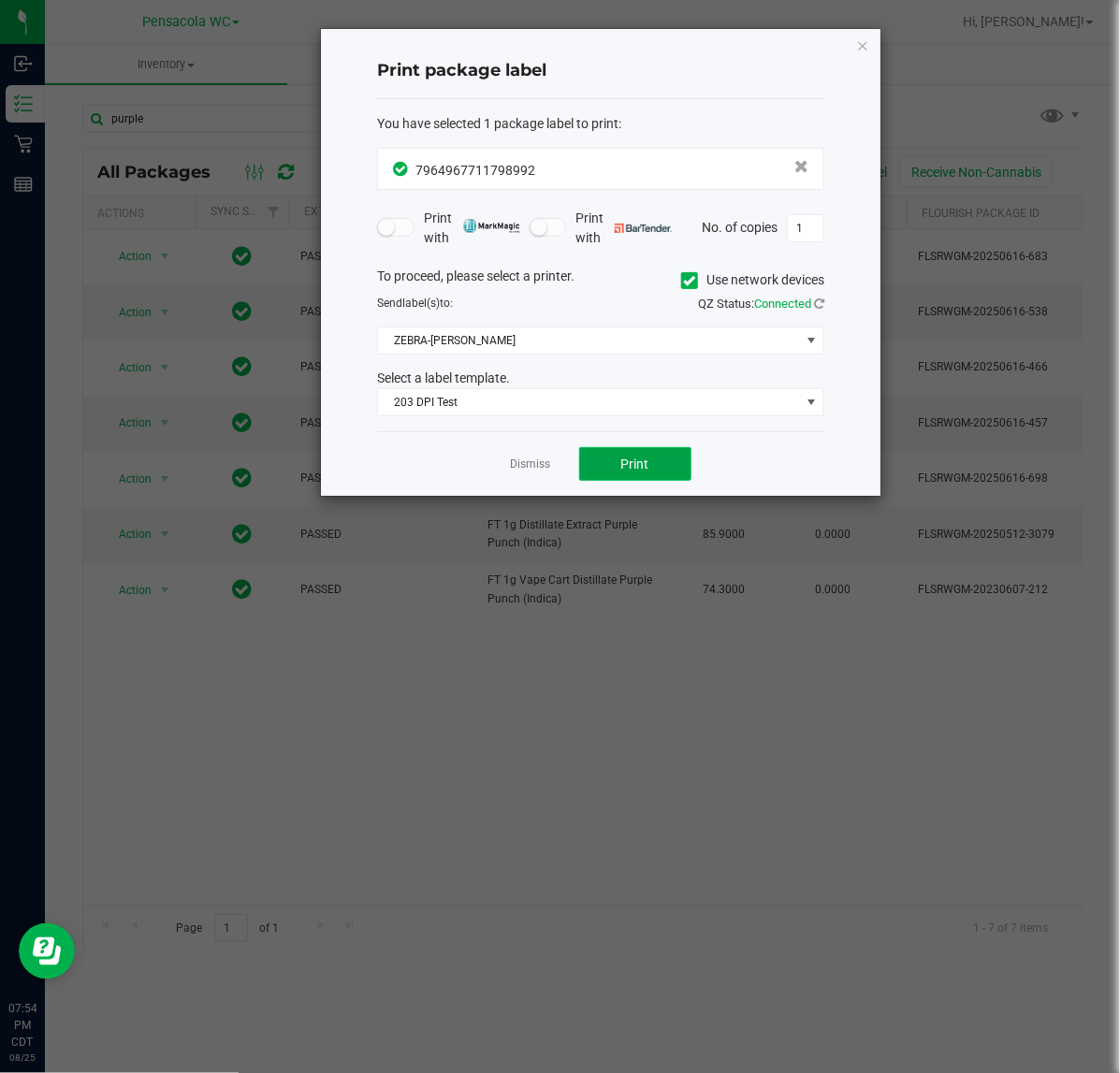
click at [637, 459] on span "Print" at bounding box center [636, 464] width 28 height 15
click at [863, 48] on icon "button" at bounding box center [863, 45] width 13 height 23
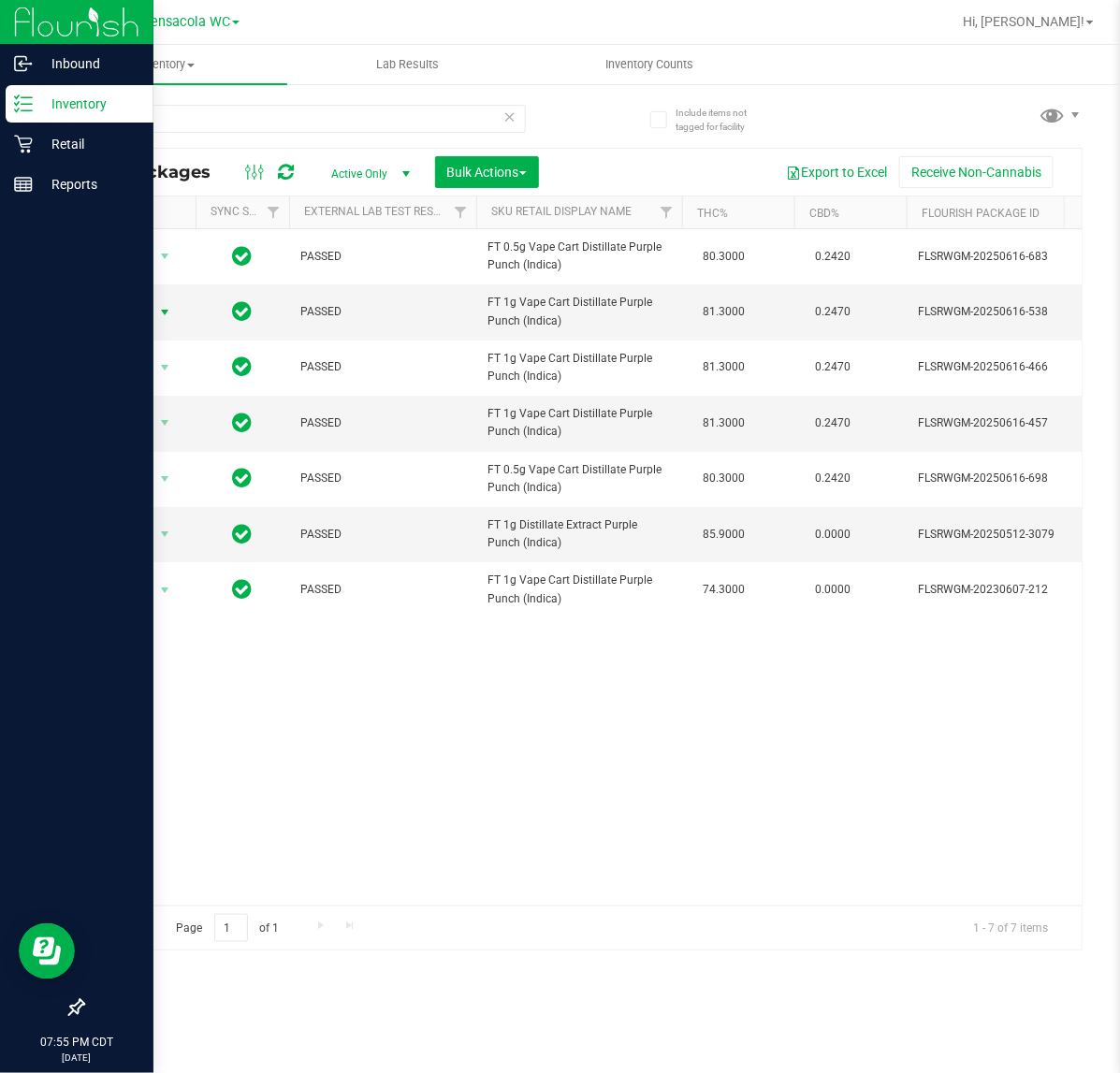
click at [90, 115] on div "Inventory" at bounding box center [79, 104] width 147 height 38
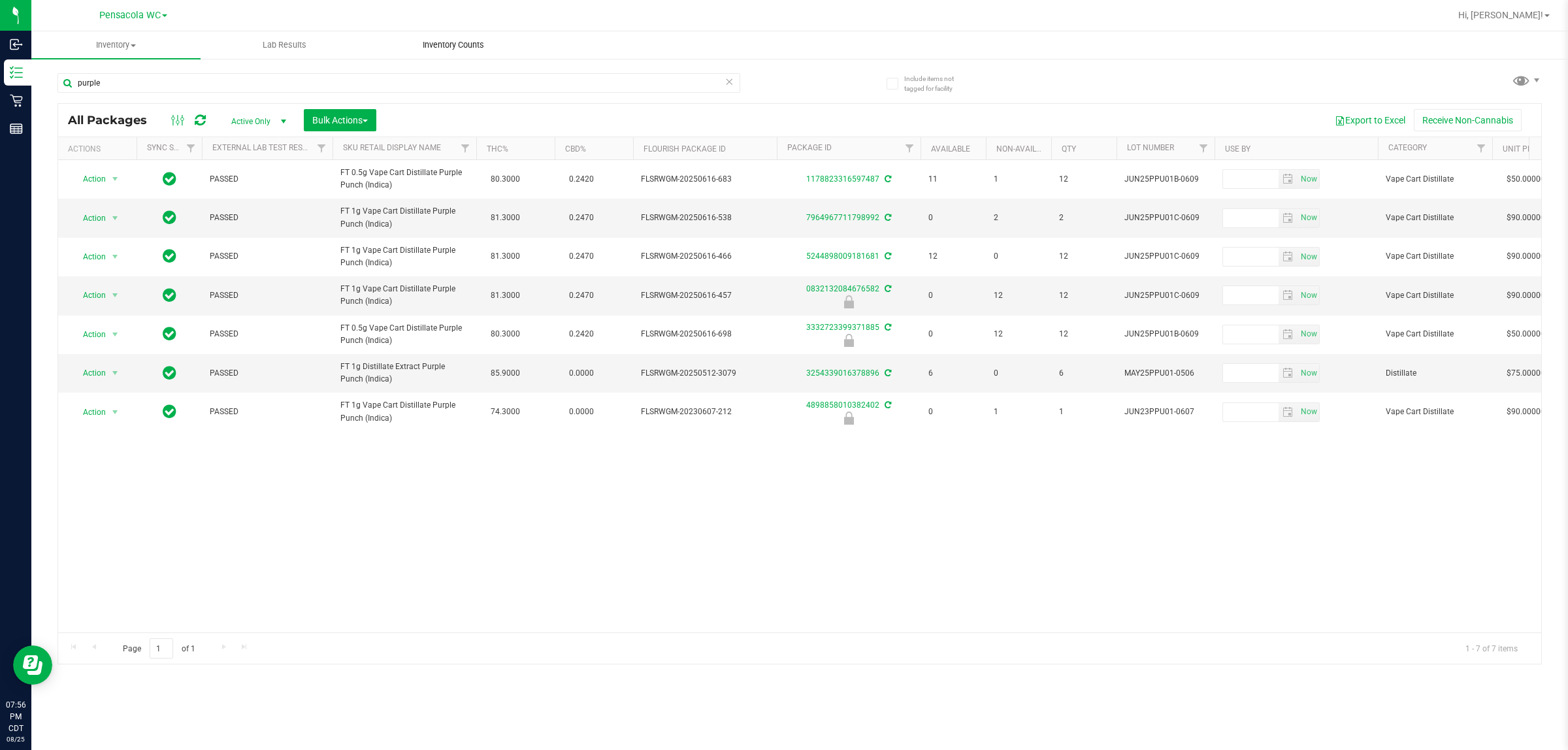
click at [452, 43] on span "Inventory Counts" at bounding box center [453, 45] width 96 height 12
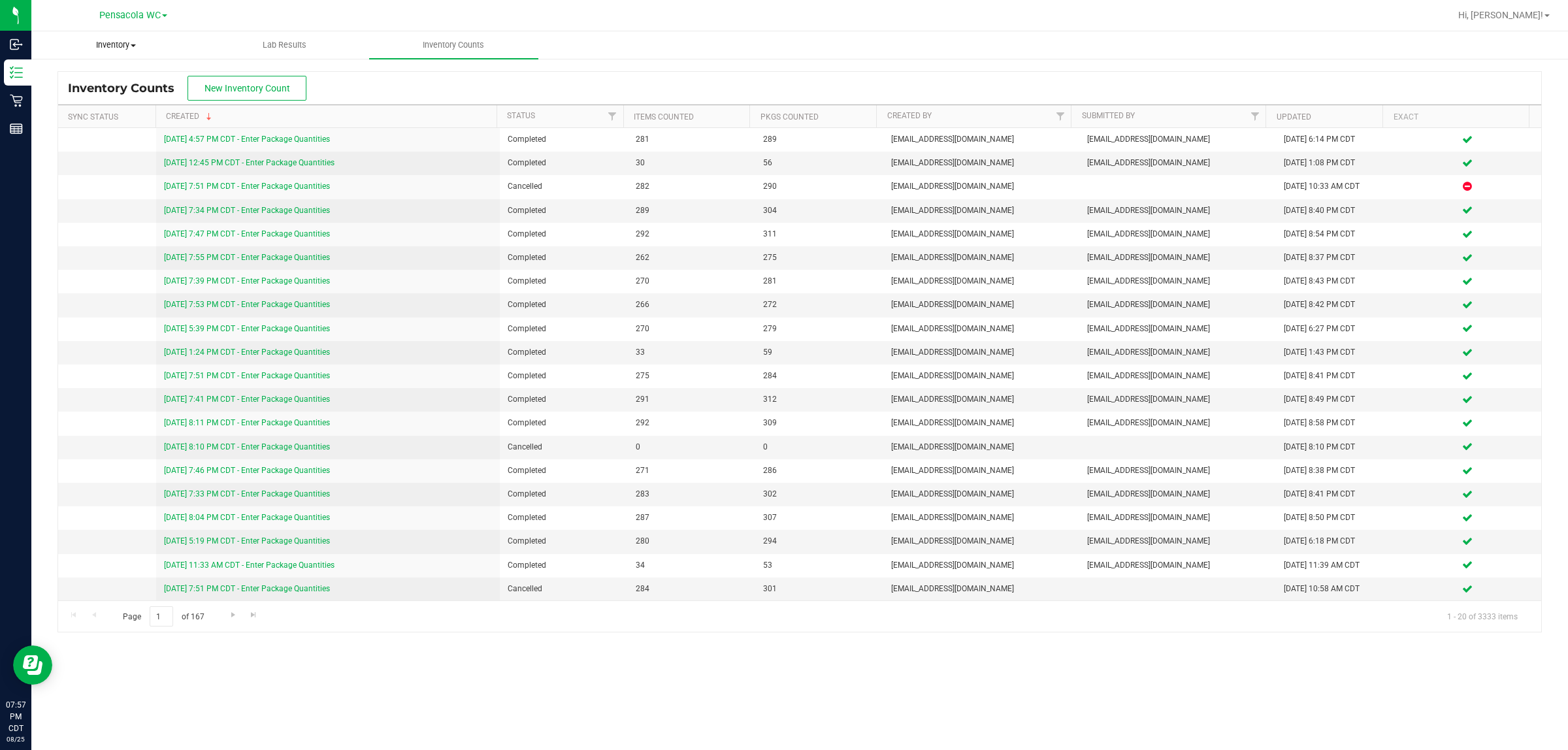
click at [105, 49] on span "Inventory" at bounding box center [116, 45] width 168 height 12
click at [77, 77] on span "All packages" at bounding box center [76, 79] width 89 height 11
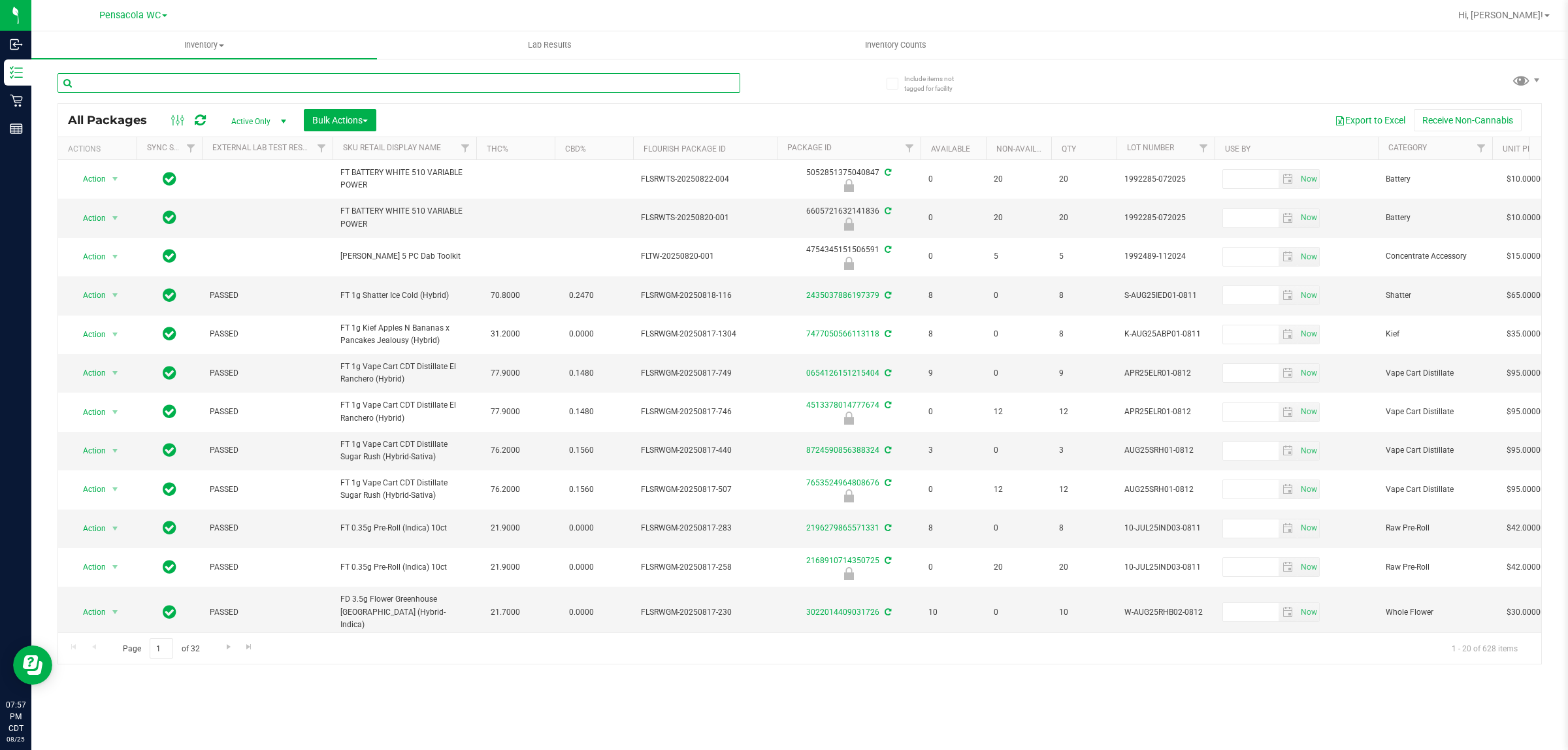
click at [233, 85] on input "text" at bounding box center [399, 83] width 683 height 20
type input "2942284181683340"
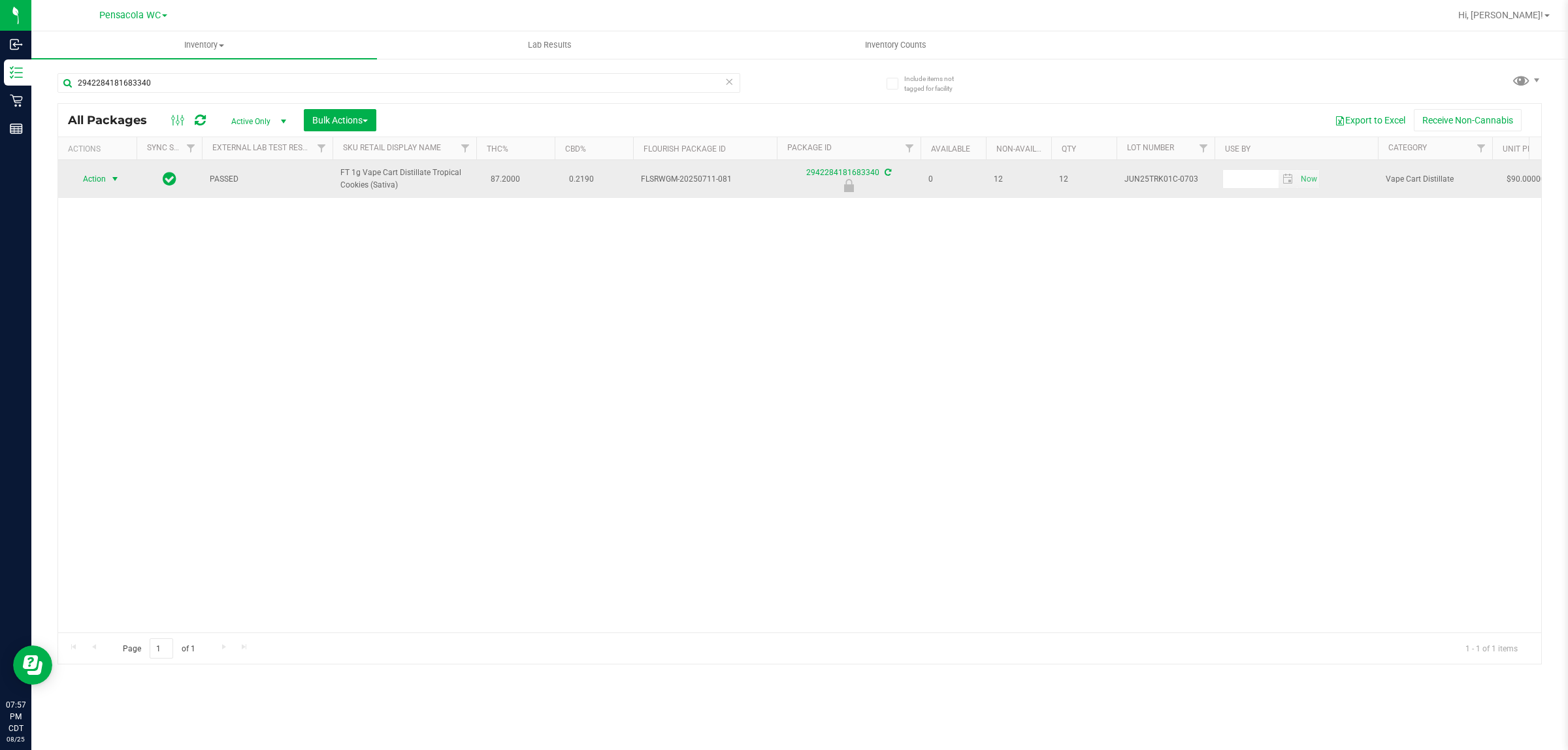
click at [91, 173] on span "Action" at bounding box center [89, 179] width 35 height 18
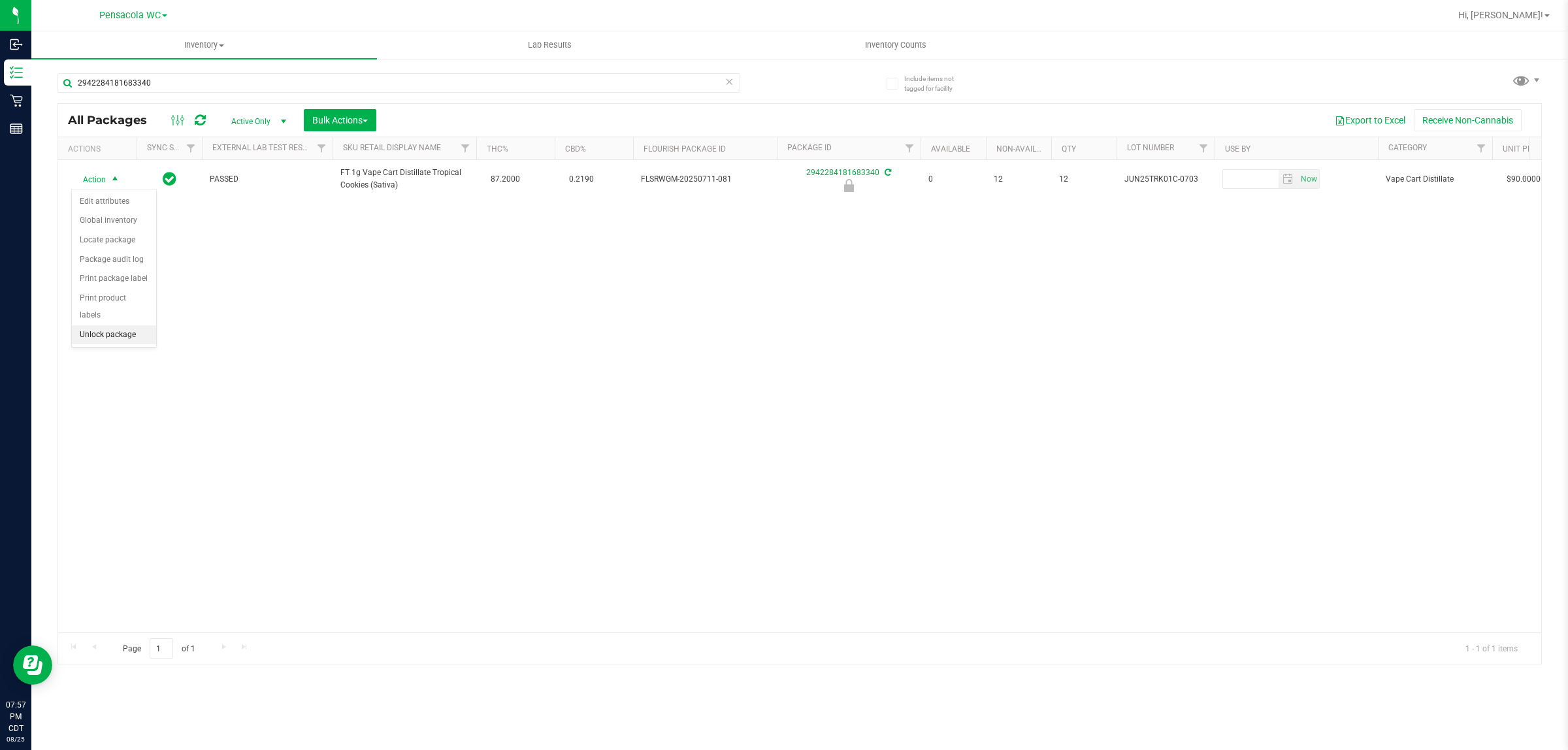
click at [117, 325] on li "Unlock package" at bounding box center [114, 335] width 85 height 20
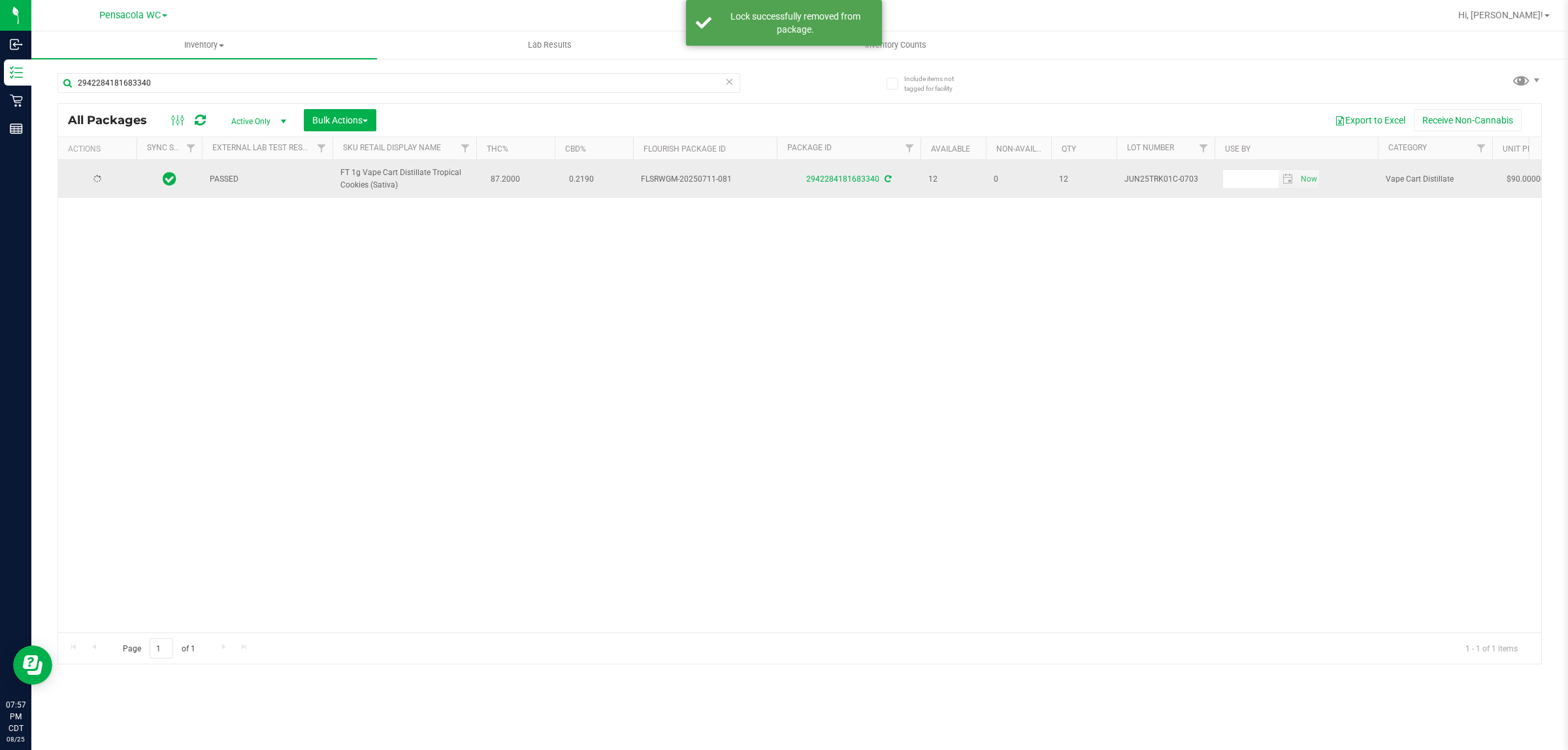
click at [95, 167] on td at bounding box center [98, 179] width 79 height 38
click at [95, 168] on td "Action Action Create package Edit attributes Global inventory Locate package Lo…" at bounding box center [98, 179] width 79 height 38
click at [93, 178] on span "Action" at bounding box center [89, 179] width 35 height 18
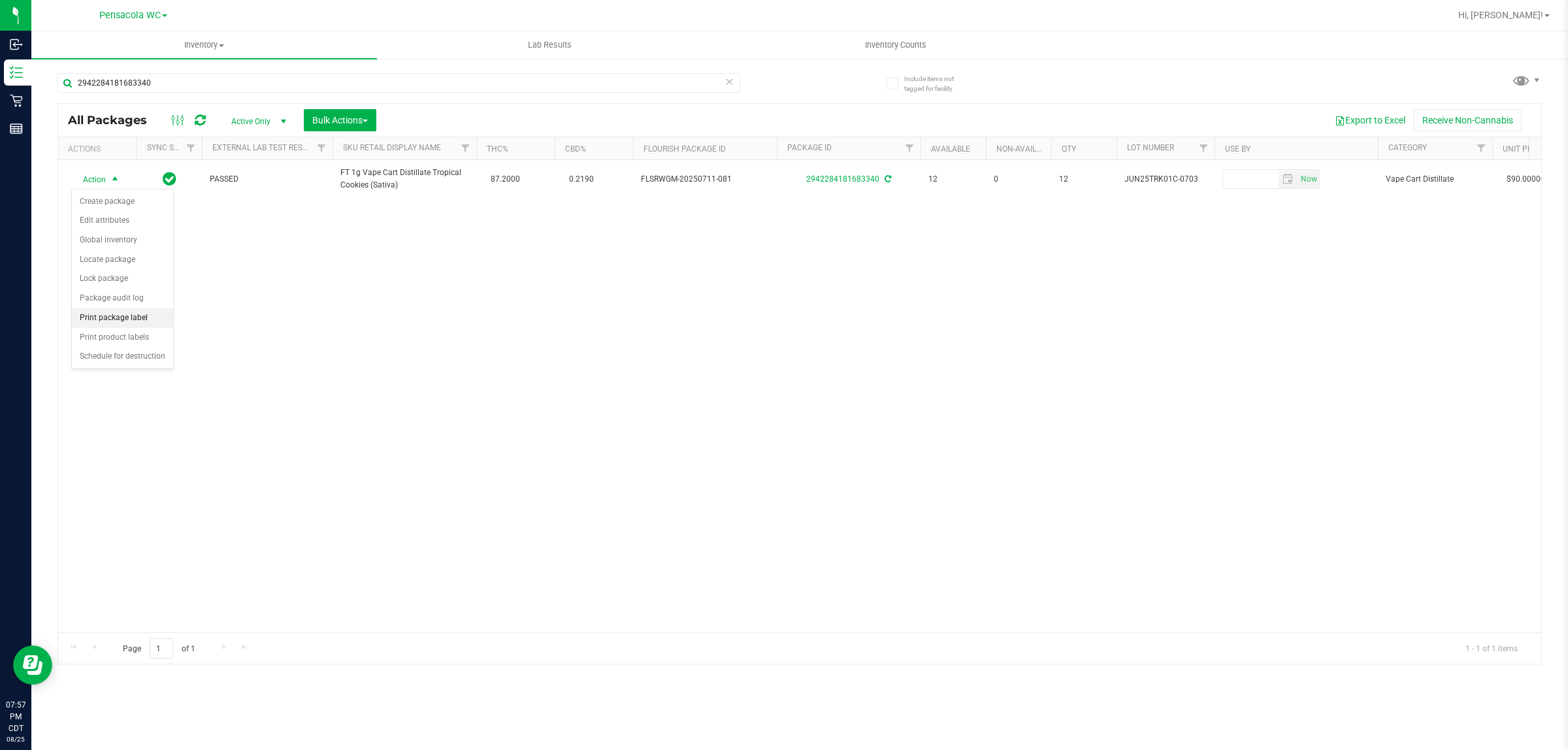
click at [145, 319] on li "Print package label" at bounding box center [123, 318] width 101 height 20
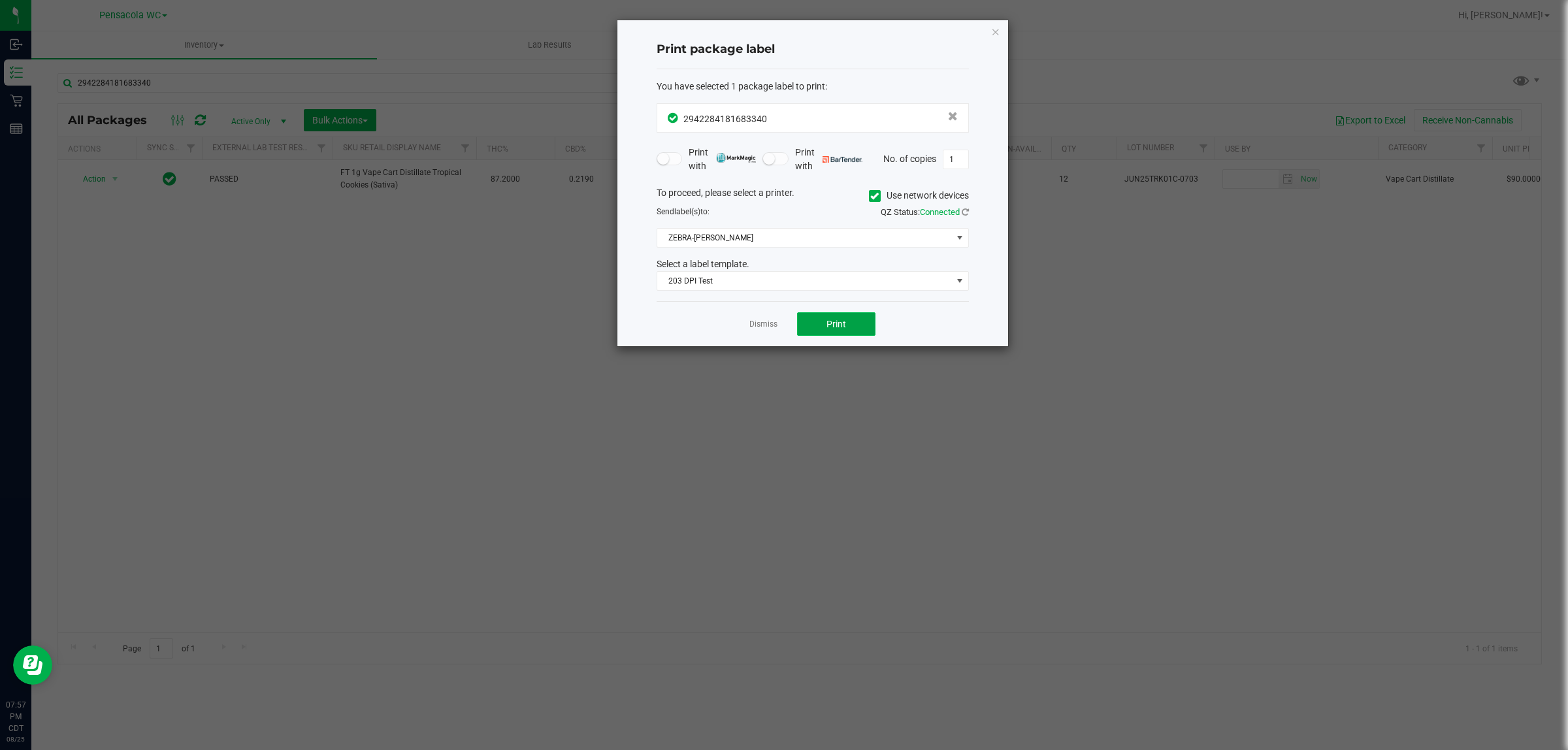
click at [782, 319] on span "Print" at bounding box center [836, 324] width 20 height 10
click at [782, 31] on icon "button" at bounding box center [995, 31] width 9 height 16
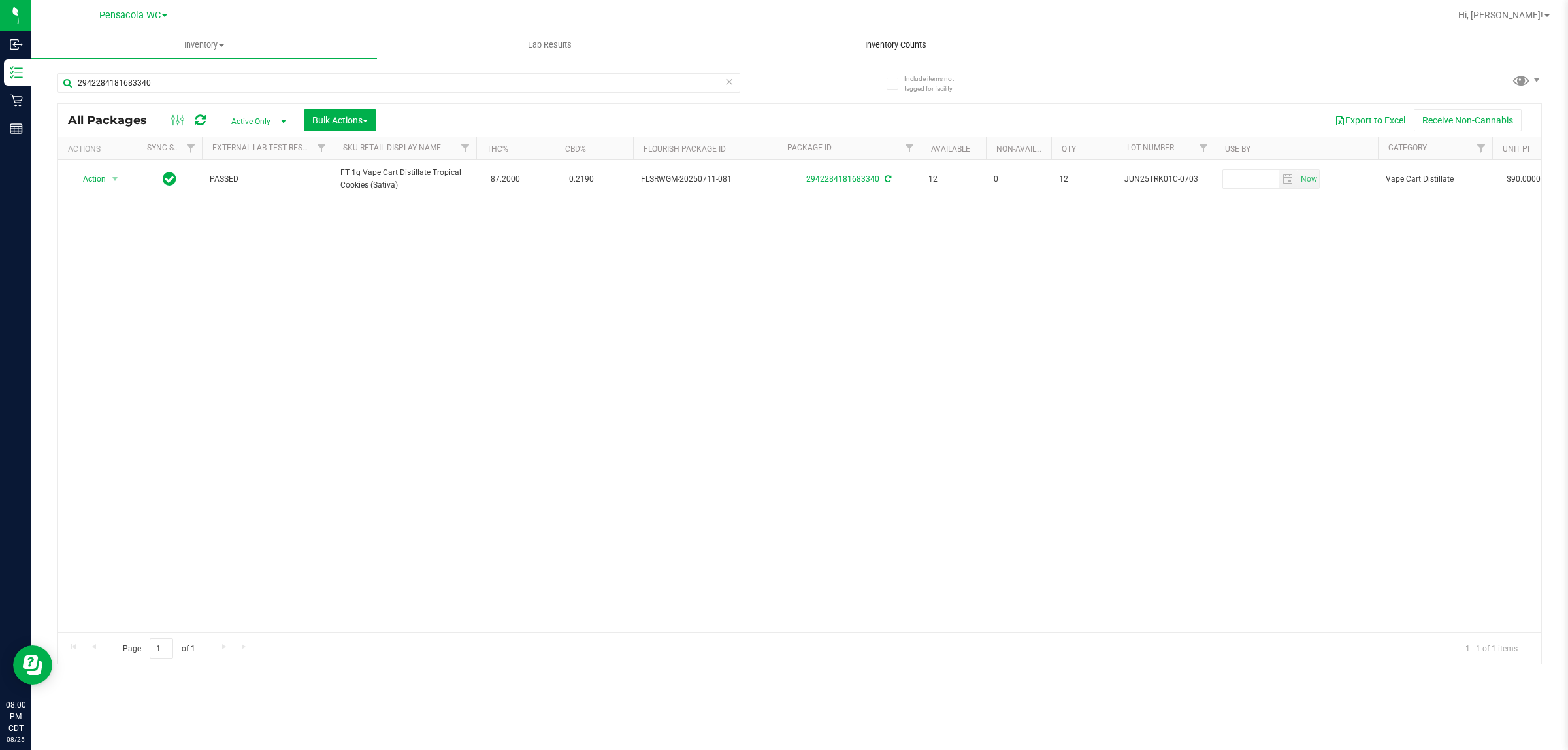
click at [782, 33] on uib-tab-heading "Inventory Counts" at bounding box center [895, 45] width 344 height 26
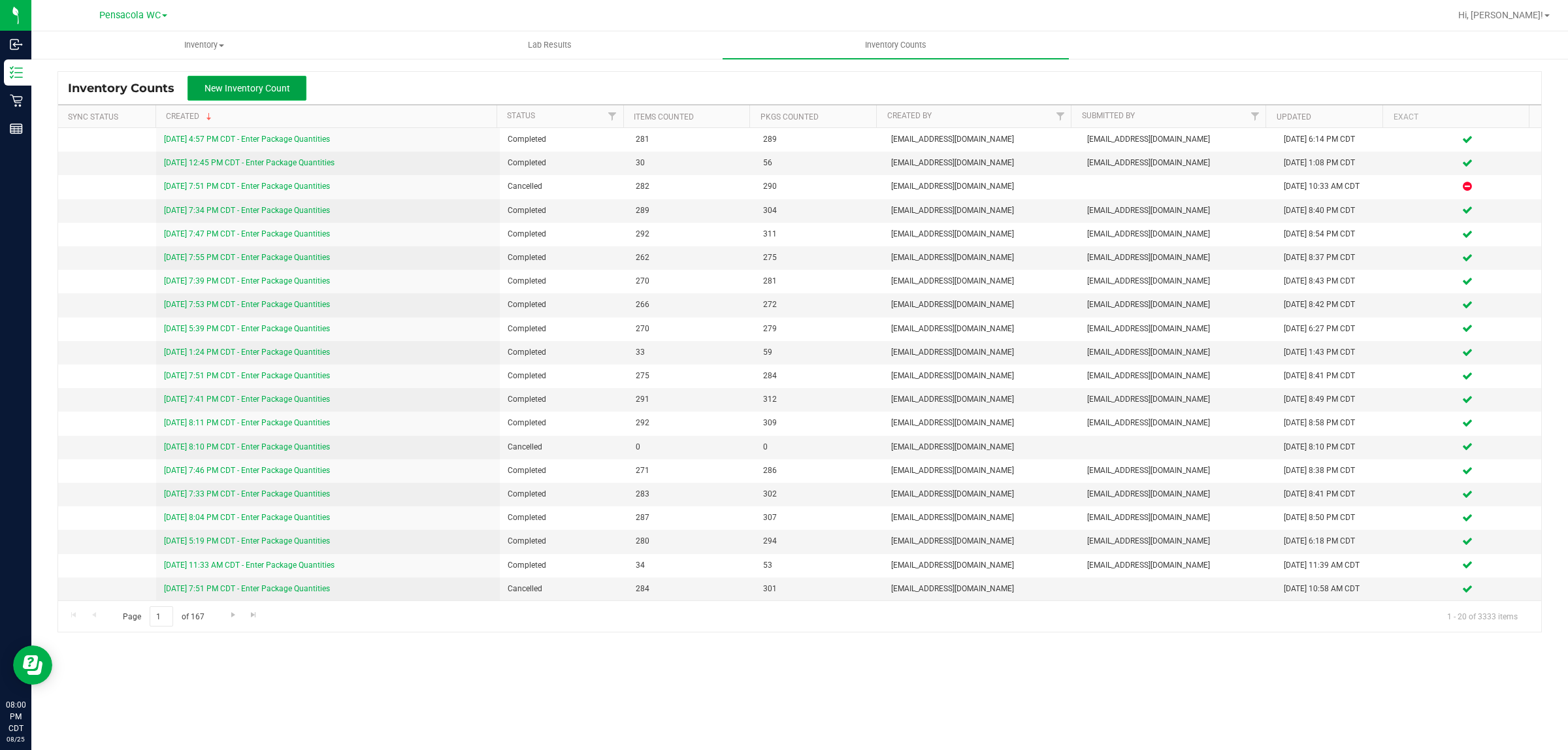
click at [211, 86] on span "New Inventory Count" at bounding box center [247, 89] width 86 height 10
